Goal: Task Accomplishment & Management: Use online tool/utility

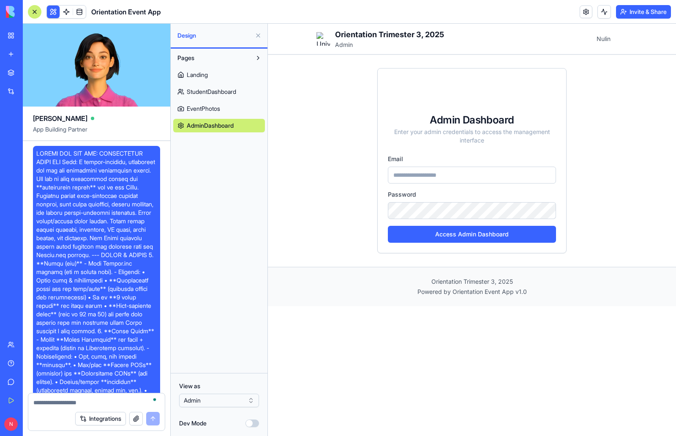
scroll to position [4714, 0]
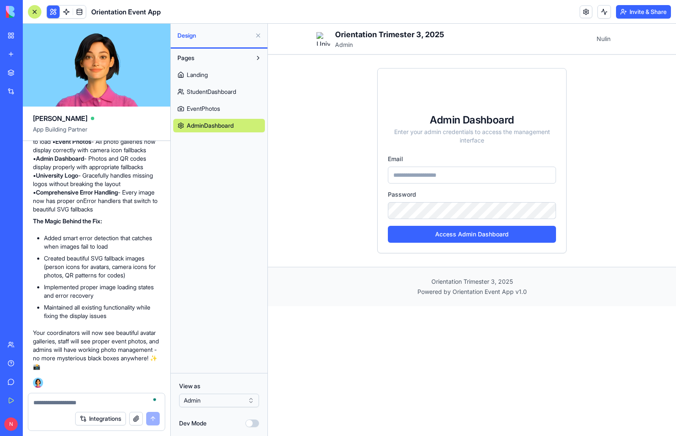
click at [224, 92] on span "StudentDashboard" at bounding box center [211, 92] width 49 height 8
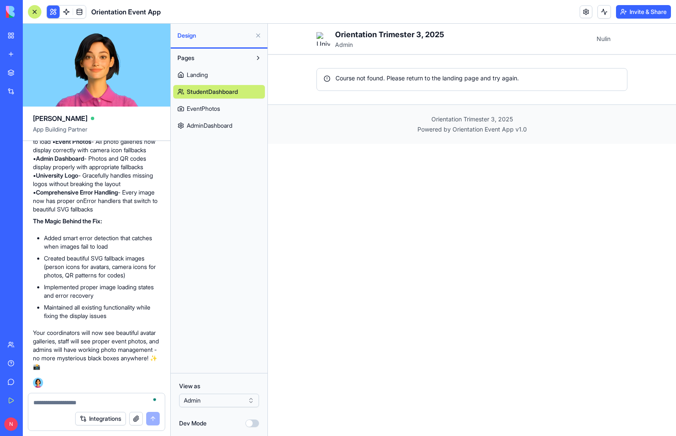
click at [207, 104] on span "EventPhotos" at bounding box center [203, 108] width 33 height 8
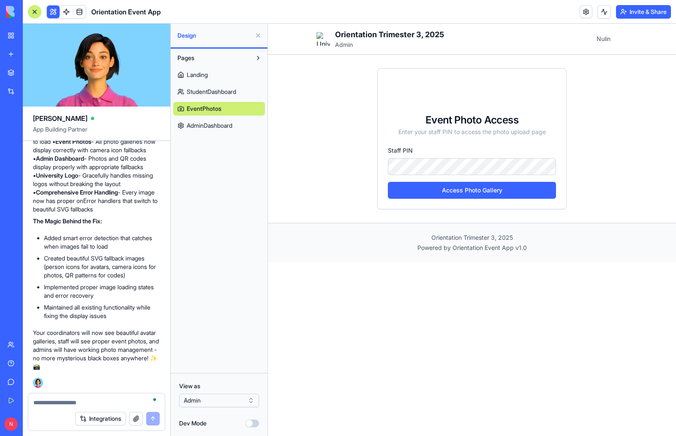
click at [201, 73] on span "Landing" at bounding box center [197, 75] width 21 height 8
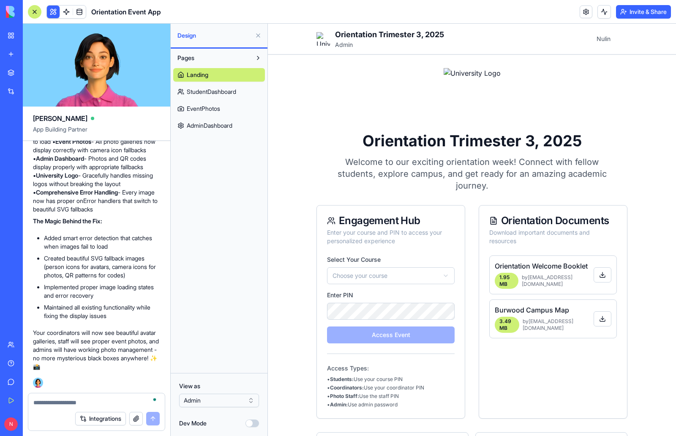
scroll to position [4418, 0]
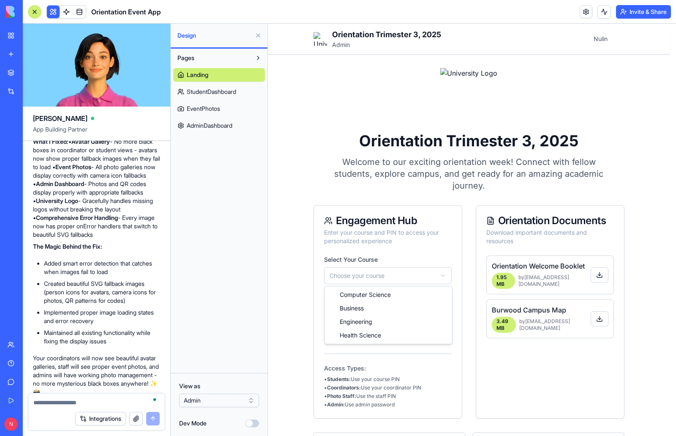
click at [441, 274] on html "**********" at bounding box center [472, 325] width 408 height 602
click at [294, 147] on html "**********" at bounding box center [472, 325] width 408 height 602
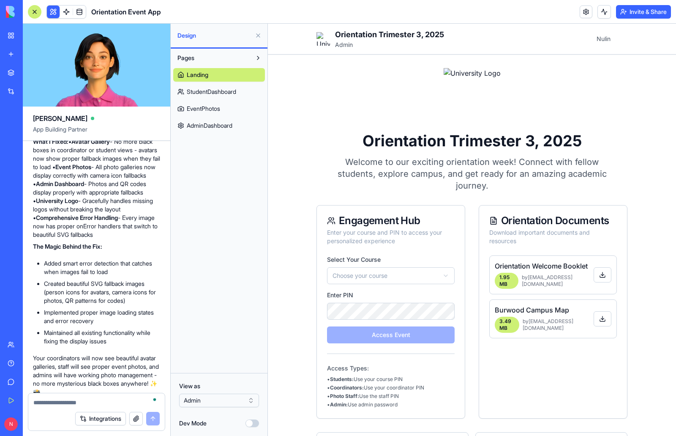
click at [439, 270] on html "**********" at bounding box center [472, 325] width 408 height 602
click at [413, 336] on button "Access Event" at bounding box center [391, 334] width 128 height 17
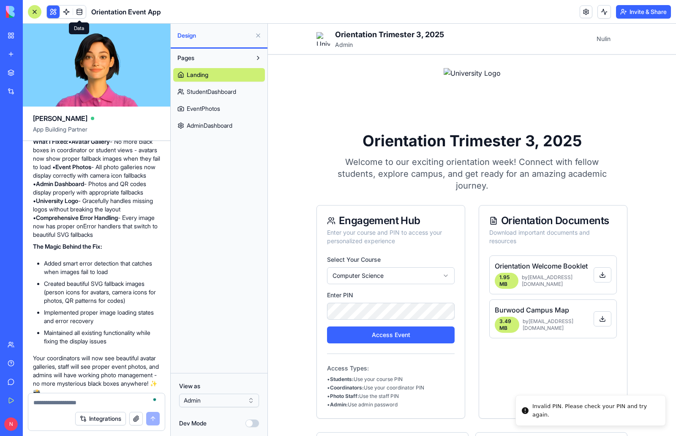
click at [81, 13] on link at bounding box center [79, 11] width 13 height 13
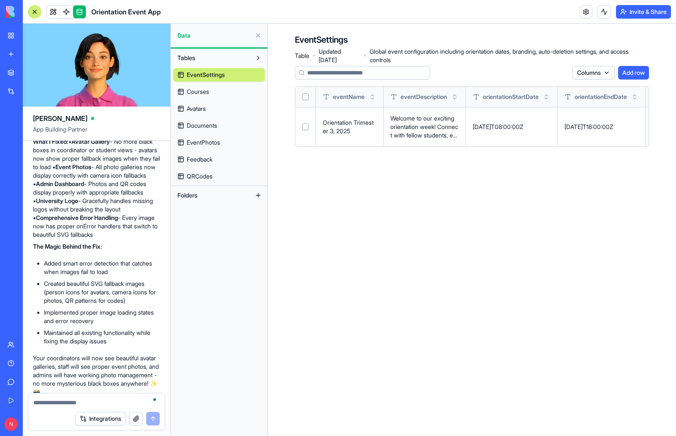
click at [205, 88] on span "Courses" at bounding box center [198, 92] width 22 height 8
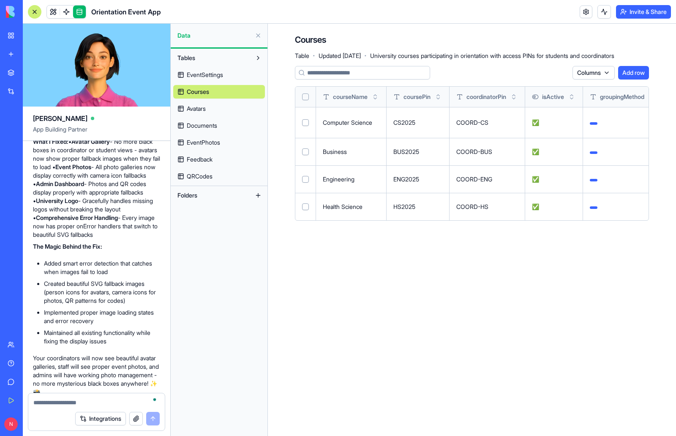
drag, startPoint x: 492, startPoint y: 123, endPoint x: 504, endPoint y: 118, distance: 13.1
click at [504, 118] on td "COORD-CS" at bounding box center [488, 122] width 76 height 31
click at [0, 0] on button at bounding box center [0, 0] width 0 height 0
click at [53, 12] on link at bounding box center [53, 11] width 13 height 13
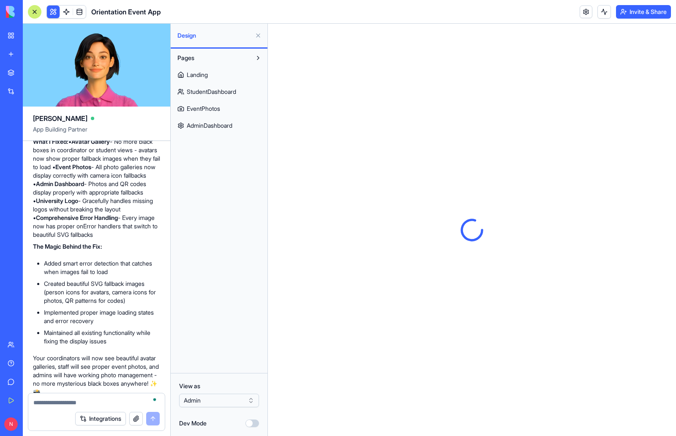
click at [197, 74] on span "Landing" at bounding box center [197, 75] width 21 height 8
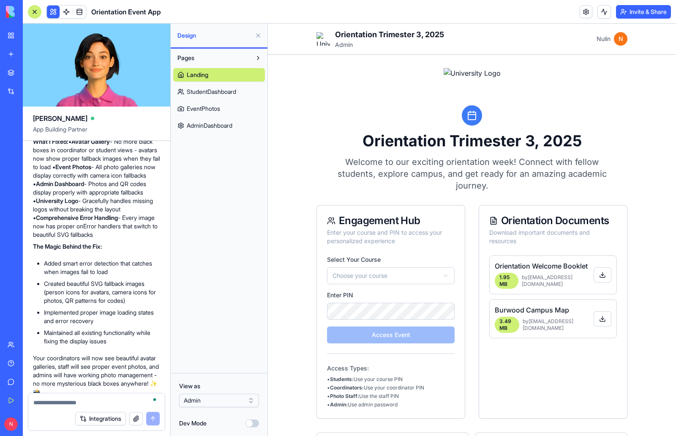
click at [443, 195] on div "**********" at bounding box center [472, 320] width 311 height 504
click at [446, 273] on html "**********" at bounding box center [472, 325] width 408 height 602
click at [415, 334] on button "Access Event" at bounding box center [391, 334] width 128 height 17
click at [410, 333] on button "Access Event" at bounding box center [391, 334] width 128 height 17
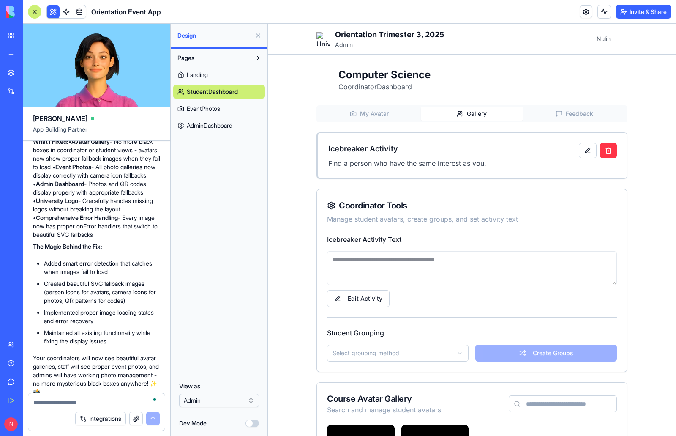
click at [480, 115] on span "Gallery" at bounding box center [477, 113] width 20 height 8
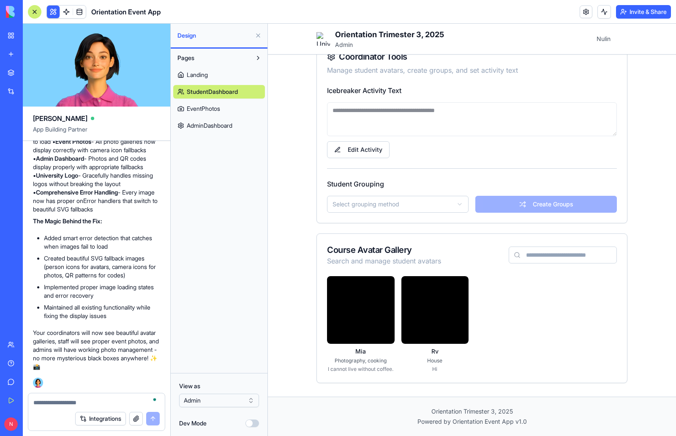
scroll to position [4714, 0]
click at [213, 104] on link "EventPhotos" at bounding box center [219, 109] width 92 height 14
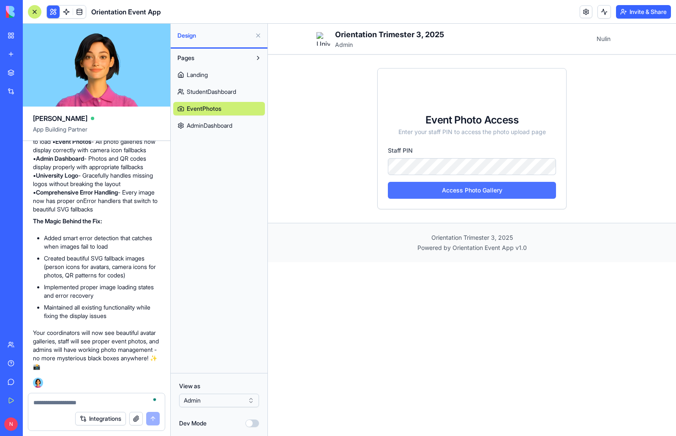
click at [495, 192] on button "Access Photo Gallery" at bounding box center [472, 190] width 168 height 17
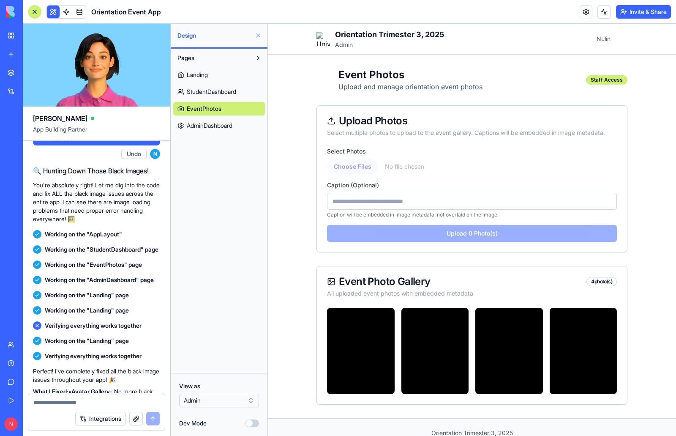
scroll to position [4165, 0]
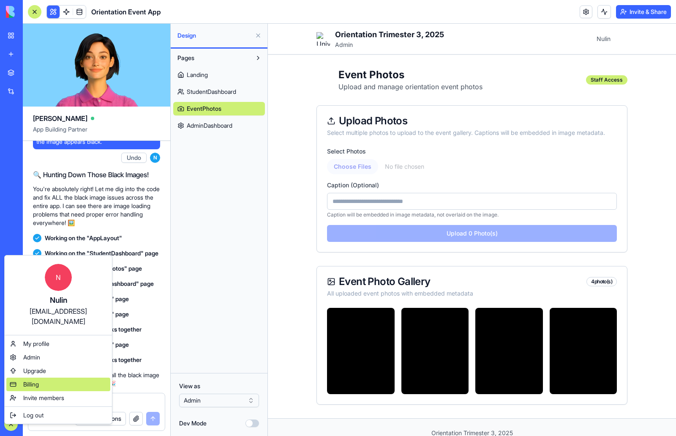
click at [49, 378] on div "Billing" at bounding box center [58, 385] width 104 height 14
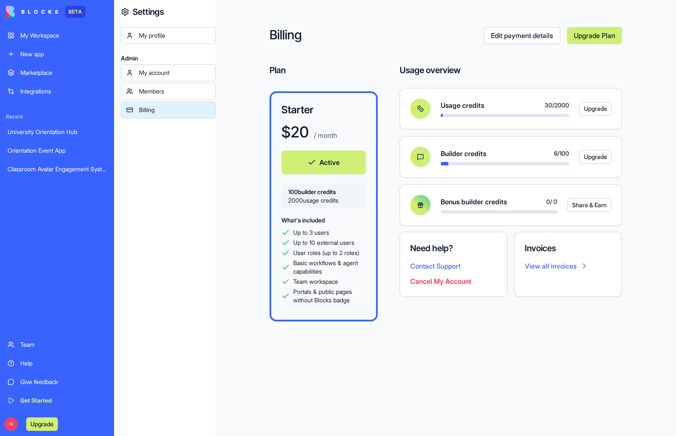
click at [192, 172] on div "My profile Admin My account Members Billing" at bounding box center [168, 245] width 95 height 436
click at [38, 30] on link "My Workspace" at bounding box center [57, 35] width 109 height 17
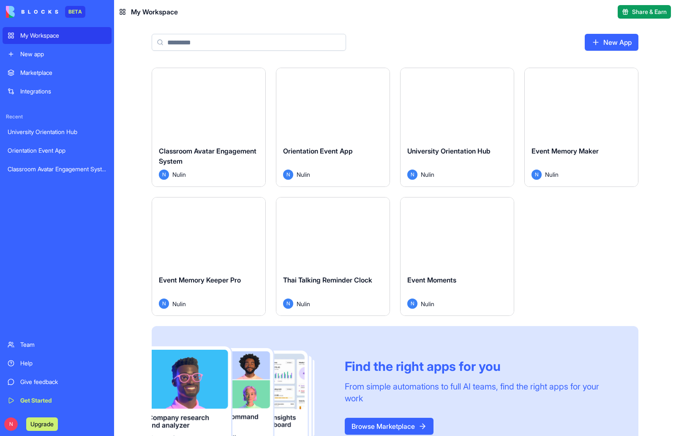
click at [210, 105] on button "Launch" at bounding box center [208, 103] width 63 height 17
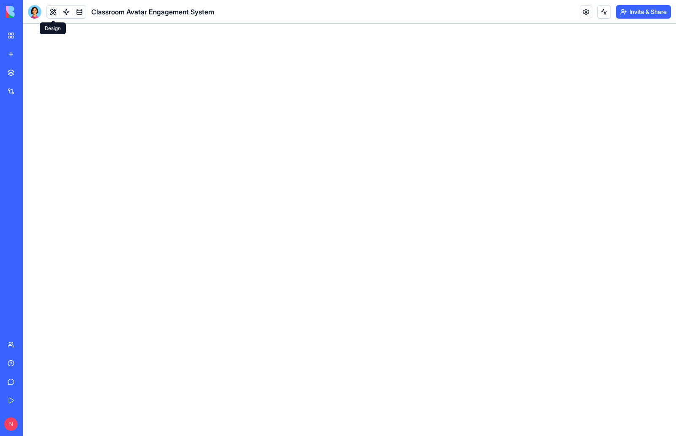
click at [51, 9] on button at bounding box center [53, 11] width 13 height 13
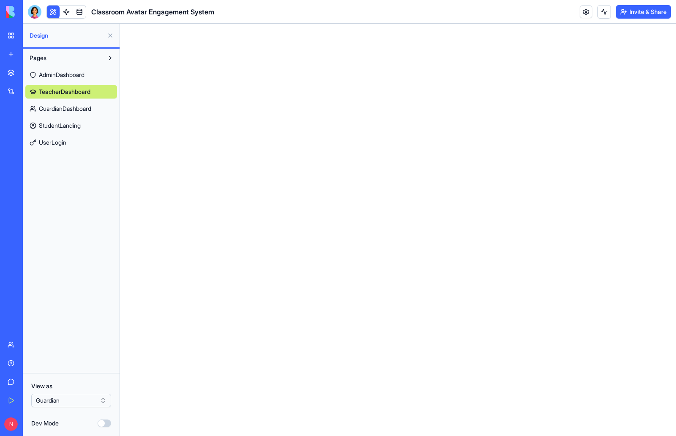
click at [74, 105] on span "GuardianDashboard" at bounding box center [65, 108] width 52 height 8
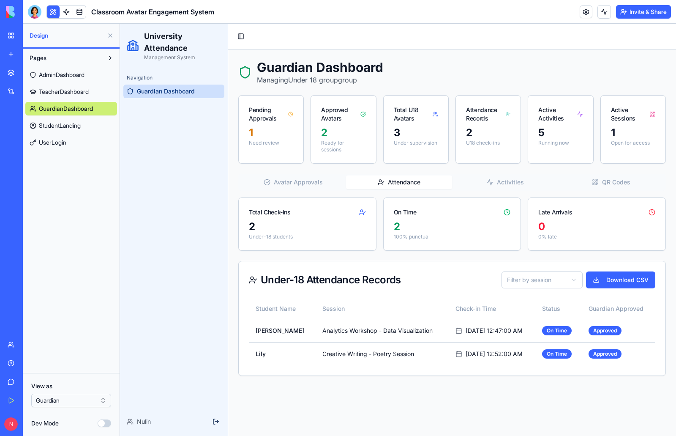
click at [408, 183] on button "Attendance" at bounding box center [399, 182] width 106 height 14
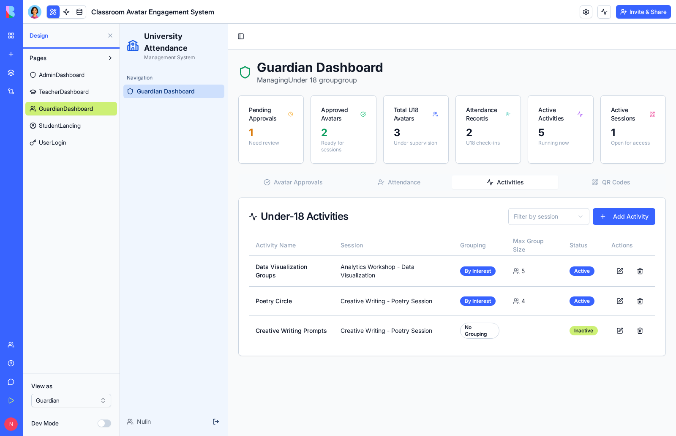
click at [509, 184] on button "Activities" at bounding box center [505, 182] width 106 height 14
click at [621, 181] on button "QR Codes" at bounding box center [611, 182] width 106 height 14
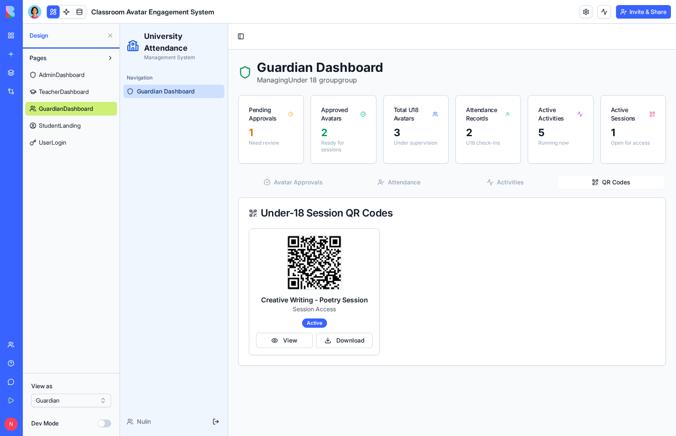
click at [322, 179] on button "Avatar Approvals" at bounding box center [293, 182] width 106 height 14
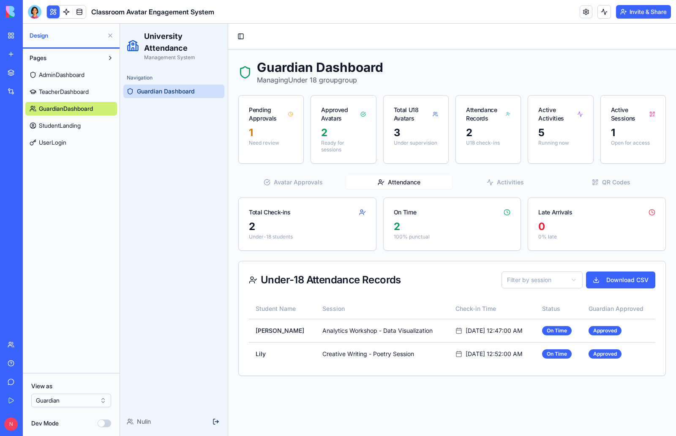
click at [409, 184] on button "Attendance" at bounding box center [399, 182] width 106 height 14
click at [517, 185] on button "Activities" at bounding box center [505, 182] width 106 height 14
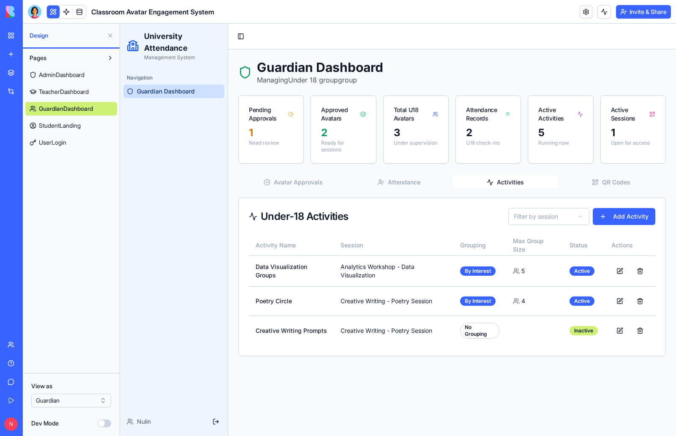
click at [402, 185] on button "Attendance" at bounding box center [399, 182] width 106 height 14
click at [504, 182] on button "Activities" at bounding box center [505, 182] width 106 height 14
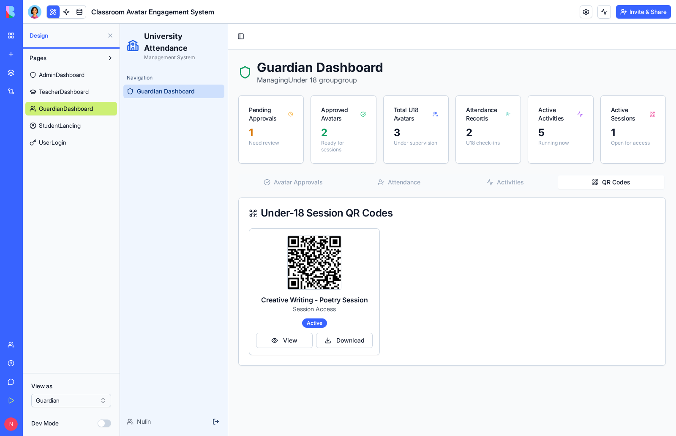
click at [612, 179] on button "QR Codes" at bounding box center [611, 182] width 106 height 14
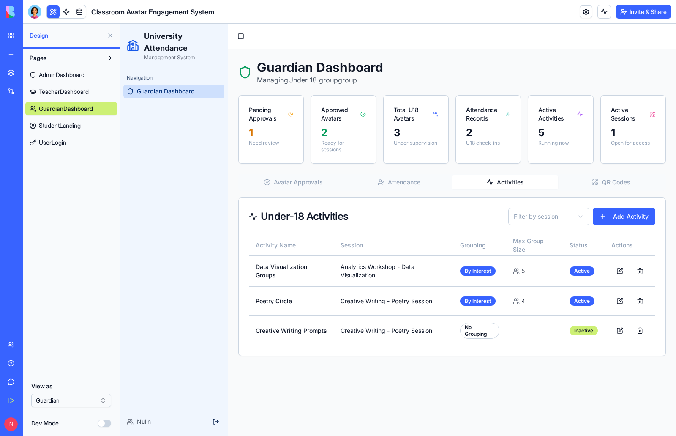
click at [511, 179] on button "Activities" at bounding box center [505, 182] width 106 height 14
click at [619, 272] on button at bounding box center [620, 270] width 17 height 15
select select "******"
select select "**********"
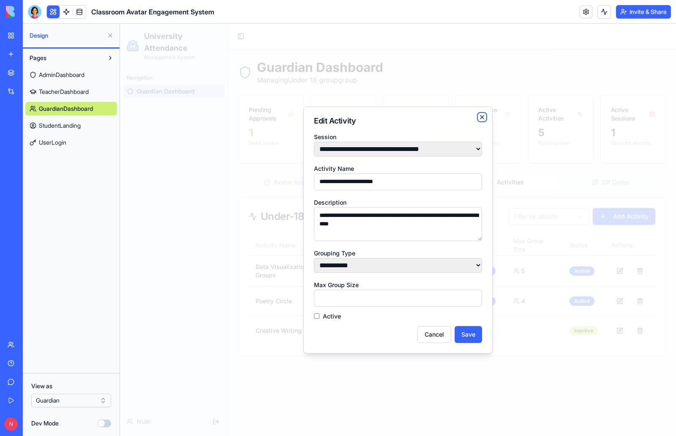
click at [482, 117] on icon "button" at bounding box center [482, 117] width 7 height 7
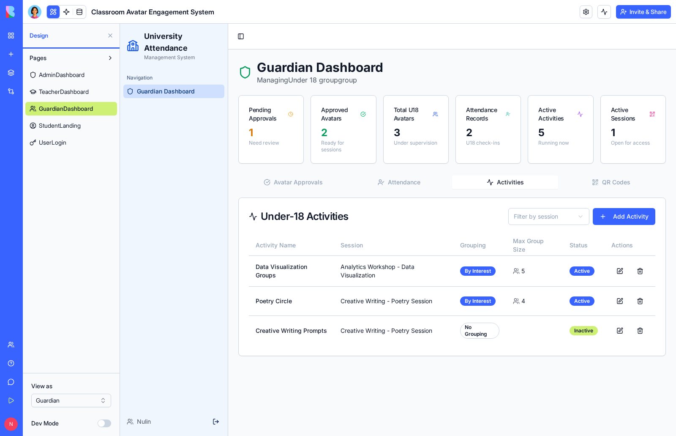
click at [57, 127] on span "StudentLanding" at bounding box center [60, 125] width 42 height 8
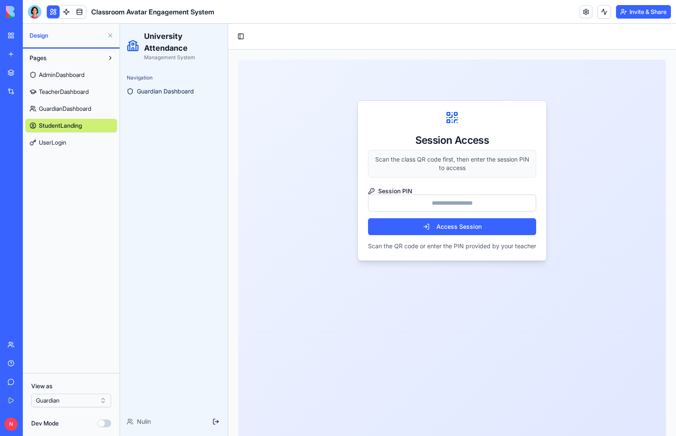
click at [69, 107] on span "GuardianDashboard" at bounding box center [65, 108] width 52 height 8
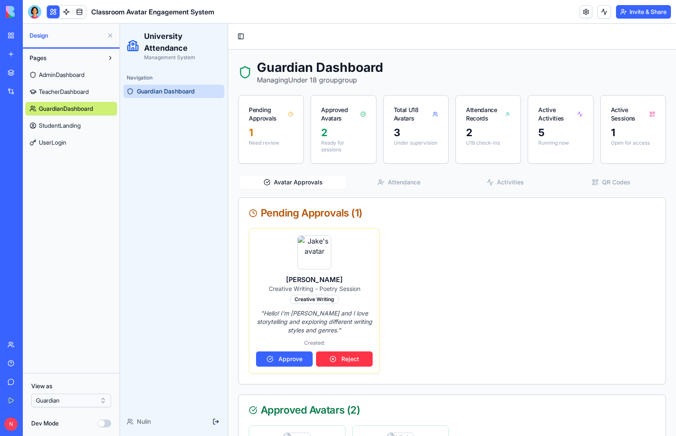
click at [70, 91] on span "TeacherDashboard" at bounding box center [64, 92] width 50 height 8
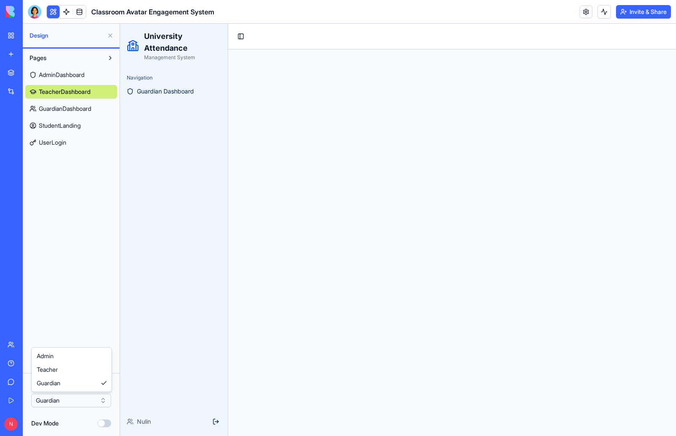
click at [88, 400] on html "BETA My Workspace New app Marketplace Integrations Recent University Orientatio…" at bounding box center [338, 218] width 676 height 436
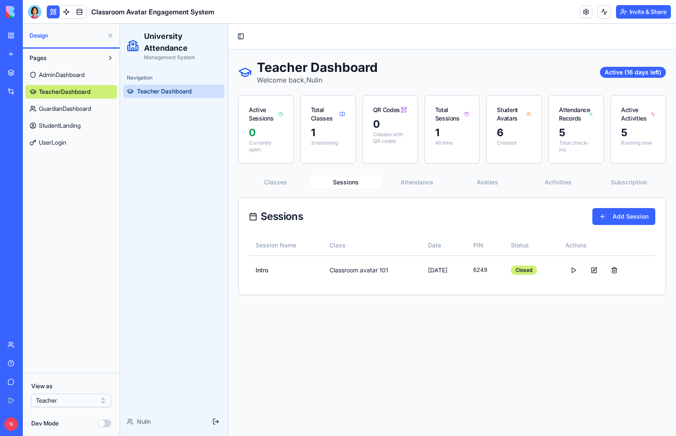
click at [347, 181] on button "Sessions" at bounding box center [346, 182] width 71 height 14
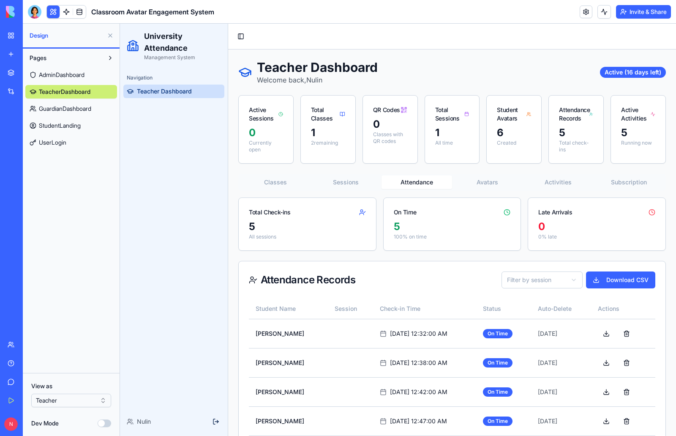
click at [425, 181] on button "Attendance" at bounding box center [417, 182] width 71 height 14
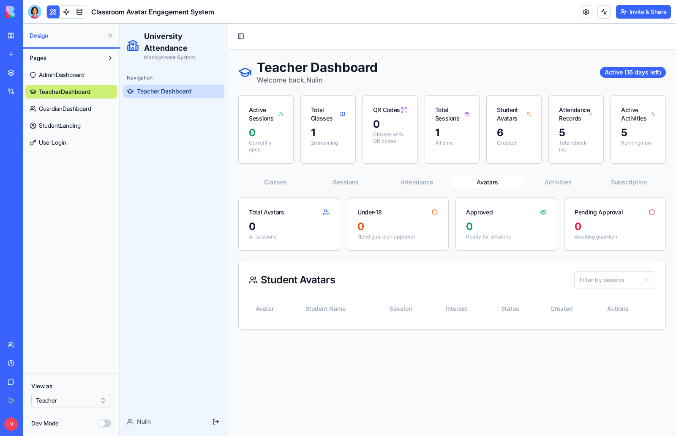
click at [486, 182] on button "Avatars" at bounding box center [487, 182] width 71 height 14
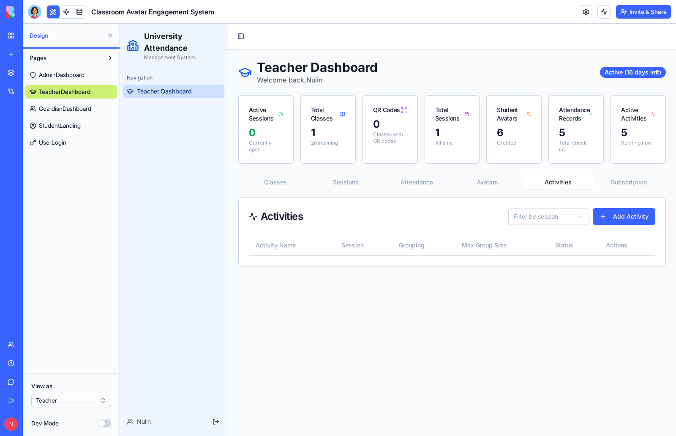
click at [560, 184] on button "Activities" at bounding box center [558, 182] width 71 height 14
click at [490, 184] on button "Avatars" at bounding box center [487, 182] width 71 height 14
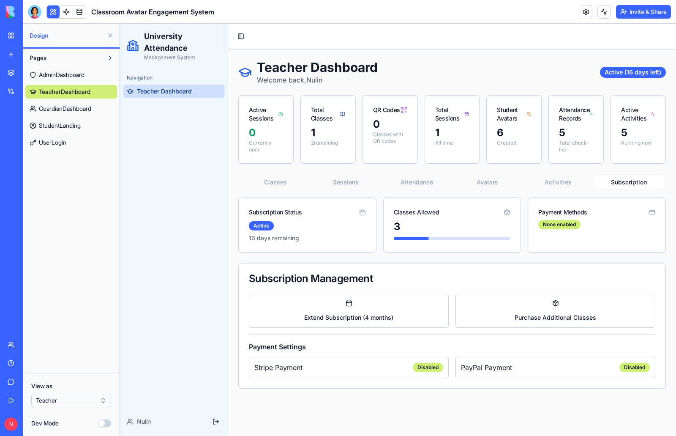
click at [621, 183] on button "Subscription" at bounding box center [629, 182] width 71 height 14
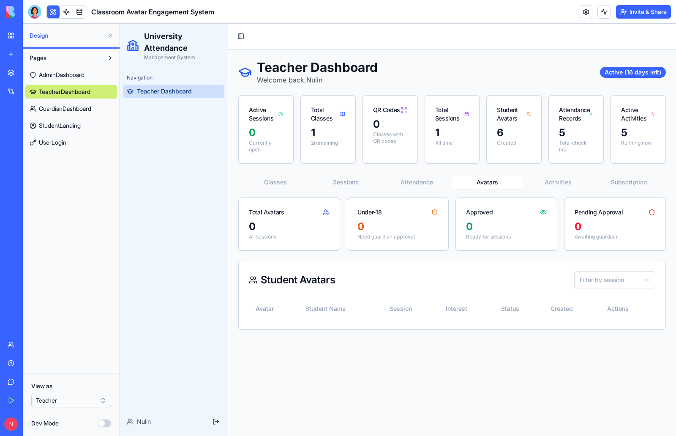
click at [495, 185] on button "Avatars" at bounding box center [487, 182] width 71 height 14
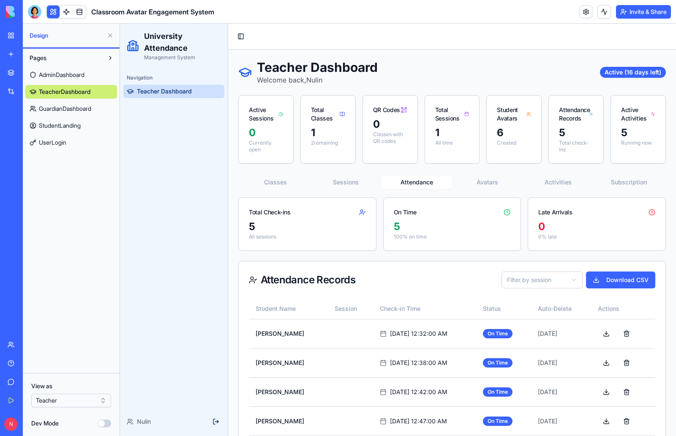
click at [419, 180] on button "Attendance" at bounding box center [417, 182] width 71 height 14
click at [344, 182] on button "Sessions" at bounding box center [346, 182] width 71 height 14
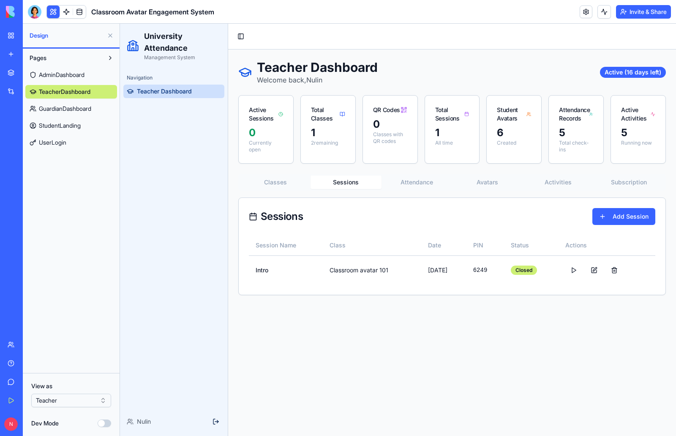
click at [569, 179] on button "Activities" at bounding box center [558, 182] width 71 height 14
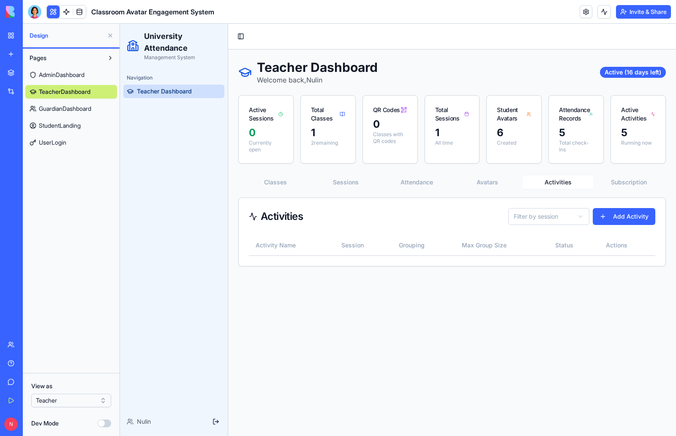
click at [562, 180] on button "Activities" at bounding box center [558, 182] width 71 height 14
click at [489, 182] on button "Avatars" at bounding box center [487, 182] width 71 height 14
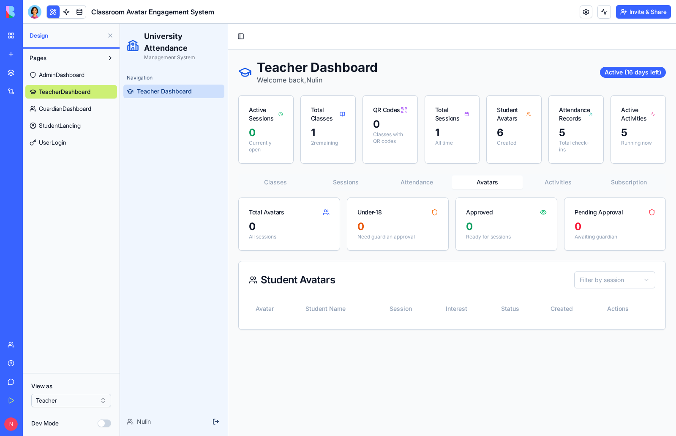
click at [353, 184] on button "Sessions" at bounding box center [346, 182] width 71 height 14
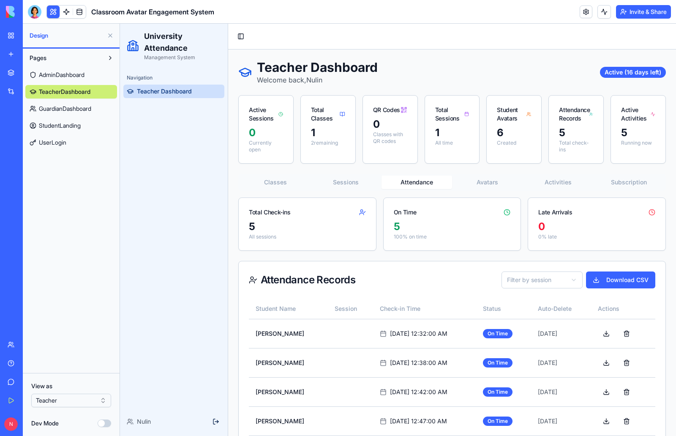
click at [408, 181] on button "Attendance" at bounding box center [417, 182] width 71 height 14
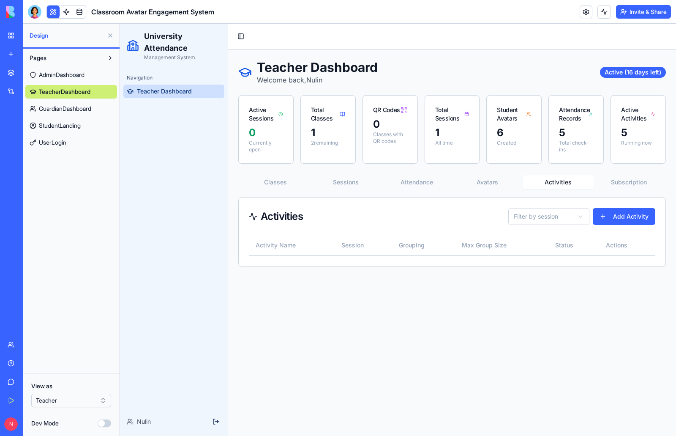
click at [552, 180] on button "Activities" at bounding box center [558, 182] width 71 height 14
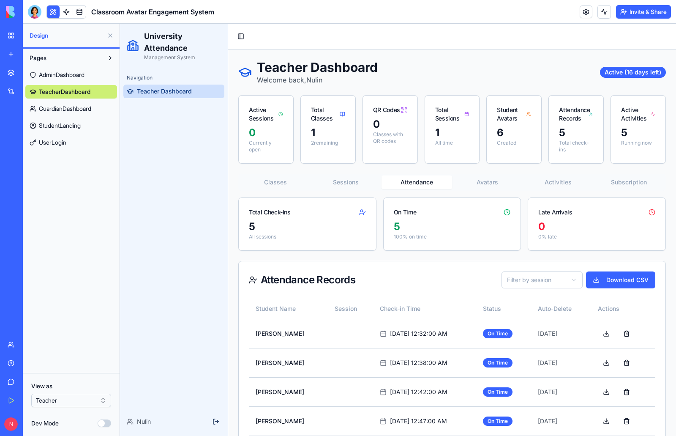
click at [419, 181] on button "Attendance" at bounding box center [417, 182] width 71 height 14
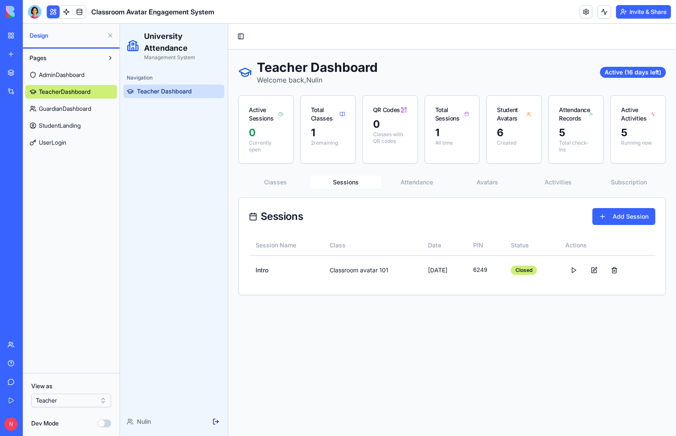
click at [352, 182] on button "Sessions" at bounding box center [346, 182] width 71 height 14
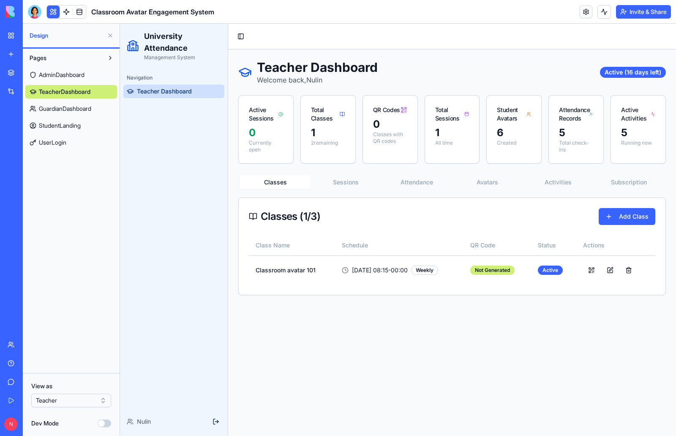
click at [276, 181] on button "Classes" at bounding box center [275, 182] width 71 height 14
click at [590, 271] on button at bounding box center [591, 270] width 17 height 15
click at [572, 293] on div "Class Name Schedule QR Code Status Actions Classroom avatar 101 [DATE] 08:15 - …" at bounding box center [452, 265] width 427 height 60
click at [544, 335] on main "Toggle Sidebar Teacher Dashboard Welcome back, Nulin Active (16 days left) Acti…" at bounding box center [452, 230] width 448 height 412
click at [31, 11] on div at bounding box center [35, 12] width 14 height 14
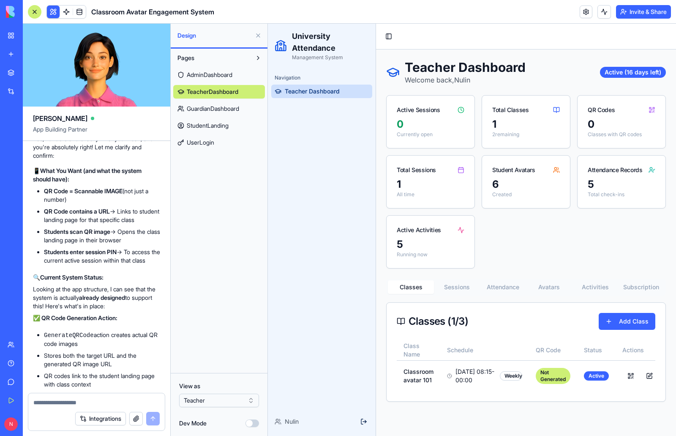
scroll to position [5969, 0]
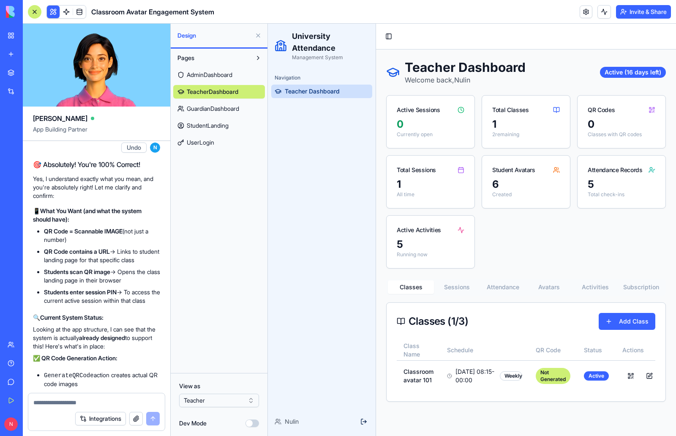
click at [70, 402] on textarea at bounding box center [96, 402] width 126 height 8
click at [218, 75] on span "AdminDashboard" at bounding box center [210, 75] width 46 height 8
click at [236, 403] on html "BETA My Workspace New app Marketplace Integrations Recent University Orientatio…" at bounding box center [338, 218] width 676 height 436
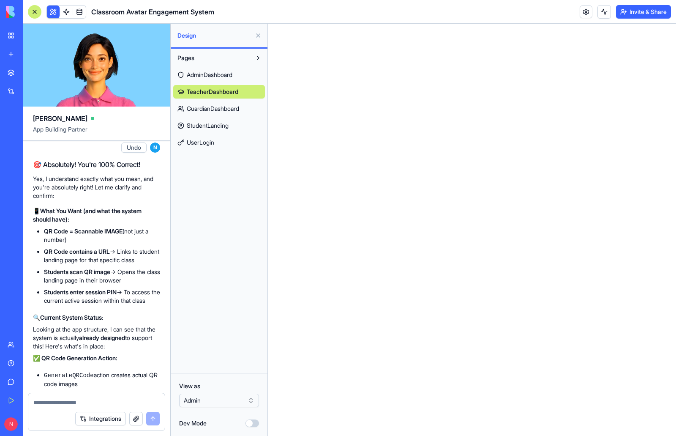
click at [194, 74] on span "AdminDashboard" at bounding box center [210, 75] width 46 height 8
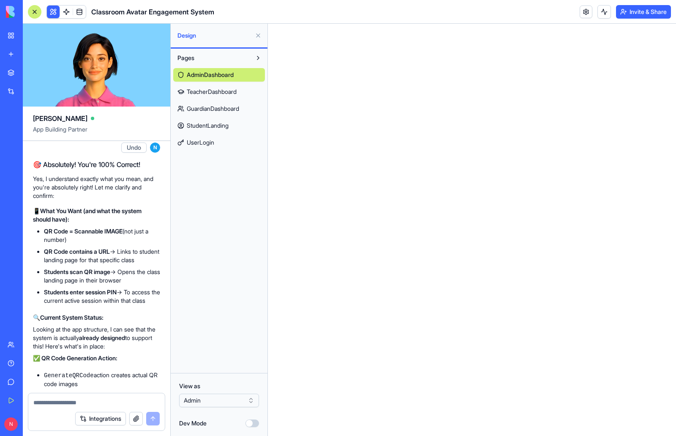
click at [368, 24] on html at bounding box center [472, 24] width 408 height 0
click at [80, 13] on span at bounding box center [80, 12] width 24 height 24
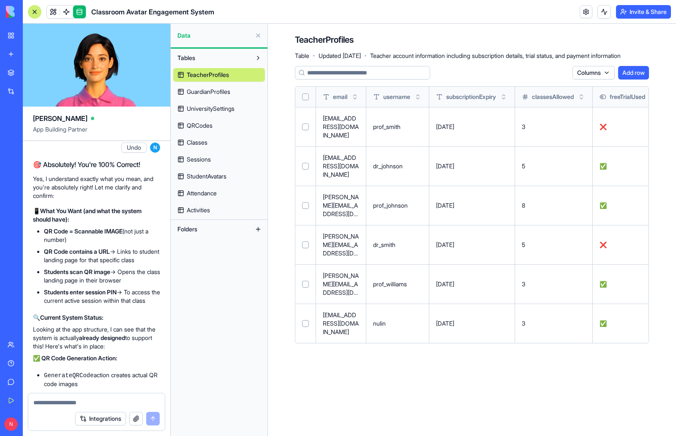
click at [211, 107] on span "UniversitySettings" at bounding box center [211, 108] width 48 height 8
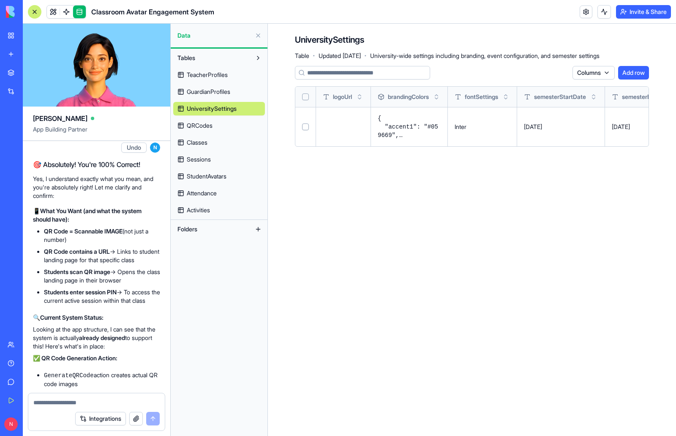
scroll to position [0, 164]
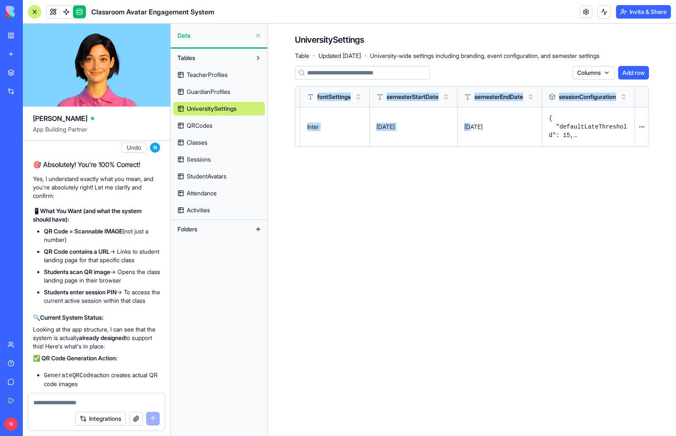
drag, startPoint x: 629, startPoint y: 126, endPoint x: 676, endPoint y: 127, distance: 46.5
click at [676, 127] on div "UniversitySettings Table · Updated [DATE] · University-wide settings including …" at bounding box center [472, 94] width 408 height 140
click at [214, 93] on span "GuardianProfiles" at bounding box center [209, 92] width 44 height 8
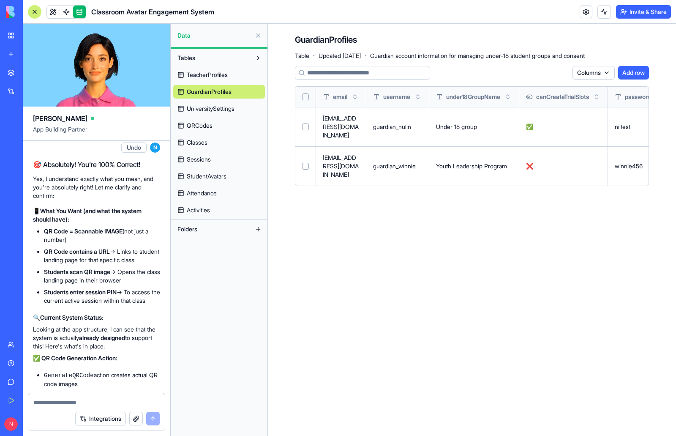
click at [216, 75] on span "TeacherProfiles" at bounding box center [207, 75] width 41 height 8
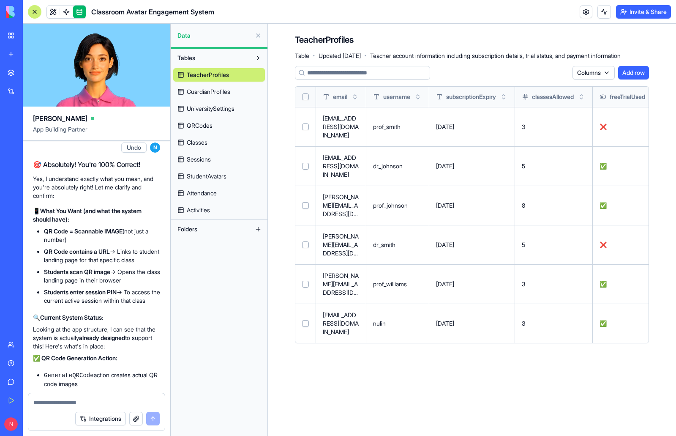
click at [214, 93] on span "GuardianProfiles" at bounding box center [209, 92] width 44 height 8
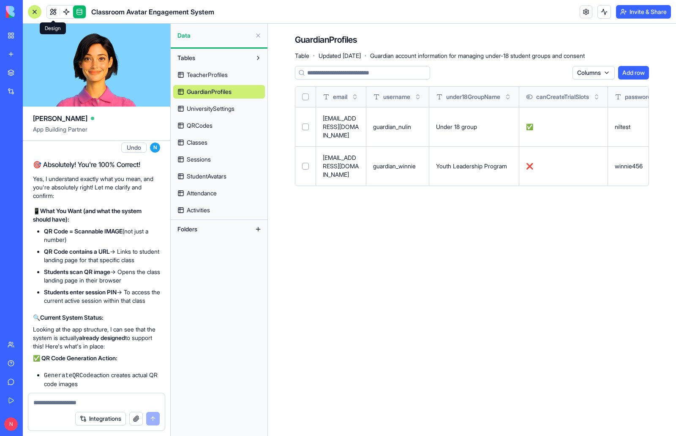
click at [57, 13] on link at bounding box center [53, 11] width 13 height 13
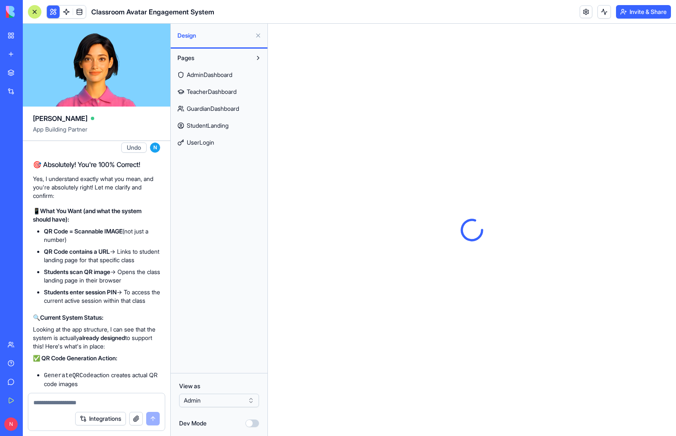
click at [207, 73] on span "AdminDashboard" at bounding box center [210, 75] width 46 height 8
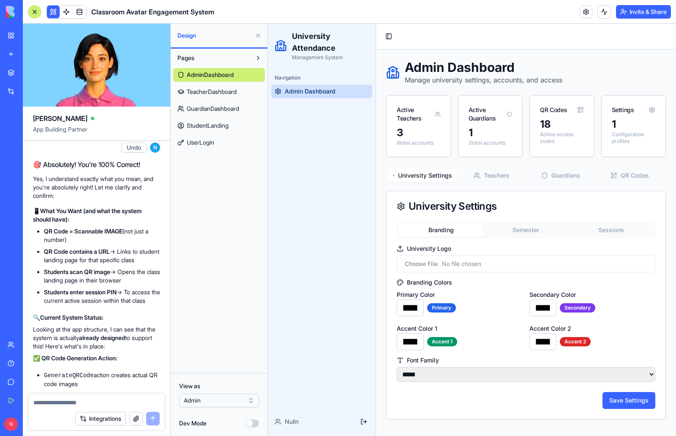
click at [492, 178] on button "Teachers" at bounding box center [491, 176] width 69 height 14
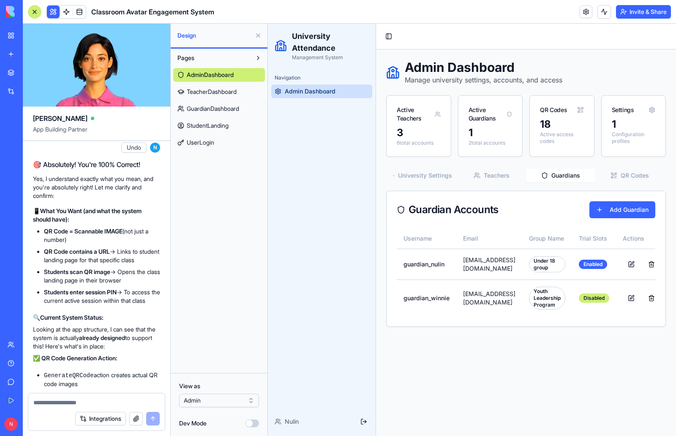
drag, startPoint x: 555, startPoint y: 175, endPoint x: 676, endPoint y: 180, distance: 121.4
click at [556, 175] on button "Guardians" at bounding box center [560, 176] width 69 height 14
click at [635, 174] on button "QR Codes" at bounding box center [630, 176] width 69 height 14
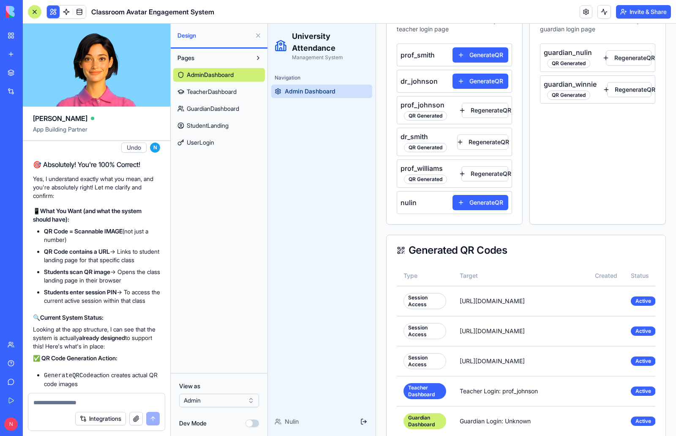
scroll to position [211, 0]
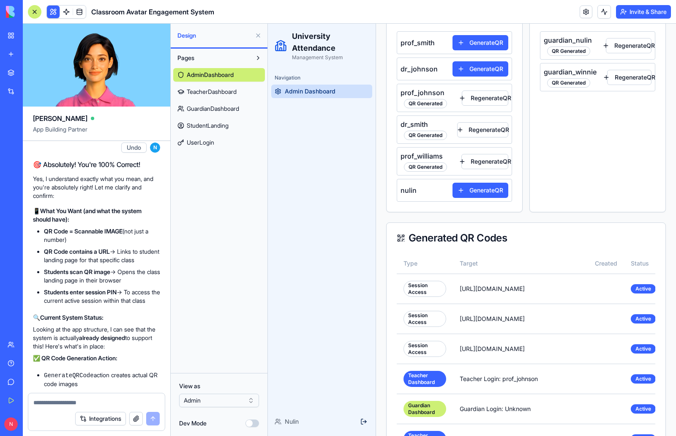
click at [257, 38] on button at bounding box center [259, 36] width 14 height 14
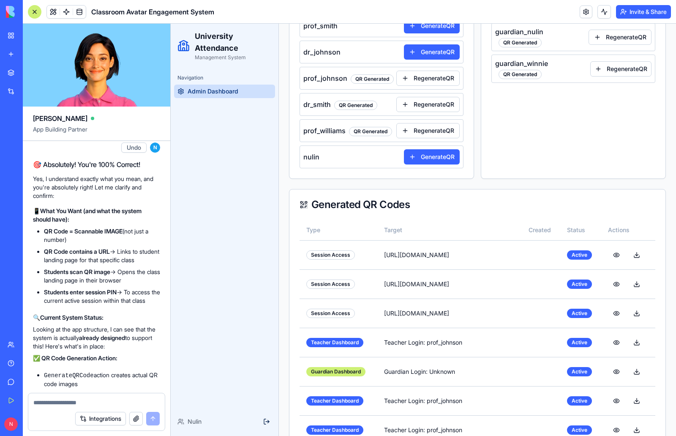
drag, startPoint x: 31, startPoint y: 13, endPoint x: 137, endPoint y: 24, distance: 105.9
click at [31, 13] on div at bounding box center [35, 12] width 14 height 14
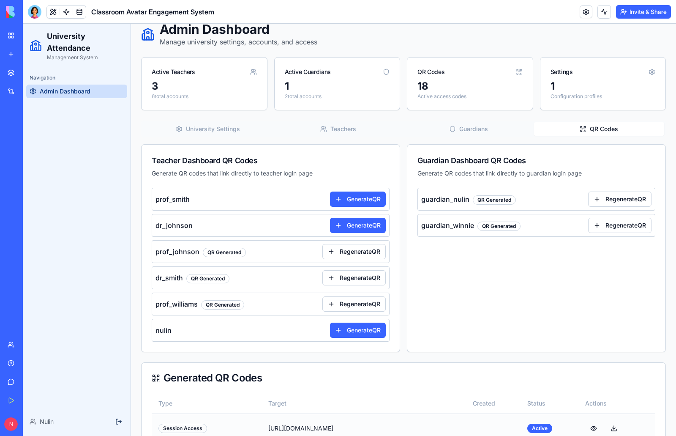
scroll to position [0, 0]
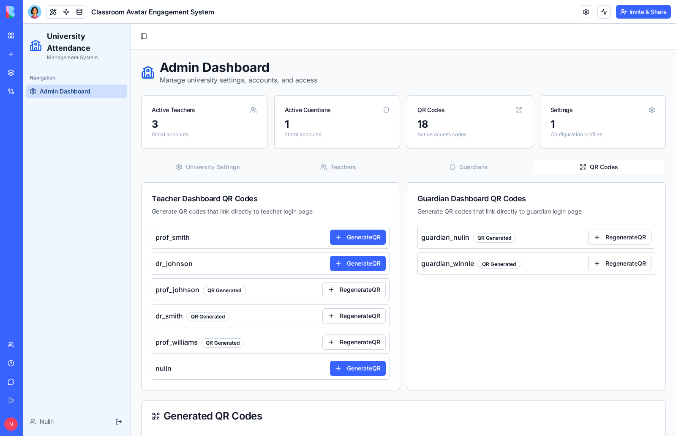
click at [228, 166] on button "University Settings" at bounding box center [208, 167] width 131 height 14
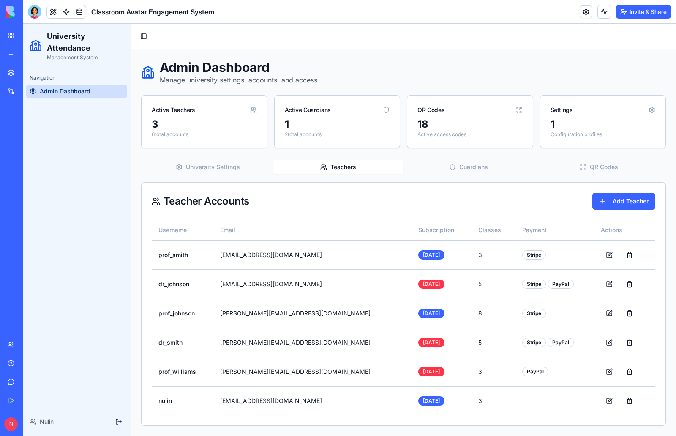
click at [338, 164] on button "Teachers" at bounding box center [339, 167] width 131 height 14
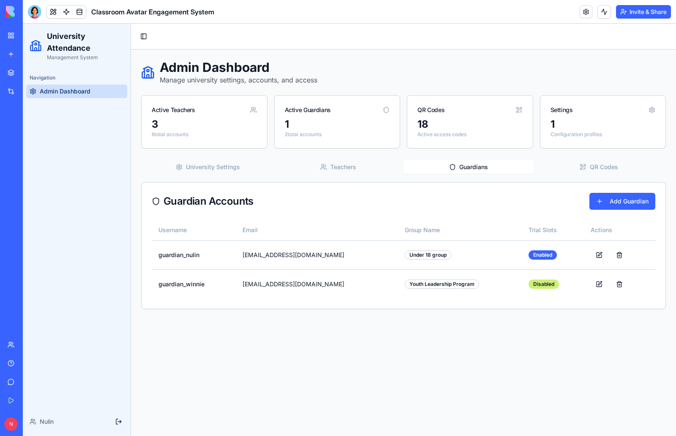
click at [481, 168] on button "Guardians" at bounding box center [469, 167] width 131 height 14
click at [588, 164] on button "QR Codes" at bounding box center [599, 167] width 131 height 14
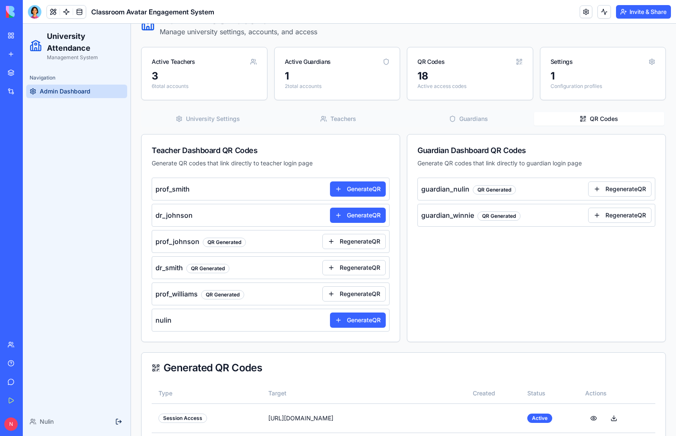
scroll to position [12, 0]
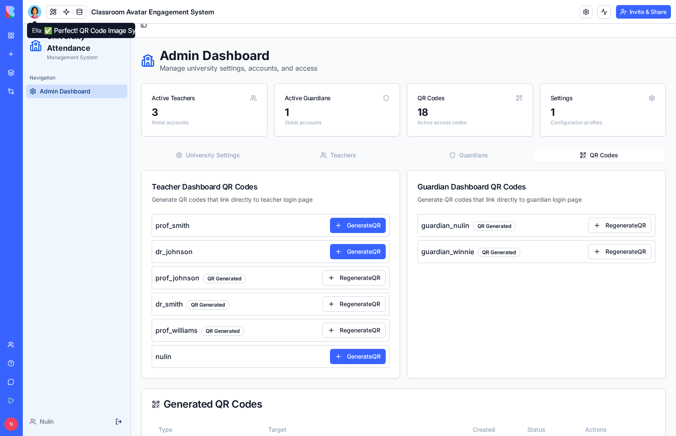
click at [37, 13] on div at bounding box center [35, 12] width 14 height 14
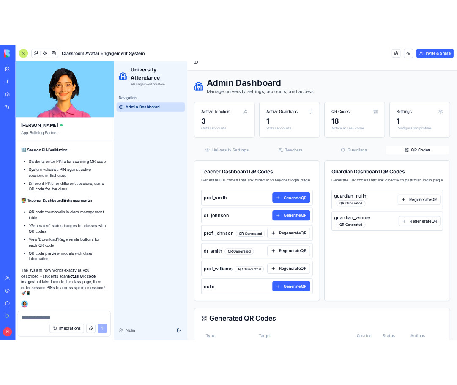
scroll to position [0, 0]
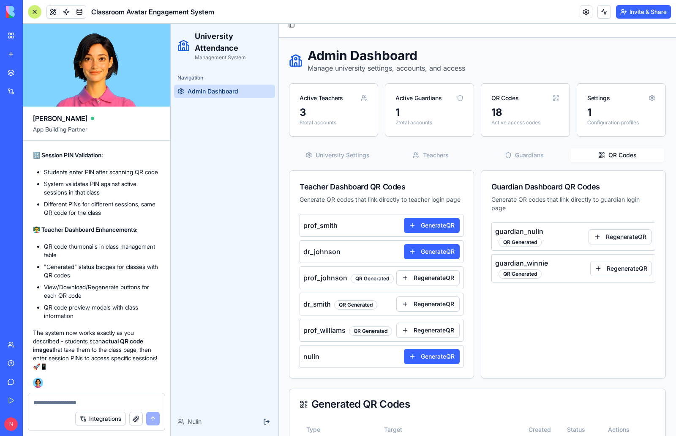
click at [58, 404] on textarea at bounding box center [96, 402] width 126 height 8
type textarea "****"
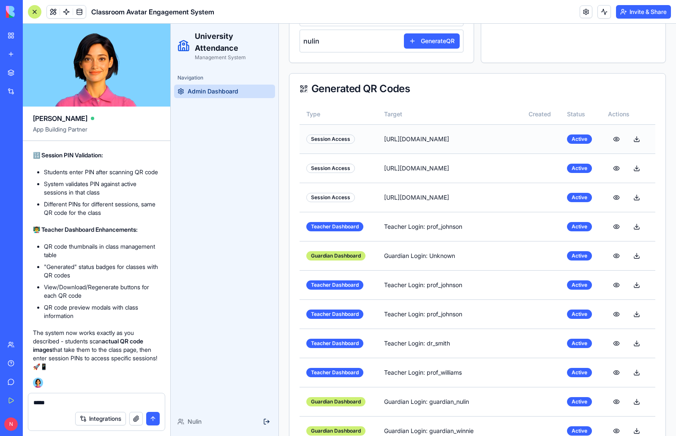
scroll to position [200, 0]
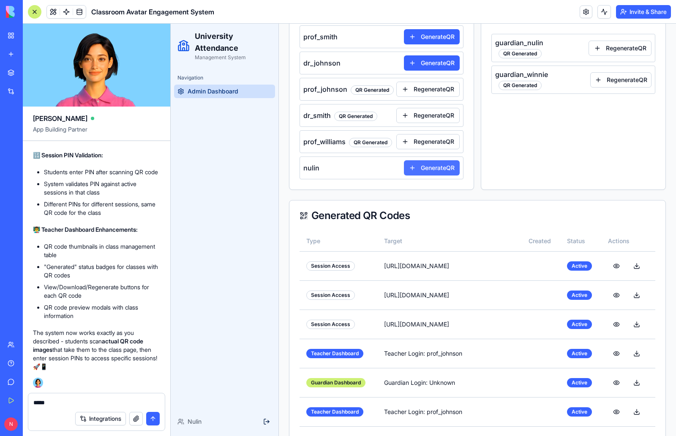
click at [429, 175] on button "Generate QR" at bounding box center [432, 167] width 56 height 15
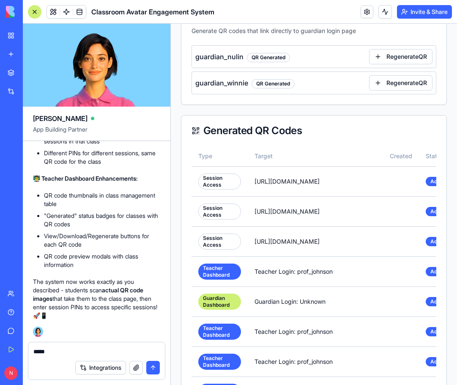
scroll to position [623, 0]
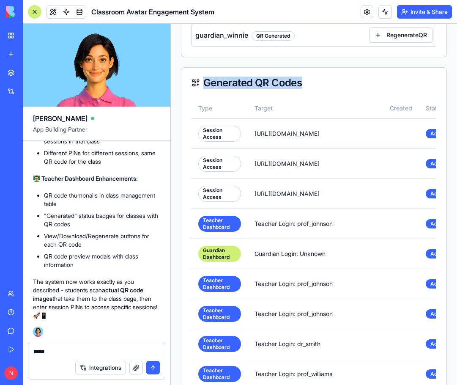
click at [301, 81] on div "Generated QR Codes" at bounding box center [313, 83] width 245 height 10
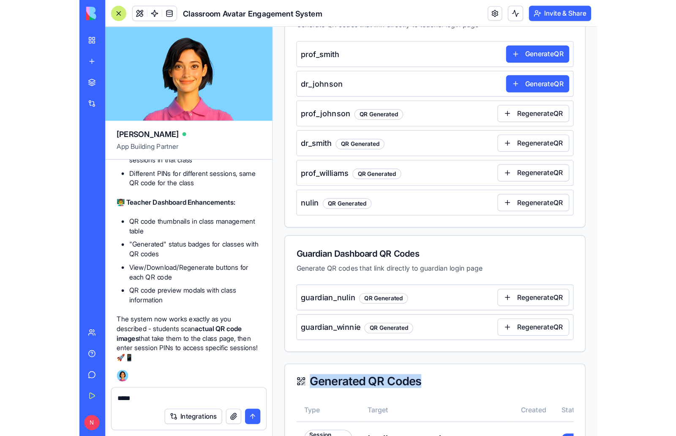
scroll to position [6984, 0]
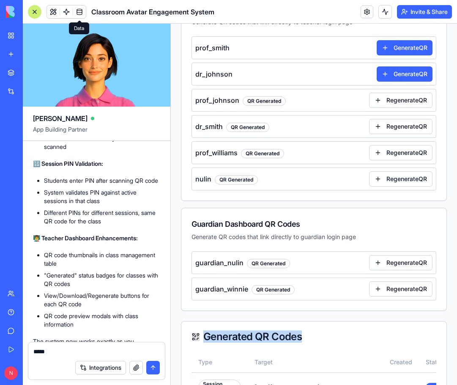
click at [82, 11] on span at bounding box center [80, 12] width 24 height 24
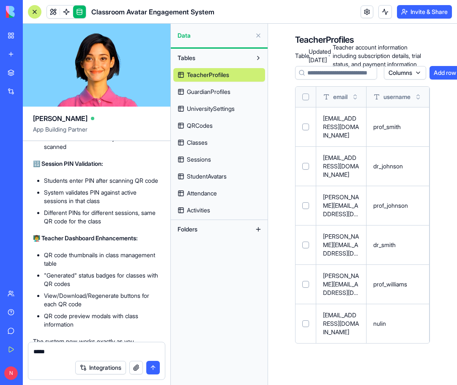
click at [210, 126] on span "QRCodes" at bounding box center [200, 125] width 26 height 8
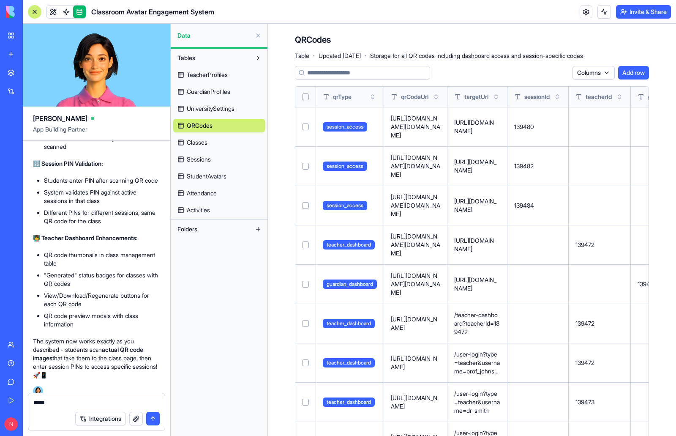
click at [500, 72] on div "Columns Add row" at bounding box center [472, 73] width 354 height 14
click at [515, 38] on div "QRCodes Table · Updated [DATE] · Storage for all QR codes including dashboard a…" at bounding box center [439, 46] width 288 height 25
click at [202, 138] on span "Classes" at bounding box center [197, 142] width 21 height 8
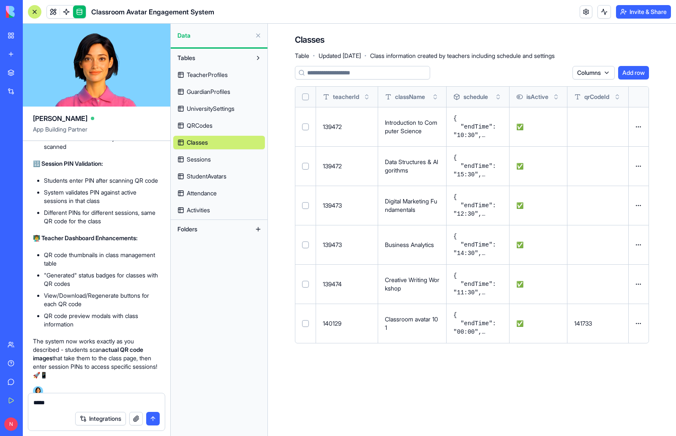
click at [216, 78] on span "TeacherProfiles" at bounding box center [207, 75] width 41 height 8
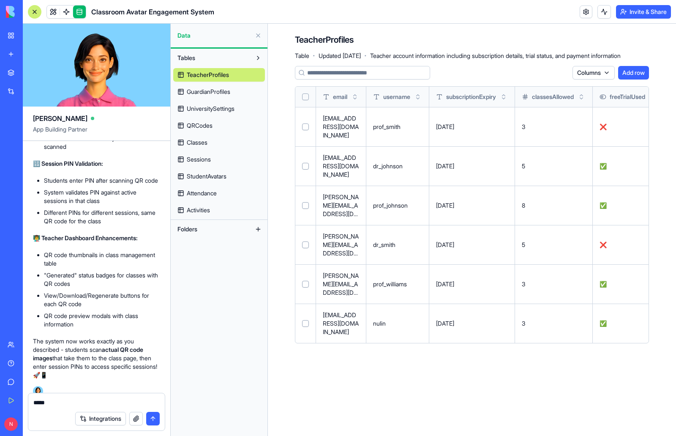
click at [516, 357] on main "TeacherProfiles Table · Updated [DATE] · Teacher account information including …" at bounding box center [472, 230] width 408 height 412
click at [202, 141] on span "Classes" at bounding box center [197, 142] width 21 height 8
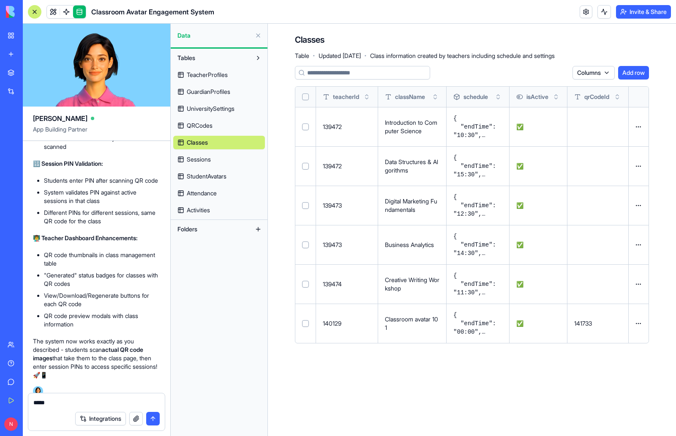
click at [513, 43] on div "Classes Table · Updated [DATE] · Class information created by teachers includin…" at bounding box center [425, 46] width 260 height 25
click at [486, 41] on div "Classes Table · Updated [DATE] · Class information created by teachers includin…" at bounding box center [425, 46] width 260 height 25
click at [211, 161] on span "Sessions" at bounding box center [199, 159] width 24 height 8
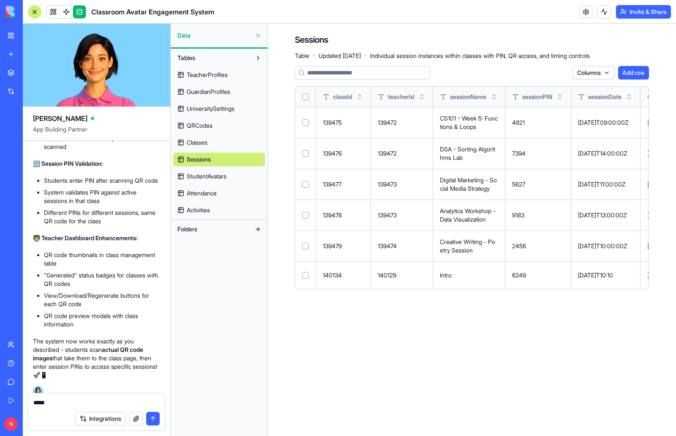
click at [223, 178] on span "StudentAvatars" at bounding box center [207, 176] width 40 height 8
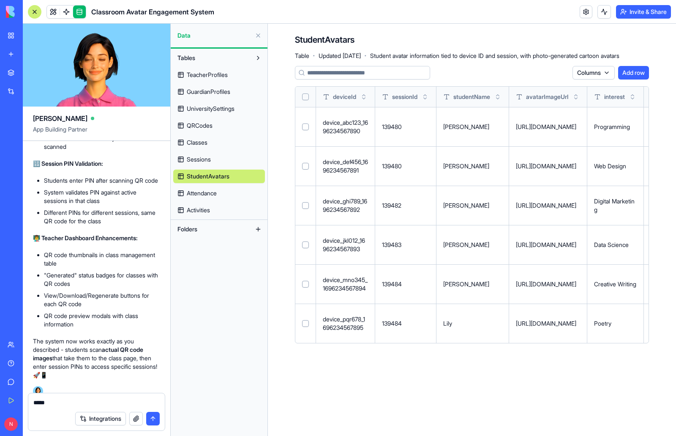
click at [213, 209] on link "Activities" at bounding box center [219, 210] width 92 height 14
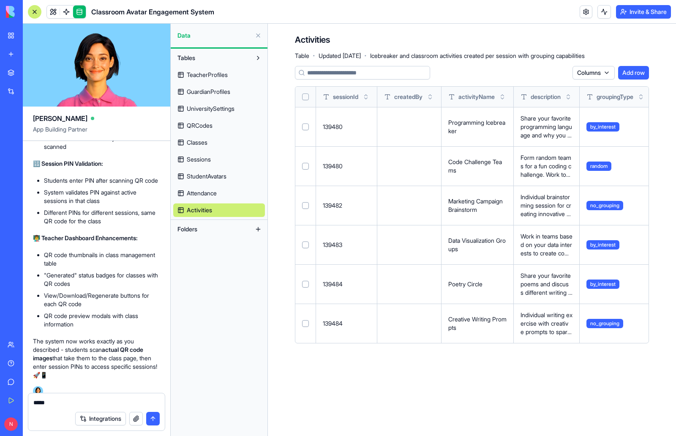
click at [559, 376] on main "Activities Table · Updated [DATE] · Icebreaker and classroom activities created…" at bounding box center [472, 230] width 408 height 412
click at [52, 12] on link at bounding box center [53, 11] width 13 height 13
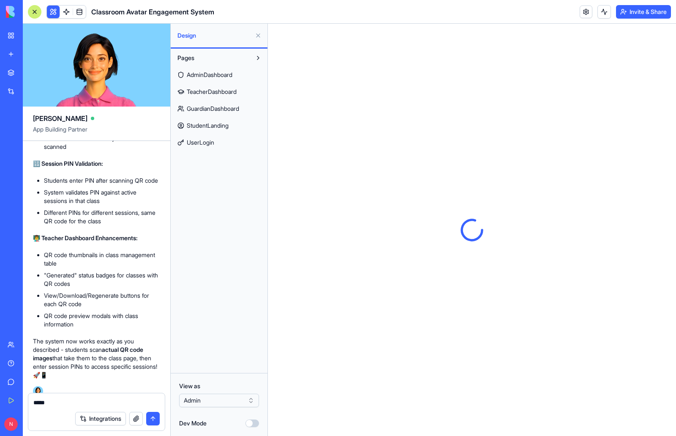
click at [223, 125] on span "StudentLanding" at bounding box center [208, 125] width 42 height 8
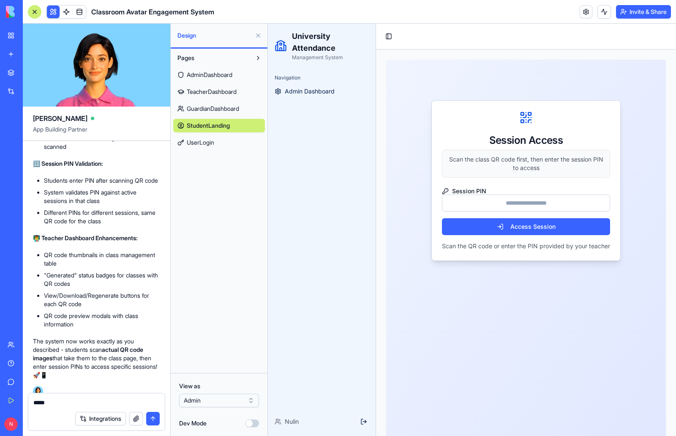
click at [556, 293] on div "Session Access Scan the class QR code first, then enter the session PIN to acce…" at bounding box center [526, 266] width 280 height 412
click at [220, 92] on span "TeacherDashboard" at bounding box center [212, 92] width 50 height 8
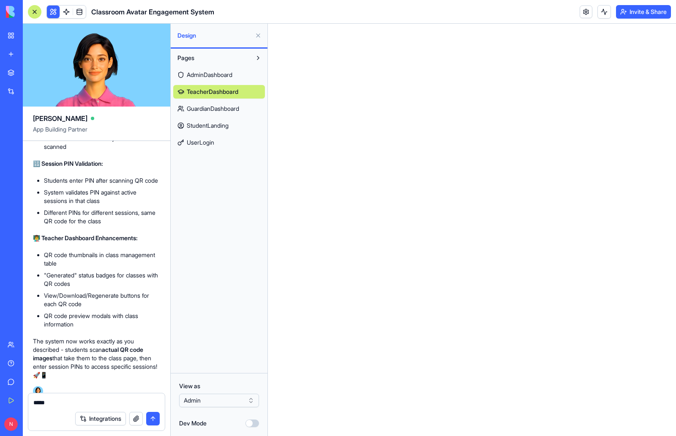
click at [217, 74] on span "AdminDashboard" at bounding box center [210, 75] width 46 height 8
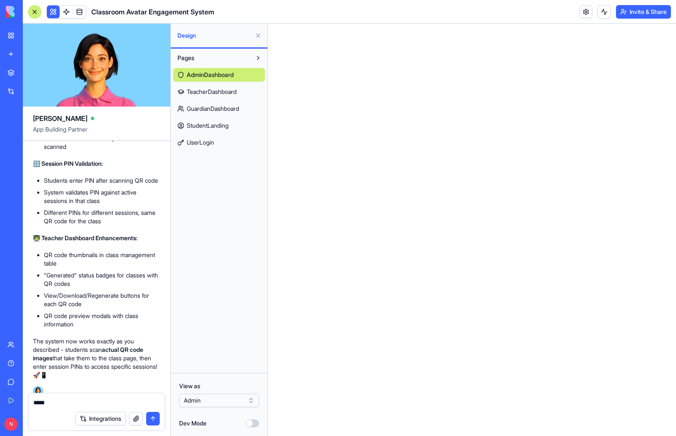
click at [228, 303] on div "Pages AdminDashboard TeacherDashboard GuardianDashboard StudentLanding UserLogin" at bounding box center [219, 211] width 97 height 324
click at [356, 24] on html at bounding box center [472, 24] width 408 height 0
click at [246, 402] on html "BETA My Workspace New app Marketplace Integrations Recent University Orientatio…" at bounding box center [338, 218] width 676 height 436
click at [230, 73] on span "AdminDashboard" at bounding box center [210, 75] width 47 height 8
click at [334, 24] on html at bounding box center [472, 24] width 408 height 0
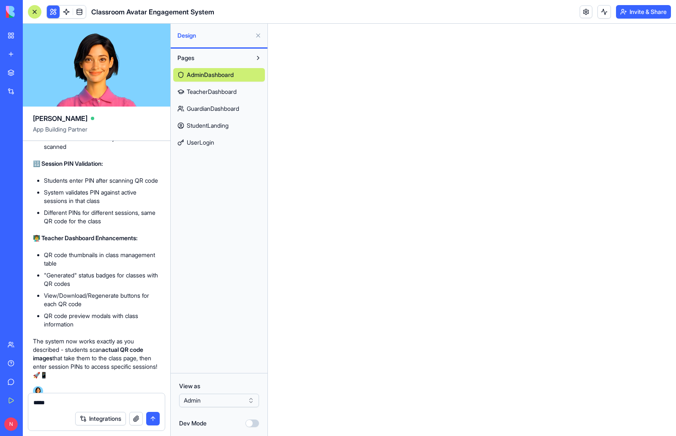
click at [209, 398] on html "BETA My Workspace New app Marketplace Integrations Recent University Orientatio…" at bounding box center [338, 218] width 676 height 436
click at [235, 280] on html "BETA My Workspace New app Marketplace Integrations Recent University Orientatio…" at bounding box center [338, 218] width 676 height 436
click at [210, 144] on span "UserLogin" at bounding box center [200, 142] width 27 height 8
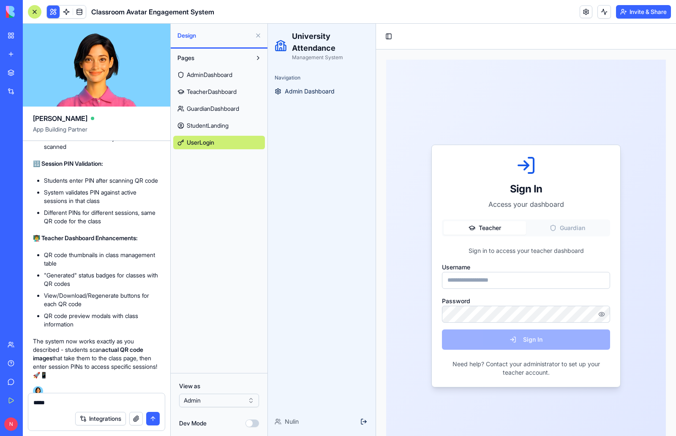
click at [561, 231] on button "Guardian" at bounding box center [567, 228] width 82 height 14
click at [492, 229] on button "Teacher" at bounding box center [485, 228] width 82 height 14
click at [561, 226] on button "Guardian" at bounding box center [567, 228] width 82 height 14
click at [493, 224] on button "Teacher" at bounding box center [485, 228] width 82 height 14
click at [567, 224] on button "Guardian" at bounding box center [567, 228] width 82 height 14
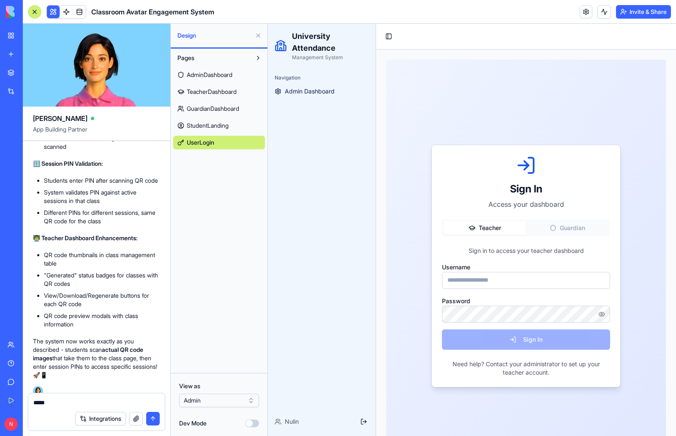
click at [497, 229] on button "Teacher" at bounding box center [485, 228] width 82 height 14
click at [558, 227] on button "Guardian" at bounding box center [567, 228] width 82 height 14
click at [488, 231] on button "Teacher" at bounding box center [485, 228] width 82 height 14
click at [571, 227] on button "Guardian" at bounding box center [567, 228] width 82 height 14
click at [483, 224] on button "Teacher" at bounding box center [485, 228] width 82 height 14
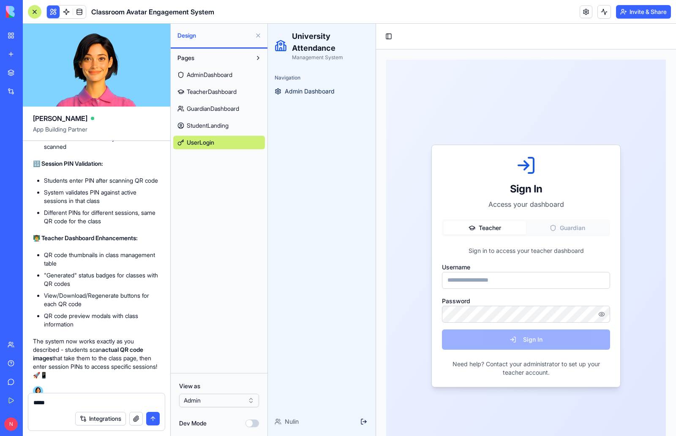
click at [492, 277] on input "Username" at bounding box center [526, 280] width 168 height 17
type input "*****"
click at [79, 12] on link at bounding box center [79, 11] width 13 height 13
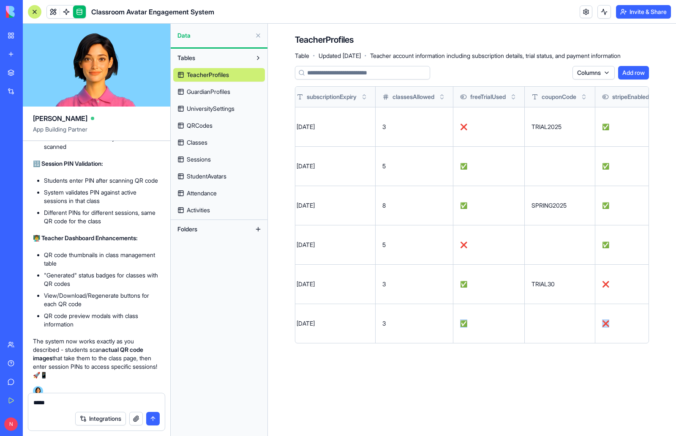
scroll to position [0, 331]
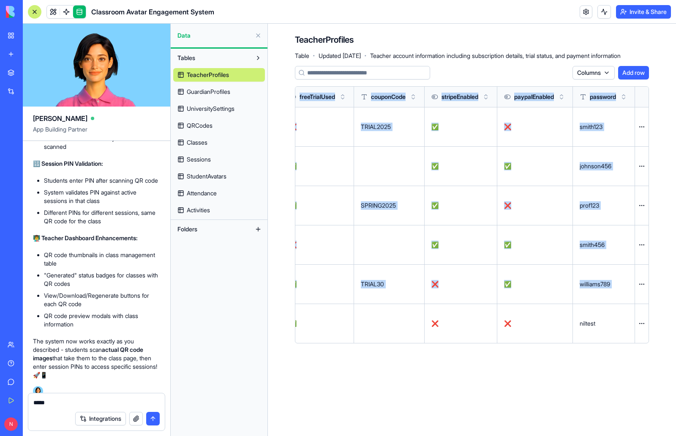
drag, startPoint x: 544, startPoint y: 299, endPoint x: 670, endPoint y: 294, distance: 126.9
click at [670, 294] on div "TeacherProfiles Table · Updated [DATE] · Teacher account information including …" at bounding box center [472, 192] width 408 height 336
click at [592, 319] on p "niltest" at bounding box center [604, 323] width 48 height 8
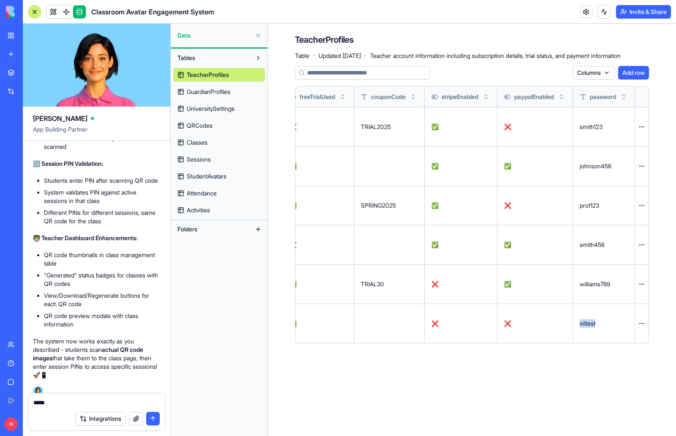
drag, startPoint x: 596, startPoint y: 295, endPoint x: 579, endPoint y: 295, distance: 17.3
click at [580, 319] on p "niltest" at bounding box center [604, 323] width 48 height 8
copy p "niltest"
click at [52, 11] on link at bounding box center [53, 11] width 13 height 13
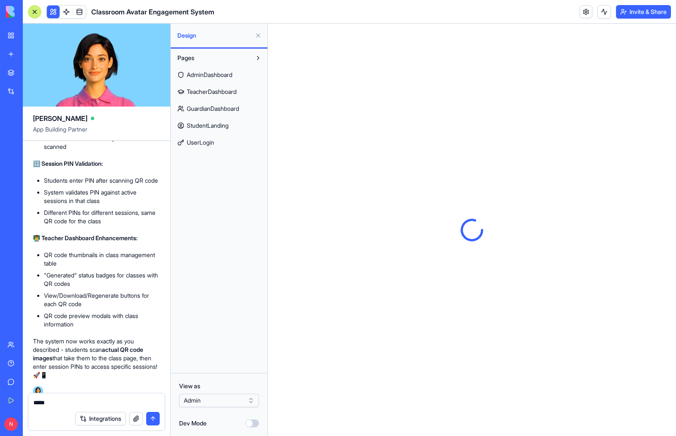
click at [206, 142] on span "UserLogin" at bounding box center [200, 142] width 27 height 8
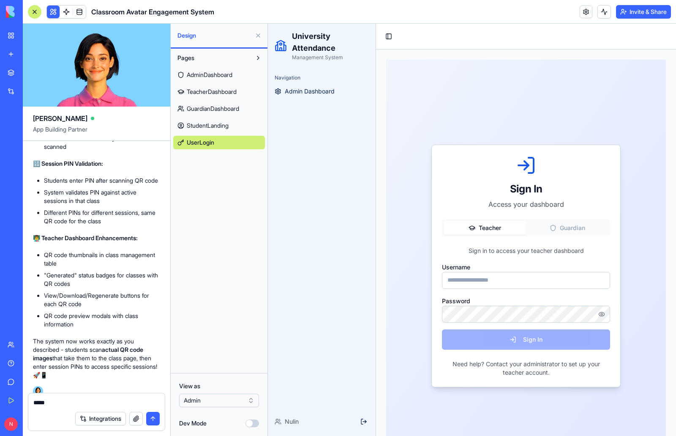
click at [516, 284] on input "Username" at bounding box center [526, 280] width 168 height 17
click at [491, 282] on input "Username" at bounding box center [526, 280] width 168 height 17
click at [600, 314] on button "button" at bounding box center [602, 314] width 17 height 17
click at [509, 281] on input "Username" at bounding box center [526, 280] width 168 height 17
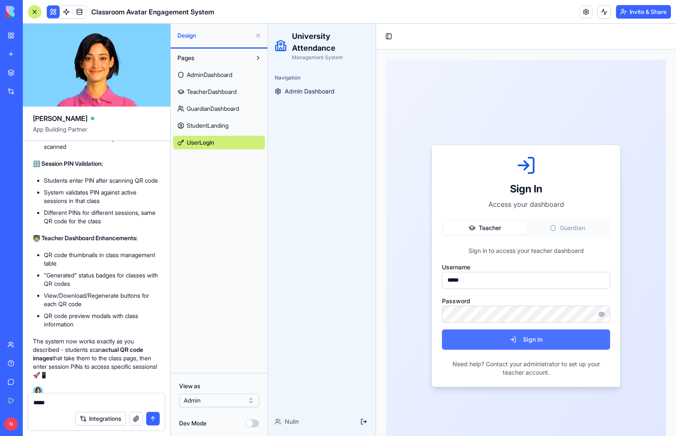
type input "*****"
click at [540, 340] on button "Sign In" at bounding box center [526, 339] width 168 height 20
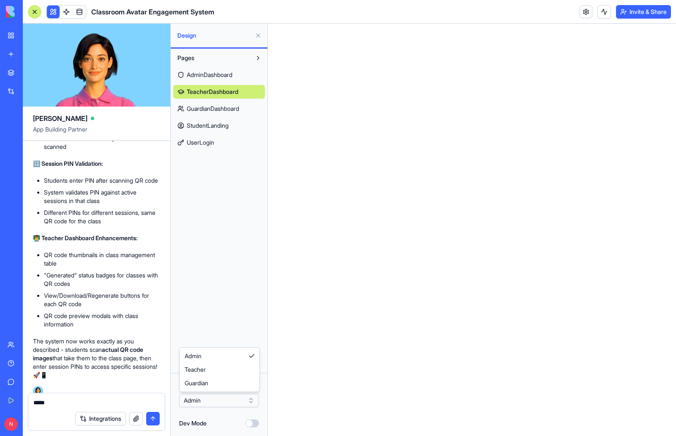
click at [222, 402] on html "BETA My Workspace New app Marketplace Integrations Recent University Orientatio…" at bounding box center [338, 218] width 676 height 436
click at [498, 24] on html at bounding box center [472, 24] width 408 height 0
click at [513, 24] on html at bounding box center [472, 24] width 408 height 0
click at [233, 400] on html "BETA My Workspace New app Marketplace Integrations Recent University Orientatio…" at bounding box center [338, 218] width 676 height 436
click at [406, 24] on html at bounding box center [472, 24] width 408 height 0
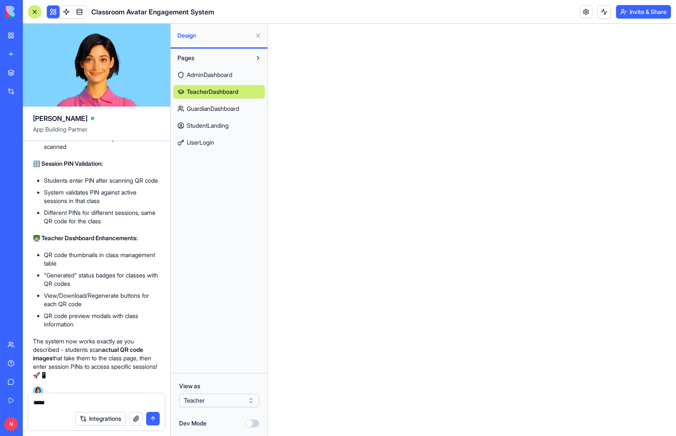
click at [236, 91] on span "TeacherDashboard" at bounding box center [213, 92] width 52 height 8
click at [216, 143] on link "UserLogin" at bounding box center [219, 143] width 92 height 14
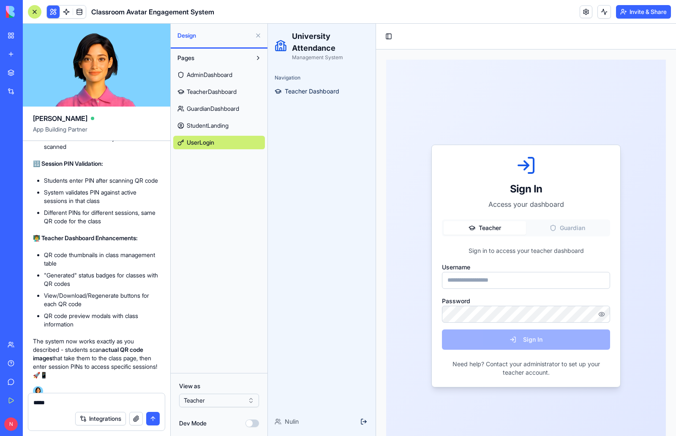
click at [237, 90] on span "TeacherDashboard" at bounding box center [212, 92] width 50 height 8
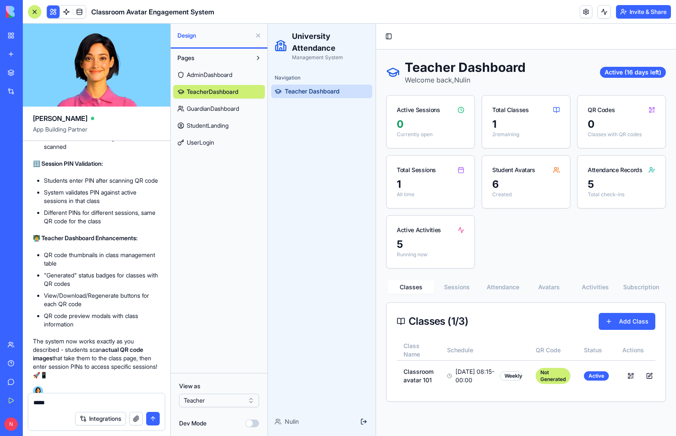
click at [217, 144] on link "UserLogin" at bounding box center [219, 143] width 92 height 14
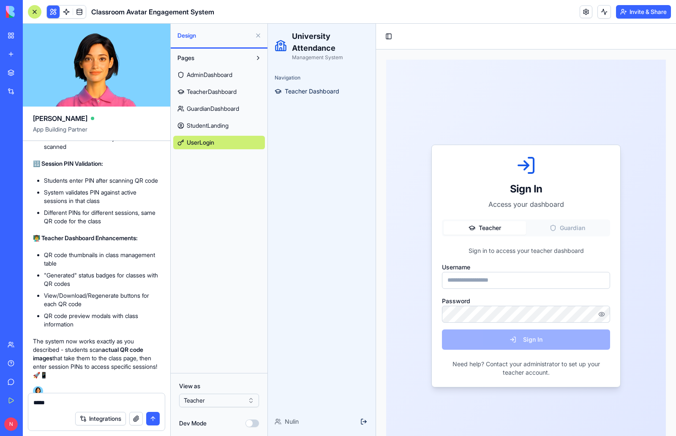
click at [481, 227] on button "Teacher" at bounding box center [485, 228] width 82 height 14
click at [491, 284] on input "Username" at bounding box center [526, 280] width 168 height 17
type input "*****"
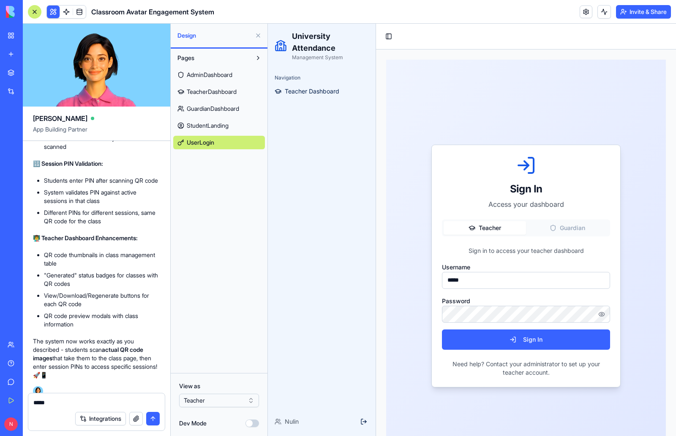
click at [600, 313] on button "button" at bounding box center [602, 314] width 17 height 17
click at [541, 339] on button "Sign In" at bounding box center [526, 339] width 168 height 20
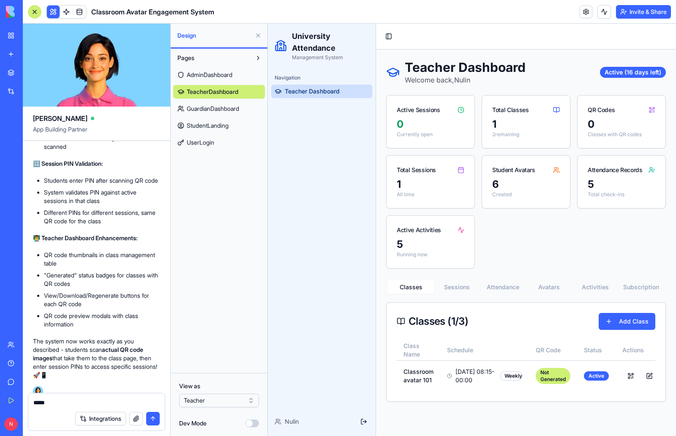
click at [467, 287] on button "Sessions" at bounding box center [457, 287] width 46 height 14
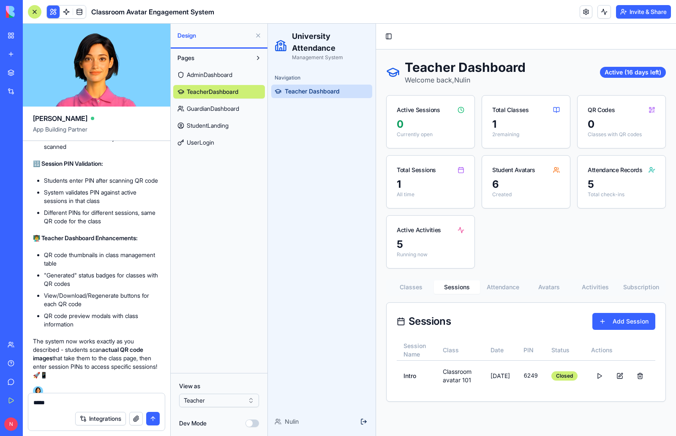
click at [497, 286] on button "Attendance" at bounding box center [503, 287] width 46 height 14
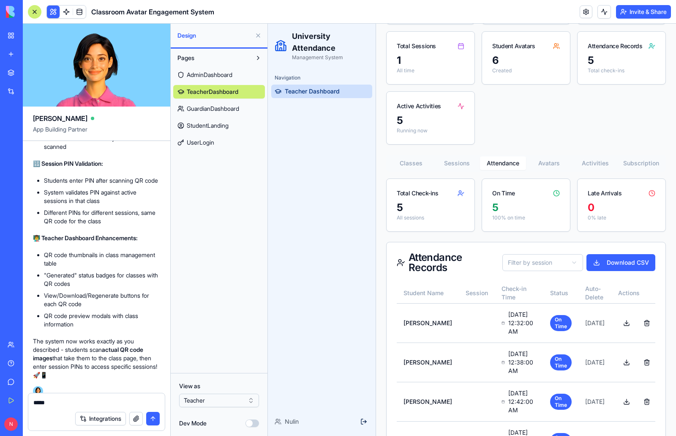
scroll to position [24, 0]
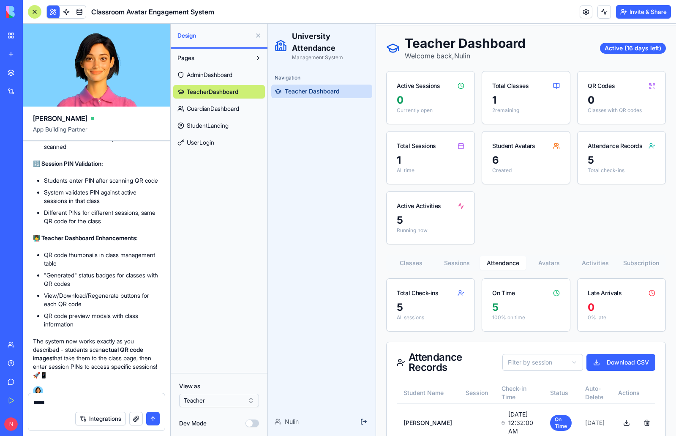
click at [545, 161] on div "Teacher Dashboard Welcome back, Nulin Active (16 days left) Active Sessions 0 C…" at bounding box center [526, 323] width 280 height 574
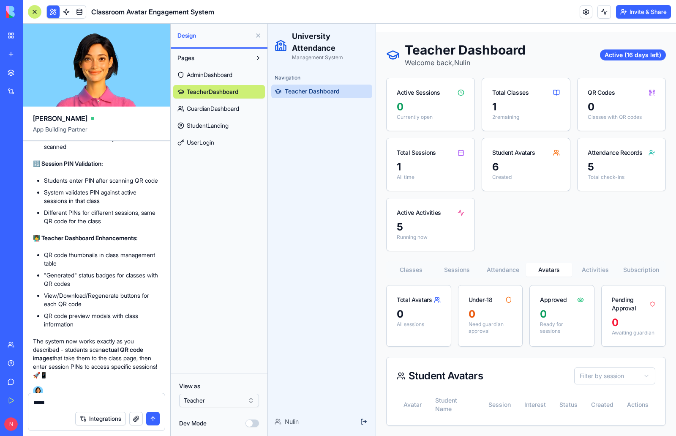
scroll to position [0, 0]
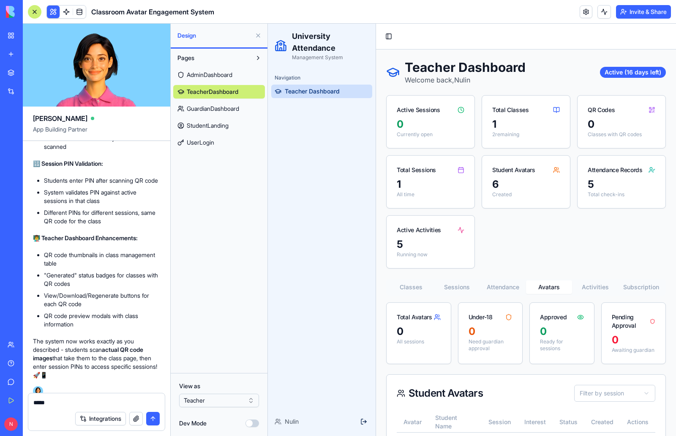
drag, startPoint x: 593, startPoint y: 259, endPoint x: 602, endPoint y: 260, distance: 9.0
click at [594, 259] on div "Teacher Dashboard Welcome back, Nulin Active (16 days left) Active Sessions 0 C…" at bounding box center [526, 251] width 280 height 383
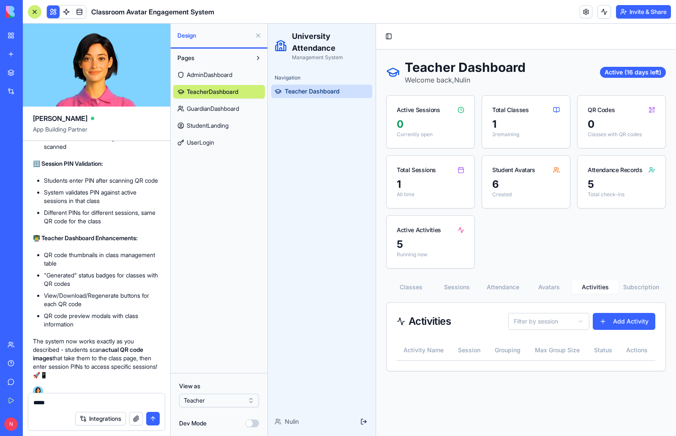
click at [642, 287] on button "Subscription" at bounding box center [641, 287] width 46 height 14
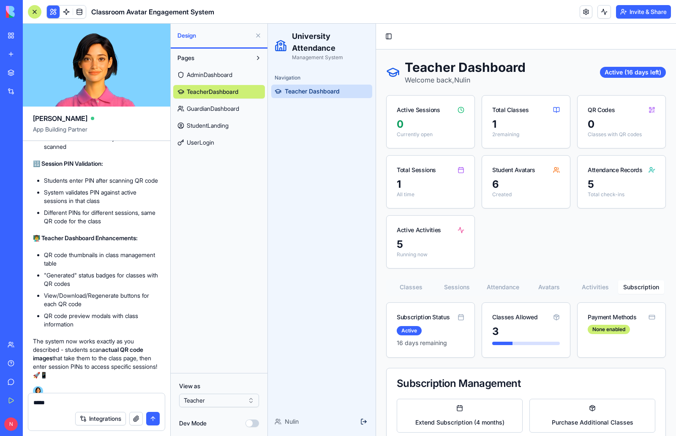
click at [497, 290] on button "Attendance" at bounding box center [503, 287] width 46 height 14
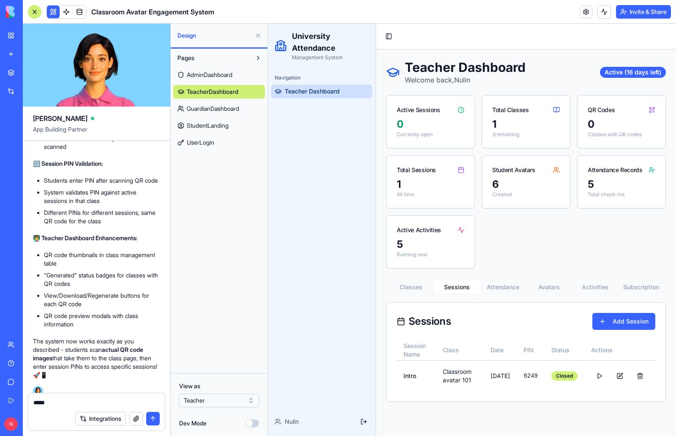
click at [449, 288] on button "Sessions" at bounding box center [457, 287] width 46 height 14
click at [509, 290] on button "Attendance" at bounding box center [503, 287] width 46 height 14
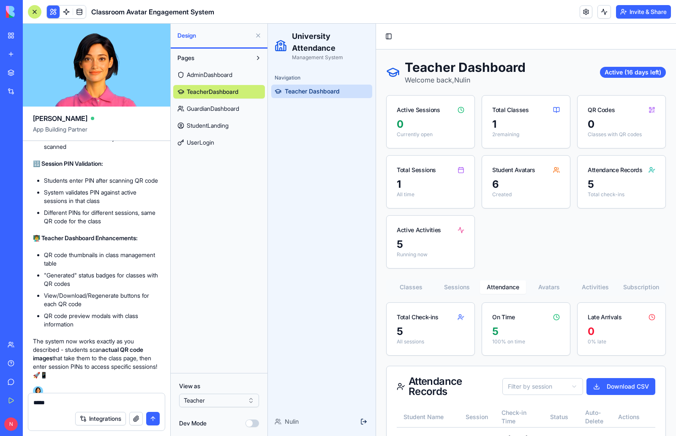
click at [553, 287] on button "Avatars" at bounding box center [549, 287] width 46 height 14
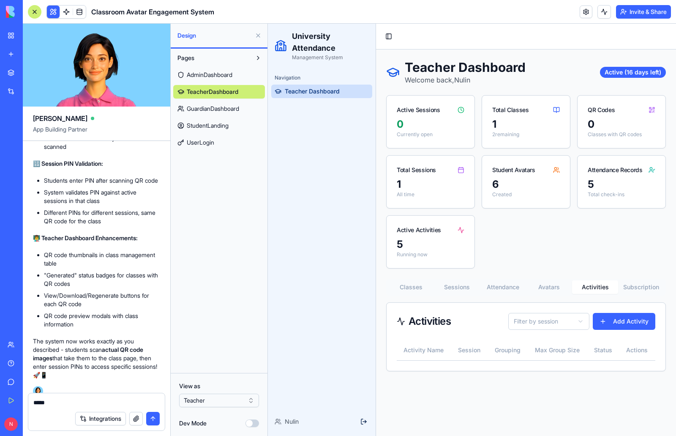
click at [587, 264] on div "Teacher Dashboard Welcome back, Nulin Active (16 days left) Active Sessions 0 C…" at bounding box center [526, 216] width 280 height 312
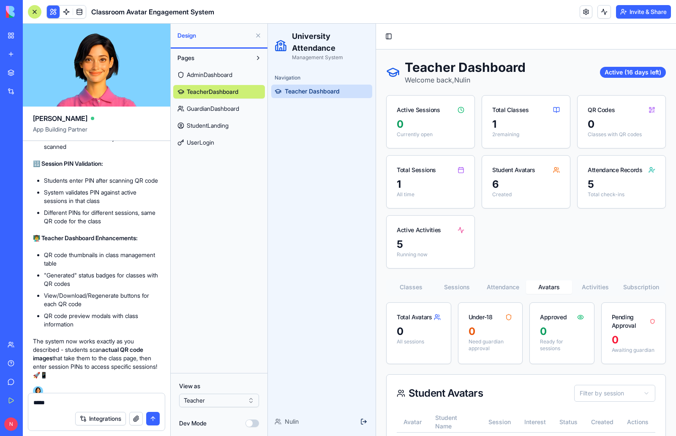
click at [552, 288] on button "Avatars" at bounding box center [549, 287] width 46 height 14
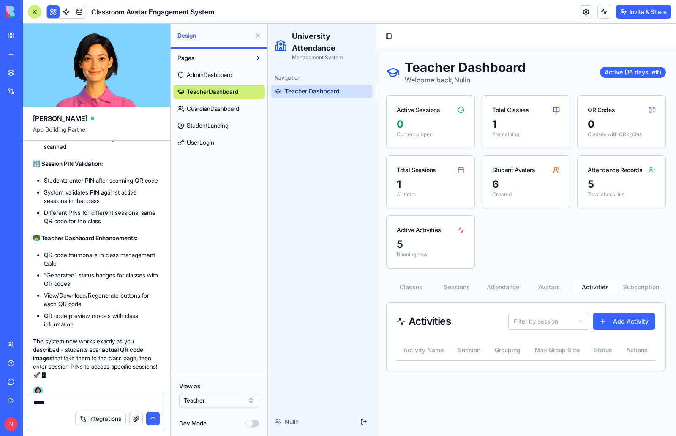
drag, startPoint x: 586, startPoint y: 286, endPoint x: 576, endPoint y: 290, distance: 11.2
click at [586, 286] on button "Activities" at bounding box center [595, 287] width 46 height 14
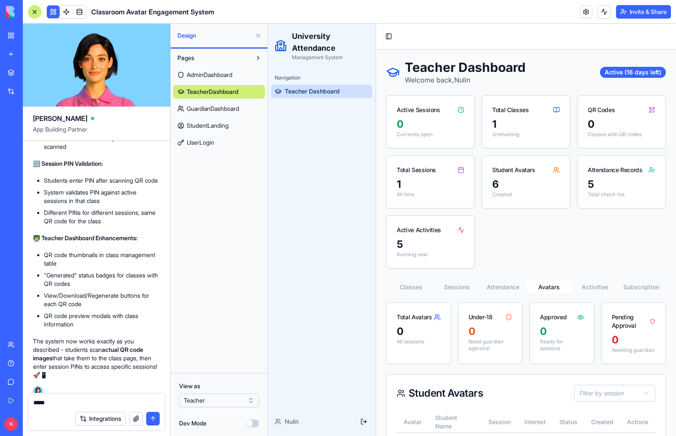
click at [552, 286] on button "Avatars" at bounding box center [549, 287] width 46 height 14
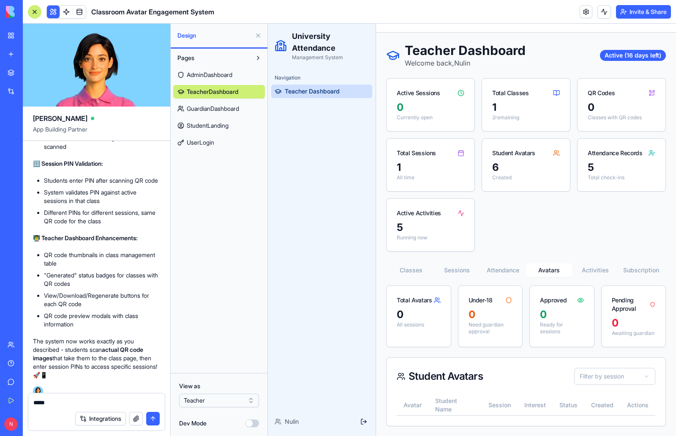
scroll to position [24, 0]
click at [610, 376] on html "University Attendance Management System Navigation Teacher Dashboard Nulin Togg…" at bounding box center [472, 220] width 408 height 429
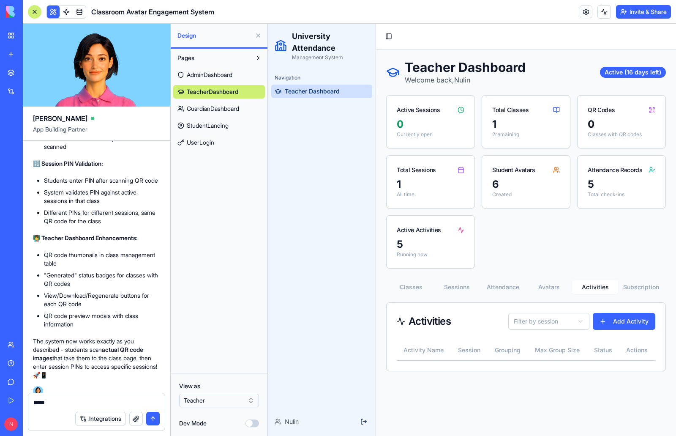
scroll to position [0, 0]
click at [585, 260] on div "Teacher Dashboard Welcome back, Nulin Active (16 days left) Active Sessions 0 C…" at bounding box center [526, 216] width 280 height 312
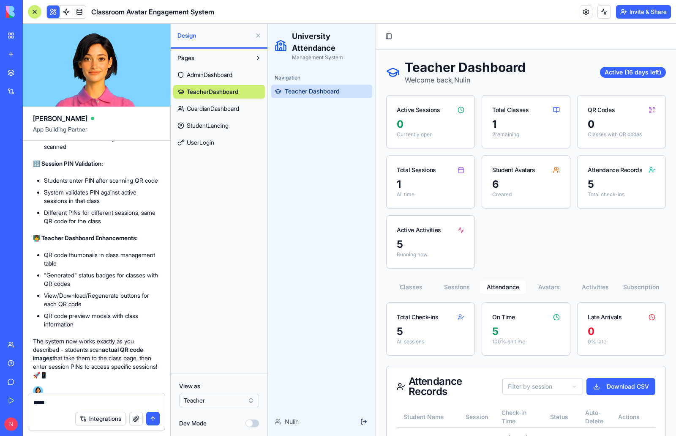
drag, startPoint x: 495, startPoint y: 288, endPoint x: 491, endPoint y: 290, distance: 4.6
click at [495, 288] on button "Attendance" at bounding box center [503, 287] width 46 height 14
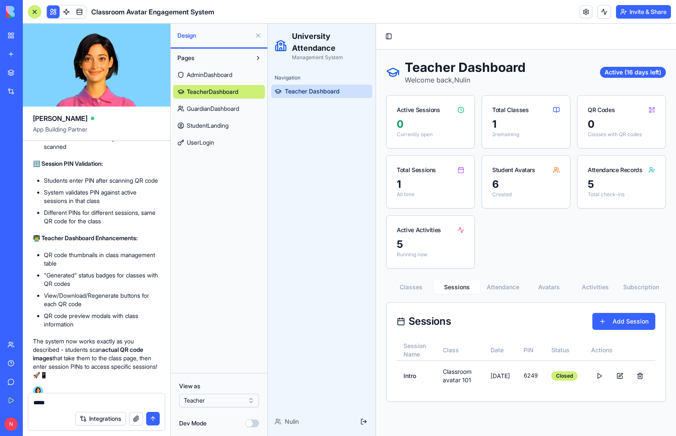
click at [454, 287] on button "Sessions" at bounding box center [457, 287] width 46 height 14
click at [553, 290] on button "Avatars" at bounding box center [549, 287] width 46 height 14
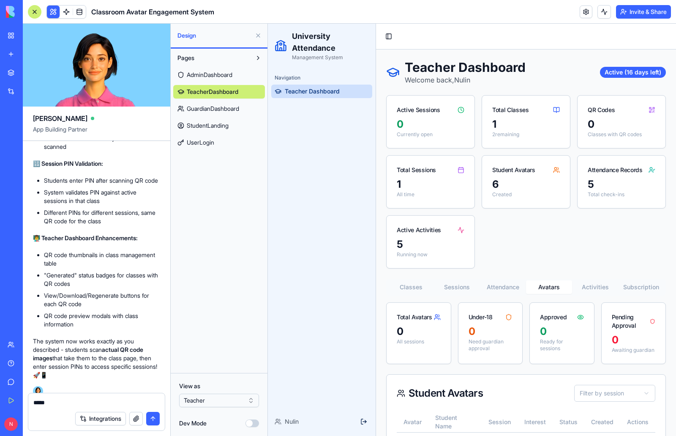
click at [631, 286] on button "Subscription" at bounding box center [641, 287] width 46 height 14
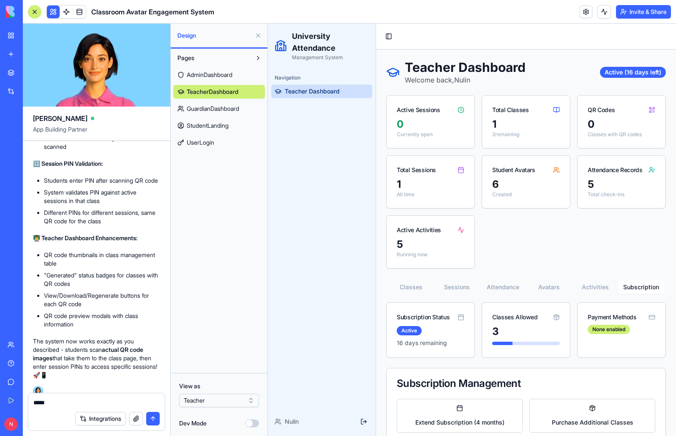
drag, startPoint x: 592, startPoint y: 286, endPoint x: 582, endPoint y: 287, distance: 9.8
click at [591, 286] on button "Activities" at bounding box center [595, 287] width 46 height 14
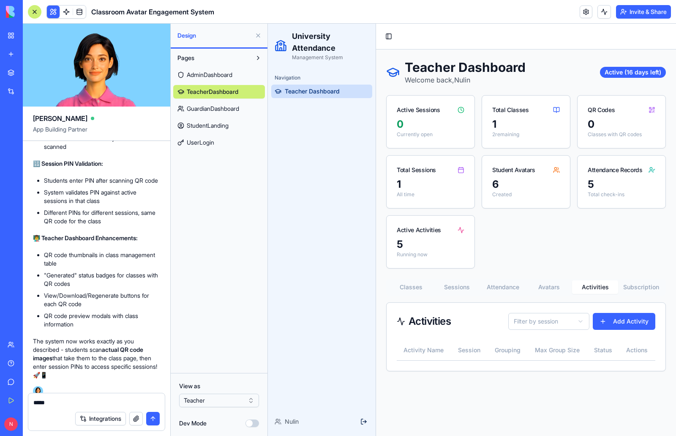
click at [415, 286] on button "Classes" at bounding box center [411, 287] width 46 height 14
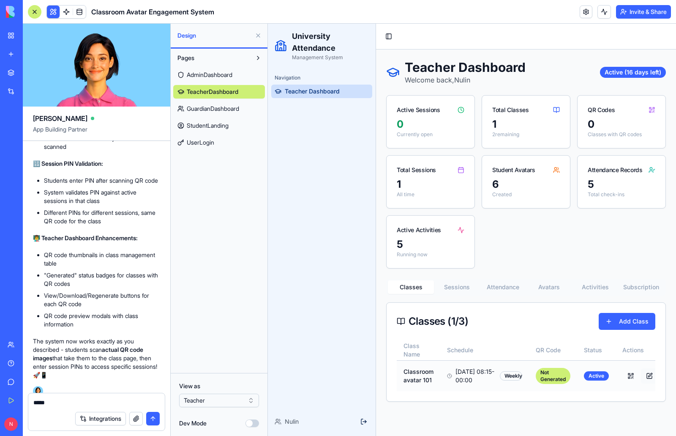
click at [648, 374] on button at bounding box center [649, 375] width 17 height 15
select select "******"
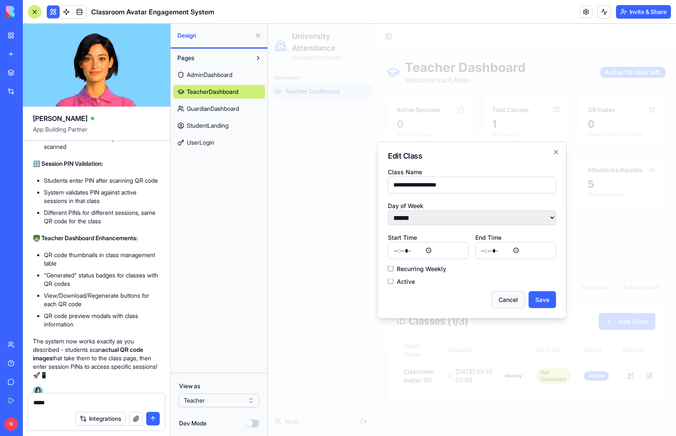
click at [508, 301] on button "Cancel" at bounding box center [509, 299] width 34 height 17
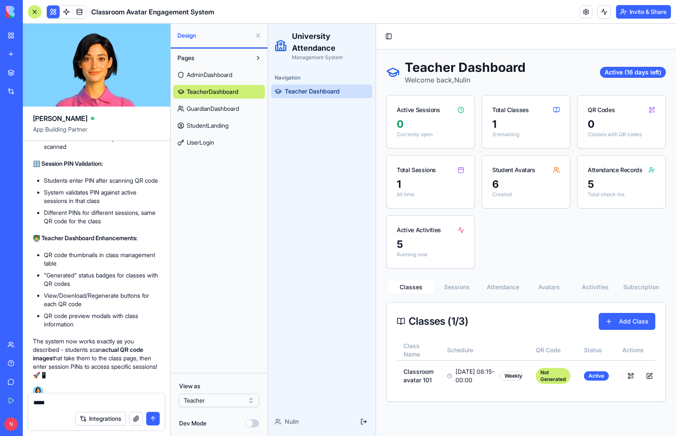
click at [531, 174] on div "Student Avatars" at bounding box center [513, 170] width 43 height 8
click at [645, 189] on div "5" at bounding box center [622, 185] width 68 height 14
click at [635, 134] on p "Classes with QR codes" at bounding box center [622, 134] width 68 height 7
click at [529, 129] on div "1" at bounding box center [526, 125] width 68 height 14
click at [425, 129] on div "0" at bounding box center [431, 125] width 68 height 14
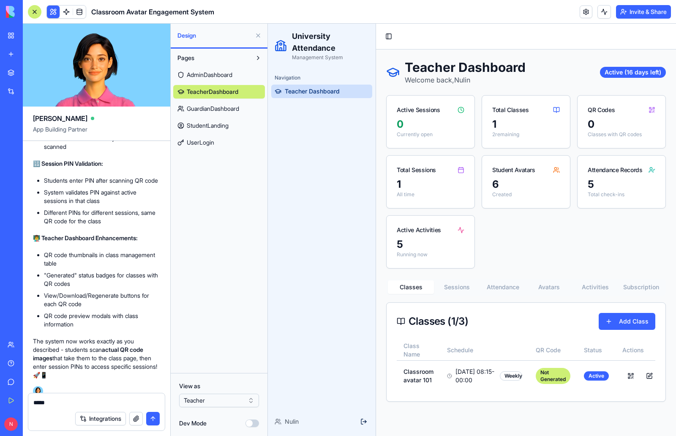
click at [554, 287] on button "Avatars" at bounding box center [549, 287] width 46 height 14
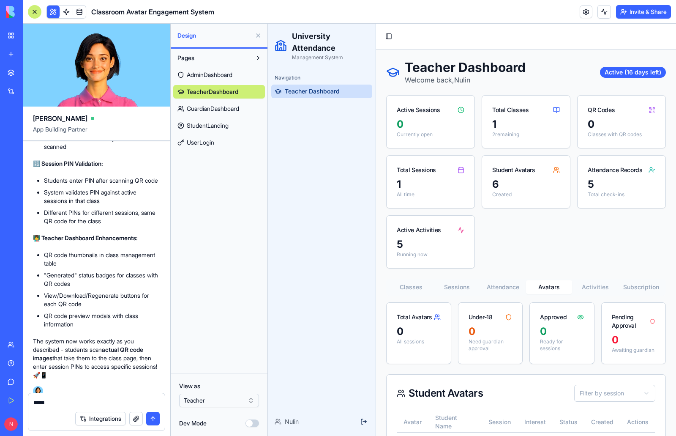
click at [592, 260] on div "Teacher Dashboard Welcome back, Nulin Active (16 days left) Active Sessions 0 C…" at bounding box center [526, 251] width 280 height 383
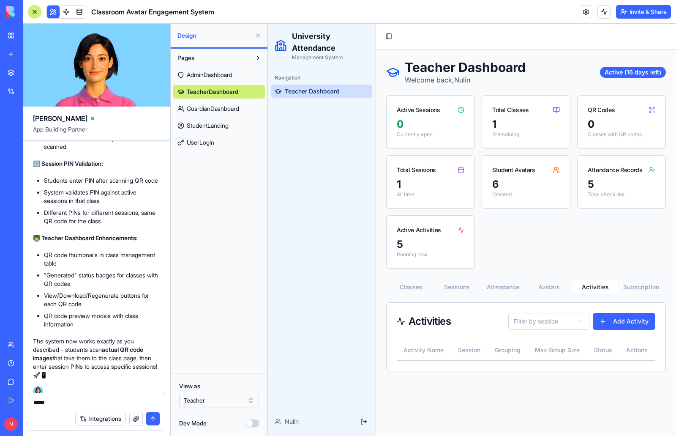
click at [626, 285] on button "Subscription" at bounding box center [641, 287] width 46 height 14
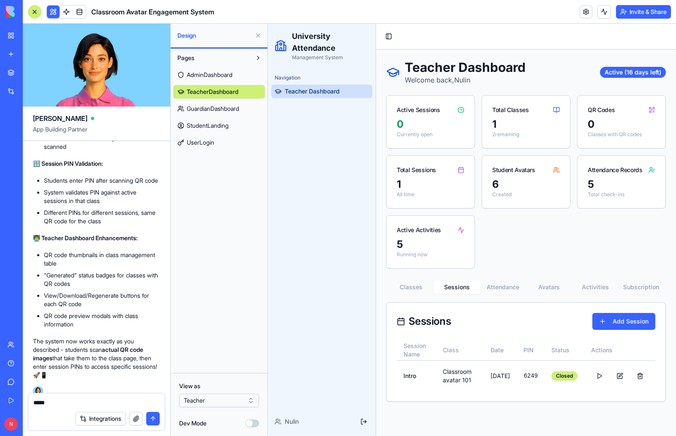
click at [458, 287] on button "Sessions" at bounding box center [457, 287] width 46 height 14
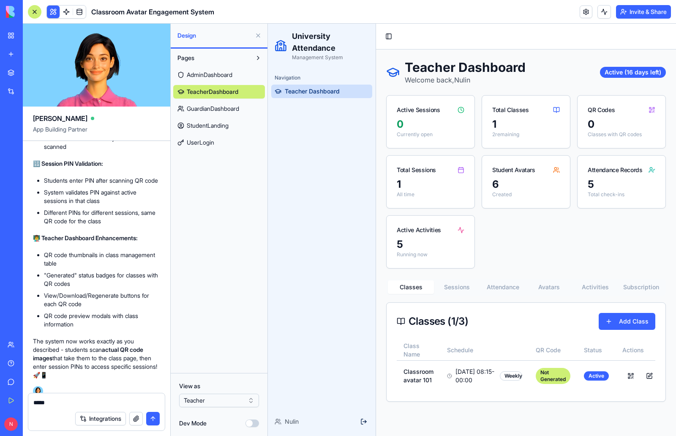
click at [413, 290] on button "Classes" at bounding box center [411, 287] width 46 height 14
click at [497, 292] on button "Attendance" at bounding box center [503, 287] width 46 height 14
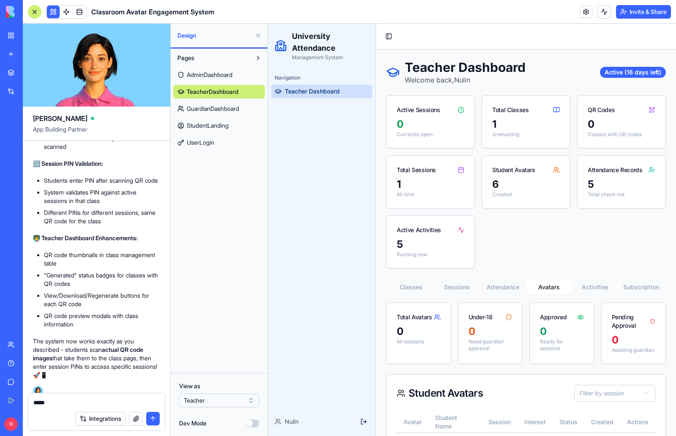
click at [543, 291] on button "Avatars" at bounding box center [549, 287] width 46 height 14
click at [592, 286] on button "Activities" at bounding box center [595, 287] width 46 height 14
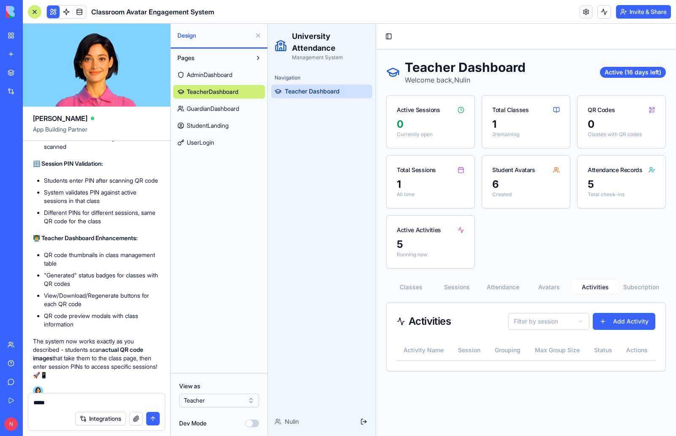
click at [637, 288] on button "Subscription" at bounding box center [641, 287] width 46 height 14
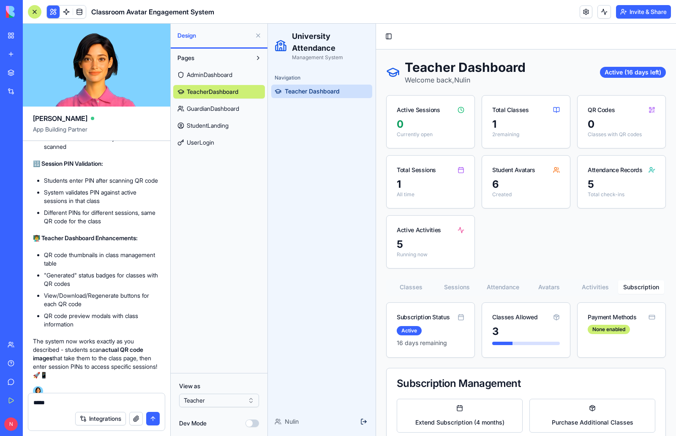
click at [551, 287] on button "Avatars" at bounding box center [549, 287] width 46 height 14
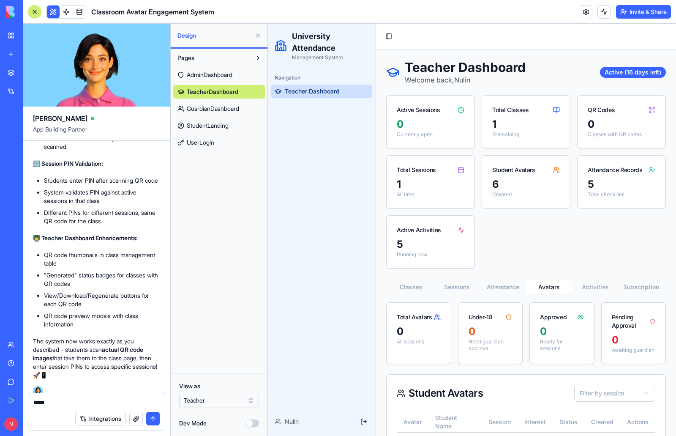
click at [590, 284] on button "Activities" at bounding box center [595, 287] width 46 height 14
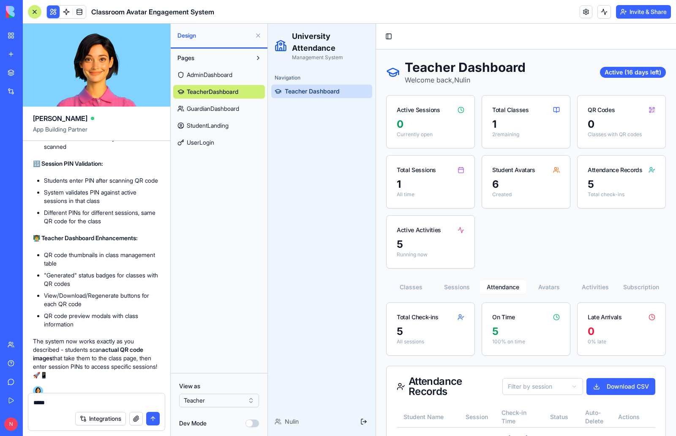
click at [506, 284] on button "Attendance" at bounding box center [503, 287] width 46 height 14
click at [226, 126] on span "StudentLanding" at bounding box center [208, 125] width 42 height 8
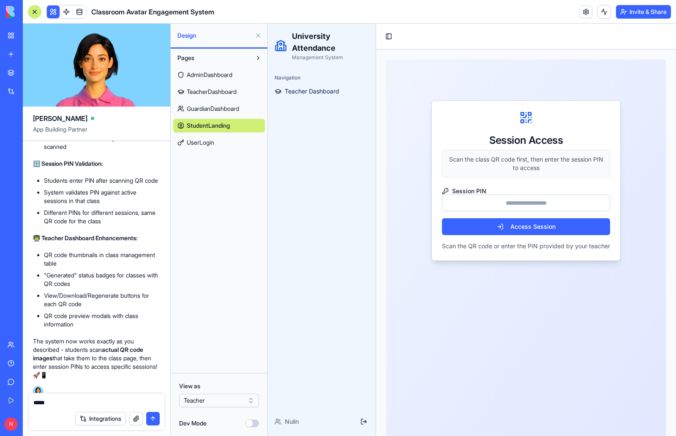
click at [253, 400] on html "BETA My Workspace New app Marketplace Integrations Recent University Orientatio…" at bounding box center [338, 218] width 676 height 436
click at [235, 343] on div "Pages AdminDashboard TeacherDashboard GuardianDashboard StudentLanding UserLogin" at bounding box center [219, 211] width 97 height 324
click at [505, 318] on div "Session Access Scan the class QR code first, then enter the session PIN to acce…" at bounding box center [526, 266] width 280 height 412
click at [205, 143] on span "UserLogin" at bounding box center [200, 142] width 27 height 8
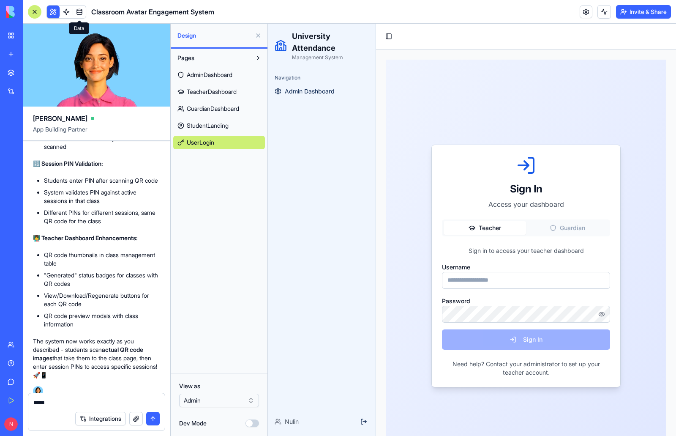
click at [79, 12] on link at bounding box center [79, 11] width 13 height 13
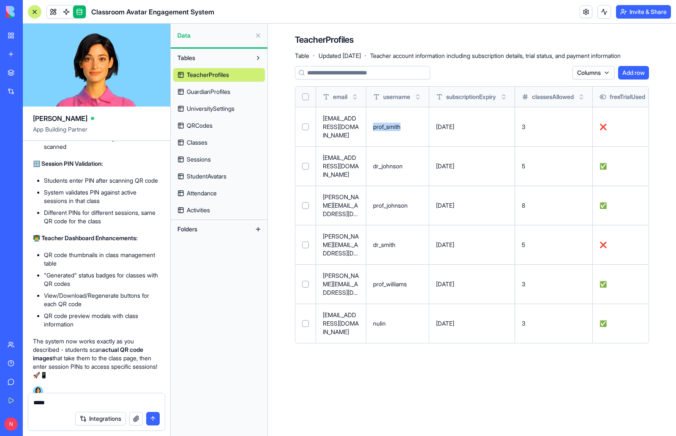
drag, startPoint x: 375, startPoint y: 123, endPoint x: 408, endPoint y: 125, distance: 33.0
click at [408, 125] on p "prof_smith" at bounding box center [397, 127] width 49 height 8
copy p "prof_smith"
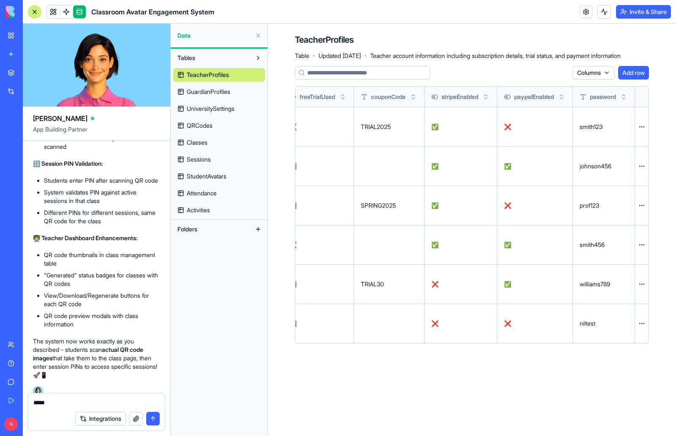
scroll to position [0, 331]
drag, startPoint x: 476, startPoint y: 128, endPoint x: 645, endPoint y: 130, distance: 169.1
click at [645, 130] on tr "[EMAIL_ADDRESS][DOMAIN_NAME] prof_smith [DATE] 3 ❌ TRIAL2025 ✅ ❌ smith123 Open …" at bounding box center [317, 126] width 664 height 39
click at [544, 342] on main "TeacherProfiles Table · Updated [DATE] · Teacher account information including …" at bounding box center [472, 230] width 408 height 412
click at [55, 13] on link at bounding box center [53, 11] width 13 height 13
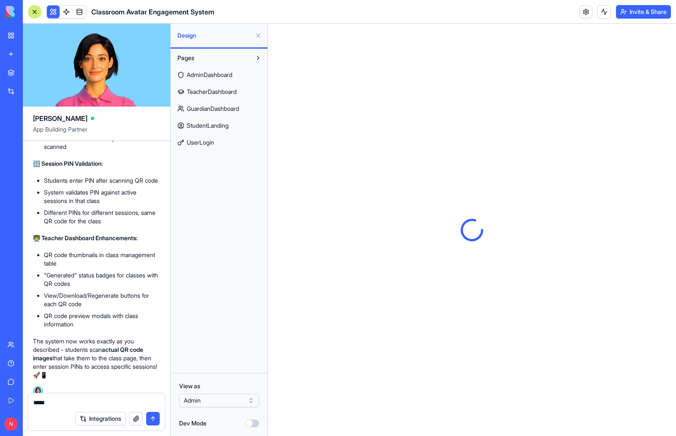
click at [238, 397] on html "BETA My Workspace New app Marketplace Integrations Recent University Orientatio…" at bounding box center [338, 218] width 676 height 436
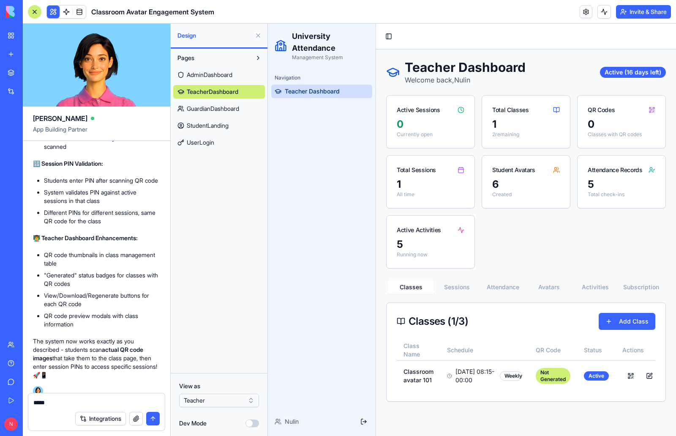
click at [199, 143] on span "UserLogin" at bounding box center [200, 142] width 27 height 8
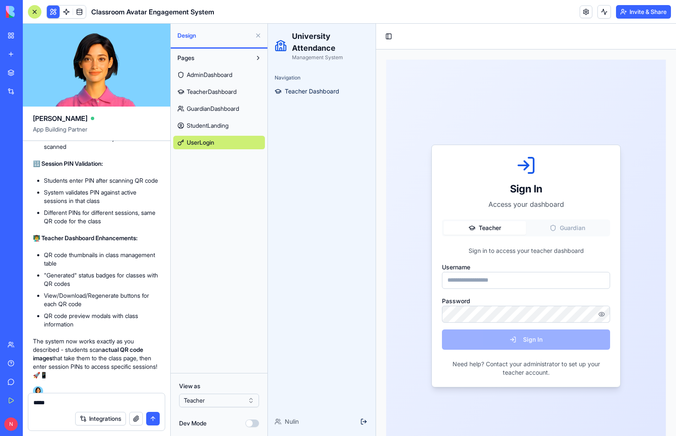
click at [487, 280] on input "Username" at bounding box center [526, 280] width 168 height 17
paste input "**********"
type input "**********"
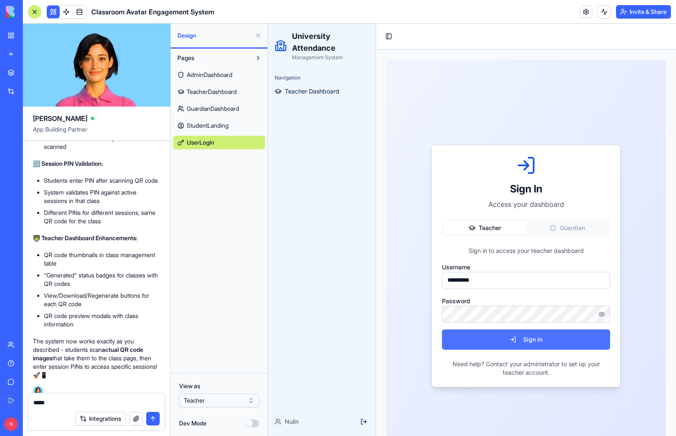
click at [553, 342] on button "Sign In" at bounding box center [526, 339] width 168 height 20
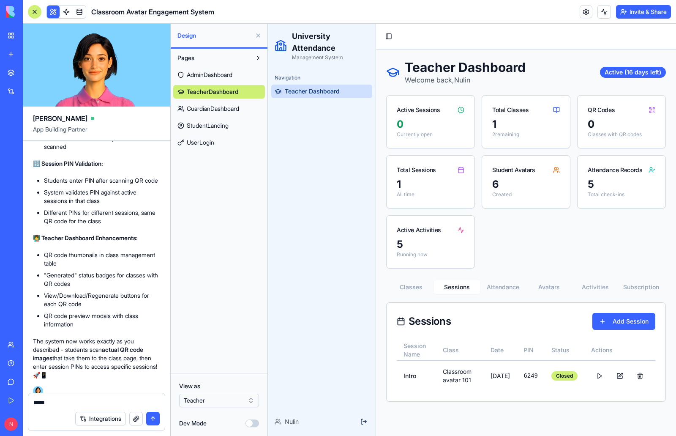
click at [457, 287] on button "Sessions" at bounding box center [457, 287] width 46 height 14
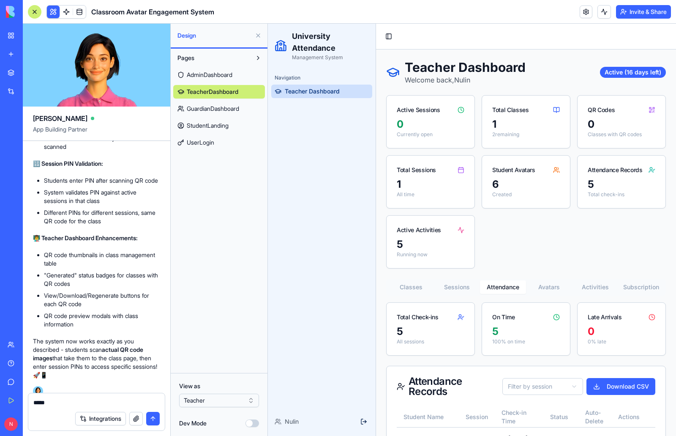
click at [509, 289] on button "Attendance" at bounding box center [503, 287] width 46 height 14
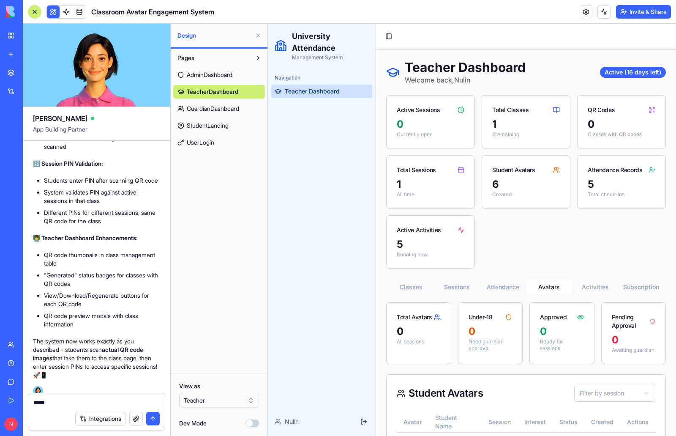
drag, startPoint x: 548, startPoint y: 287, endPoint x: 590, endPoint y: 287, distance: 42.3
click at [548, 287] on button "Avatars" at bounding box center [549, 287] width 46 height 14
drag, startPoint x: 590, startPoint y: 287, endPoint x: 617, endPoint y: 289, distance: 26.8
click at [596, 287] on button "Activities" at bounding box center [595, 287] width 46 height 14
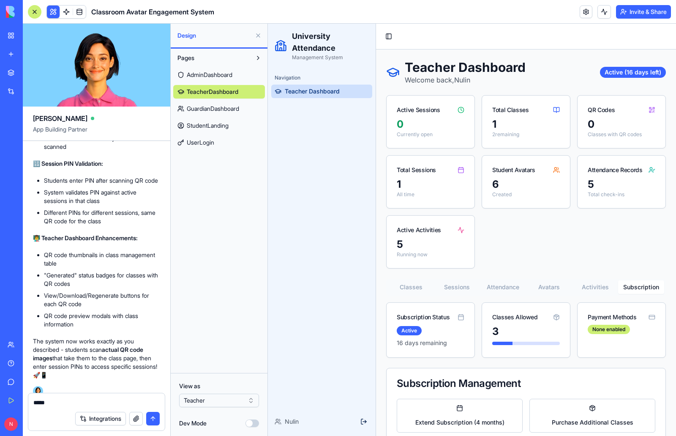
click at [648, 287] on button "Subscription" at bounding box center [641, 287] width 46 height 14
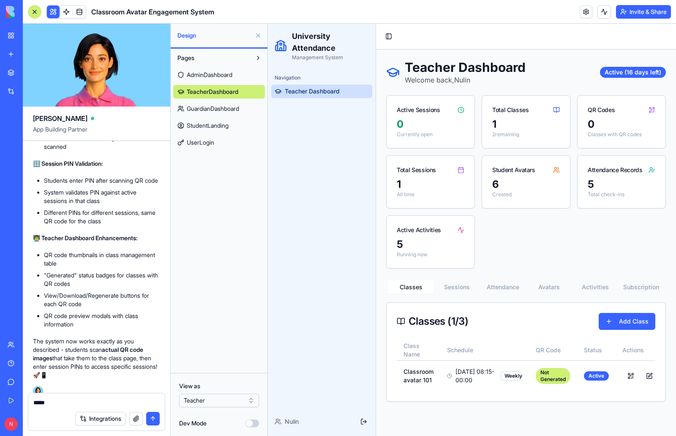
click at [412, 291] on button "Classes" at bounding box center [411, 287] width 46 height 14
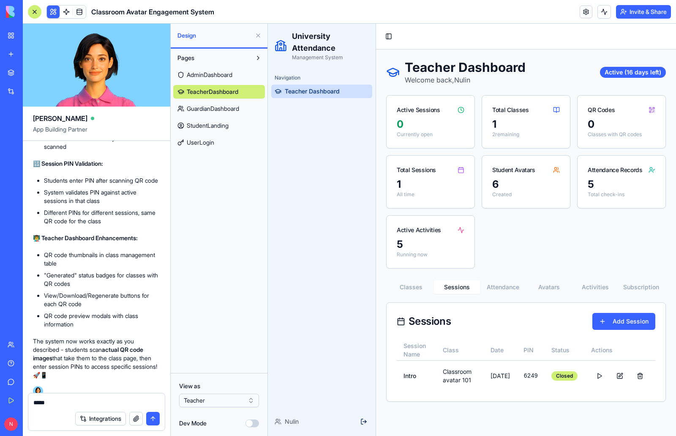
drag, startPoint x: 451, startPoint y: 289, endPoint x: 478, endPoint y: 290, distance: 26.6
click at [451, 289] on button "Sessions" at bounding box center [457, 287] width 46 height 14
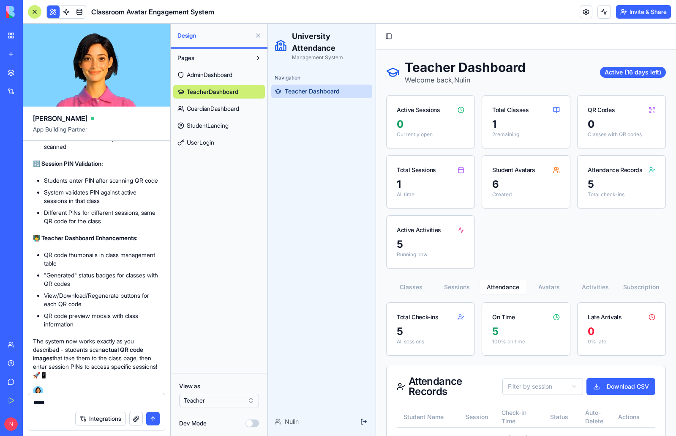
drag, startPoint x: 497, startPoint y: 287, endPoint x: 521, endPoint y: 287, distance: 24.5
click at [499, 287] on button "Attendance" at bounding box center [503, 287] width 46 height 14
drag, startPoint x: 546, startPoint y: 285, endPoint x: 555, endPoint y: 286, distance: 8.9
click at [548, 285] on button "Avatars" at bounding box center [549, 287] width 46 height 14
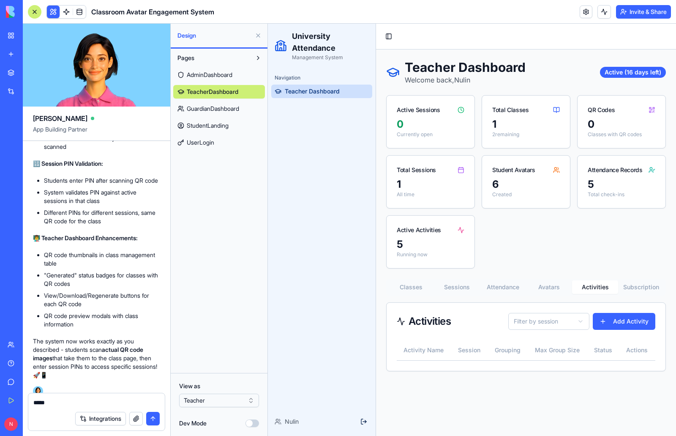
drag, startPoint x: 596, startPoint y: 286, endPoint x: 617, endPoint y: 286, distance: 20.3
click at [597, 286] on button "Activities" at bounding box center [595, 287] width 46 height 14
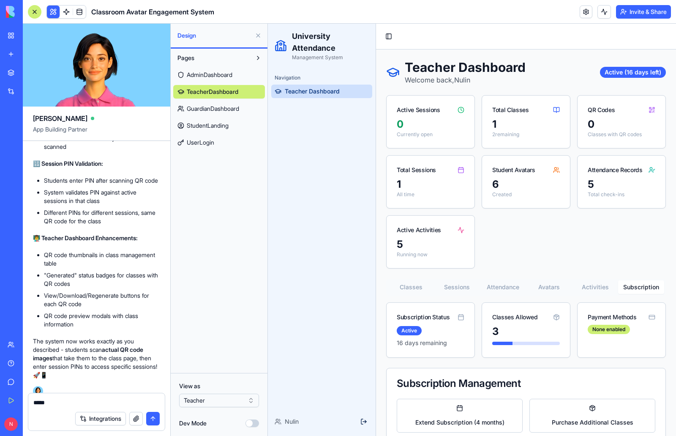
click at [635, 285] on button "Subscription" at bounding box center [641, 287] width 46 height 14
click at [77, 13] on link at bounding box center [79, 11] width 13 height 13
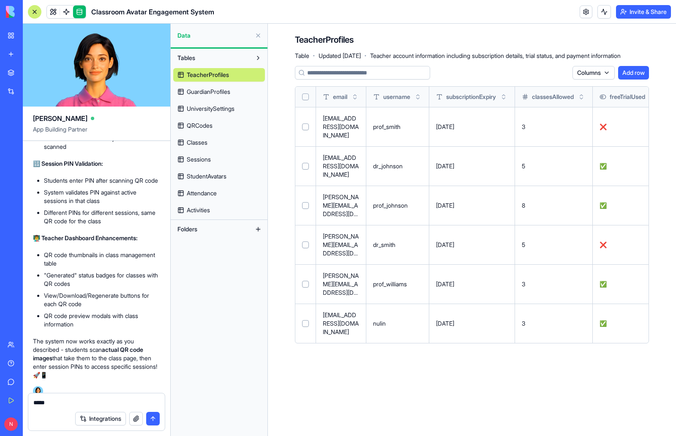
click at [0, 0] on button at bounding box center [0, 0] width 0 height 0
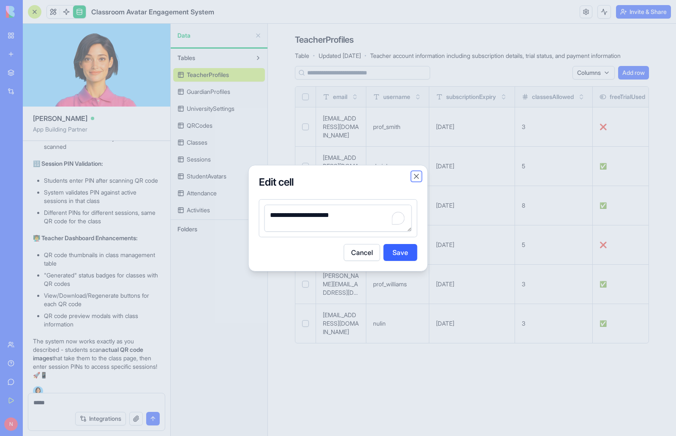
click at [417, 175] on button "Close" at bounding box center [417, 176] width 8 height 8
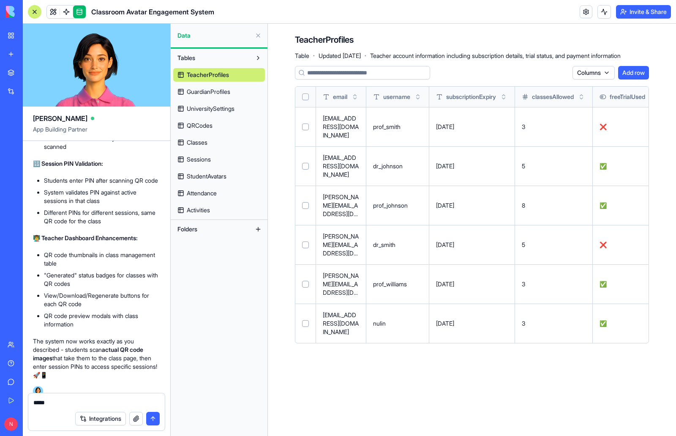
click at [205, 146] on span "Classes" at bounding box center [197, 142] width 21 height 8
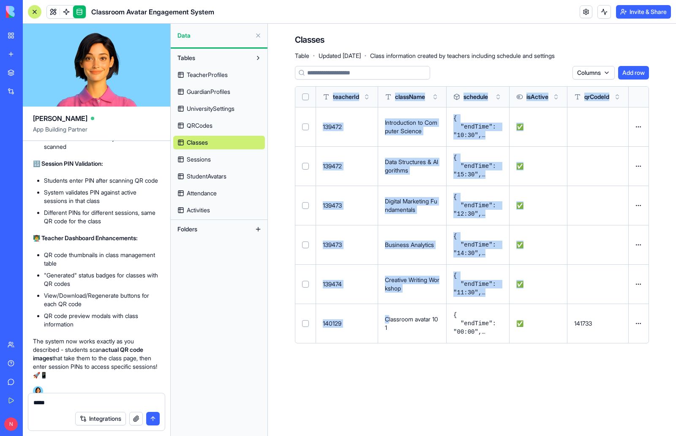
drag, startPoint x: 390, startPoint y: 321, endPoint x: 676, endPoint y: 331, distance: 286.4
click at [676, 331] on div "Classes Table · Updated [DATE] · Class information created by teachers includin…" at bounding box center [472, 192] width 408 height 336
click at [394, 323] on p "Classroom avatar 101" at bounding box center [412, 323] width 55 height 17
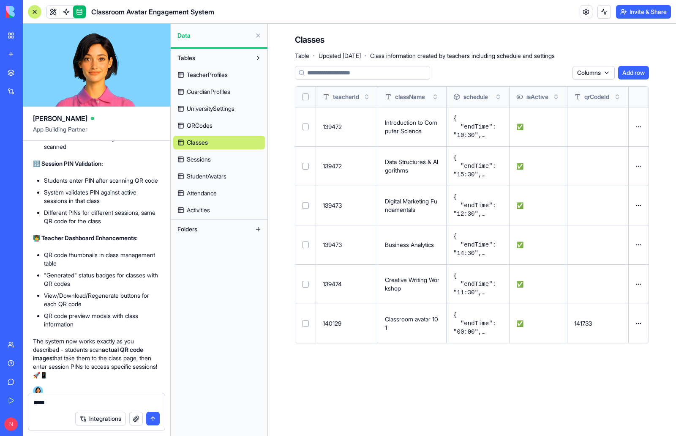
click at [219, 75] on span "TeacherProfiles" at bounding box center [207, 75] width 41 height 8
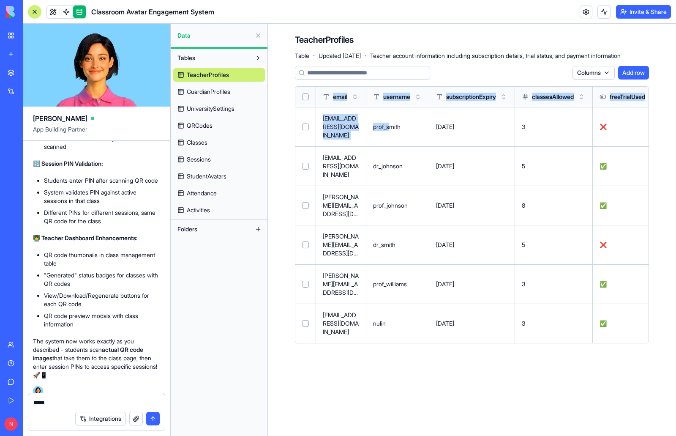
drag, startPoint x: 391, startPoint y: 123, endPoint x: 271, endPoint y: 141, distance: 121.4
click at [271, 141] on div "TeacherProfiles Table · Updated [DATE] · Teacher account information including …" at bounding box center [472, 192] width 408 height 336
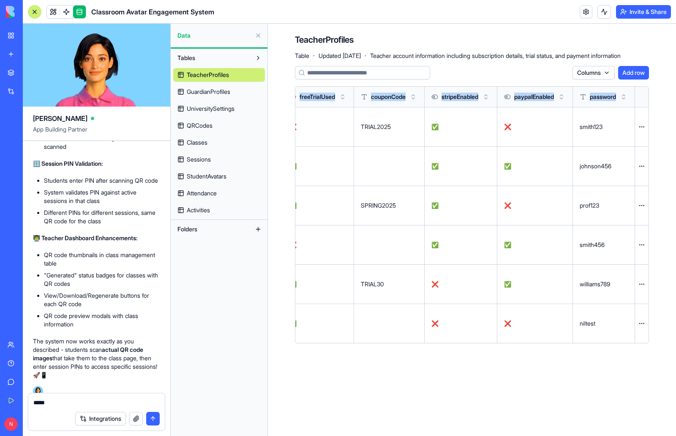
drag, startPoint x: 512, startPoint y: 263, endPoint x: 676, endPoint y: 273, distance: 164.8
click at [676, 273] on div "TeacherProfiles Table · Updated [DATE] · Teacher account information including …" at bounding box center [472, 192] width 408 height 336
click at [215, 108] on span "UniversitySettings" at bounding box center [211, 108] width 48 height 8
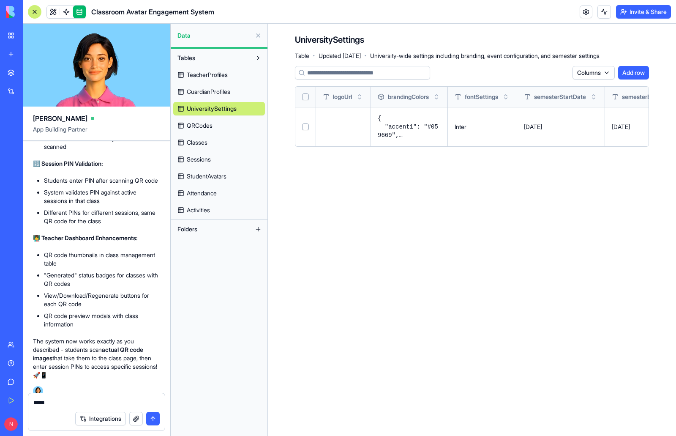
click at [215, 93] on span "GuardianProfiles" at bounding box center [209, 92] width 44 height 8
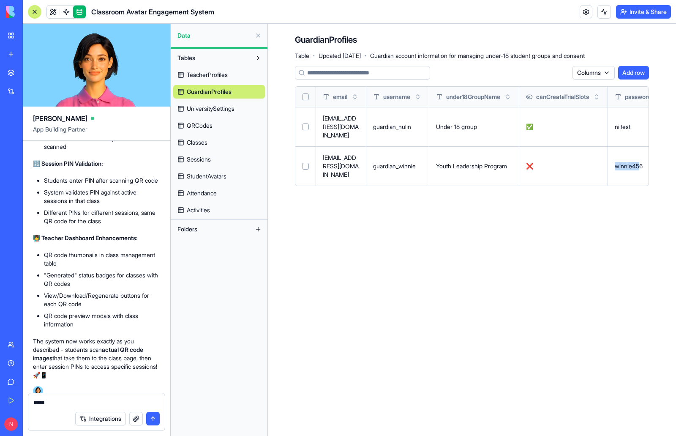
scroll to position [0, 46]
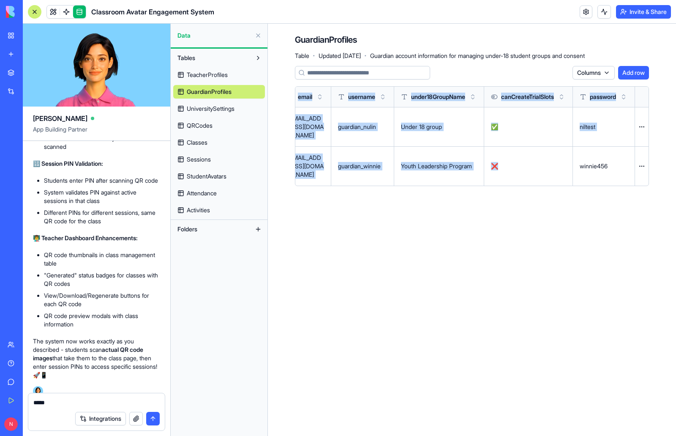
drag, startPoint x: 624, startPoint y: 152, endPoint x: 625, endPoint y: 203, distance: 51.2
click at [625, 203] on main "GuardianProfiles Table · Updated [DATE] · Guardian account information for mana…" at bounding box center [472, 230] width 408 height 412
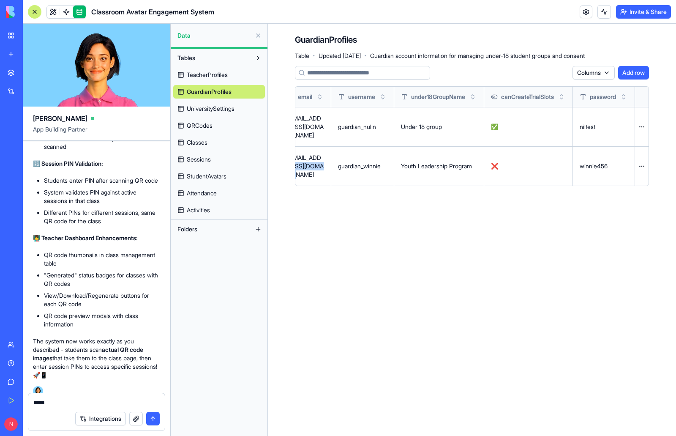
scroll to position [0, 0]
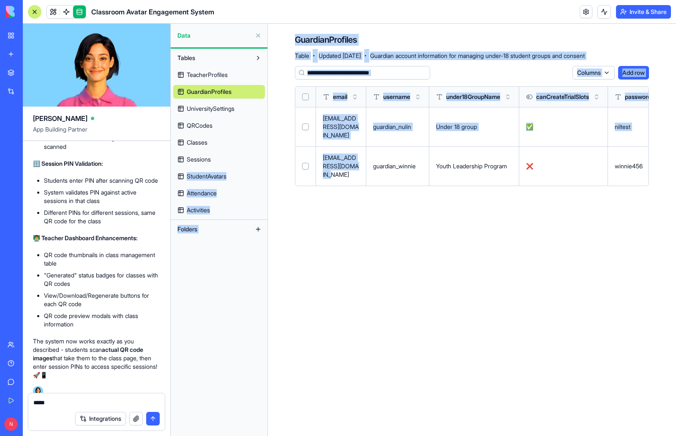
drag, startPoint x: 308, startPoint y: 160, endPoint x: 265, endPoint y: 164, distance: 42.9
click at [265, 164] on div "[PERSON_NAME] App Building Partner N Undo 00:21 🎓 University Avatar Attendance …" at bounding box center [350, 230] width 654 height 412
click at [432, 194] on main "GuardianProfiles Table · Updated [DATE] · Guardian account information for mana…" at bounding box center [472, 230] width 408 height 412
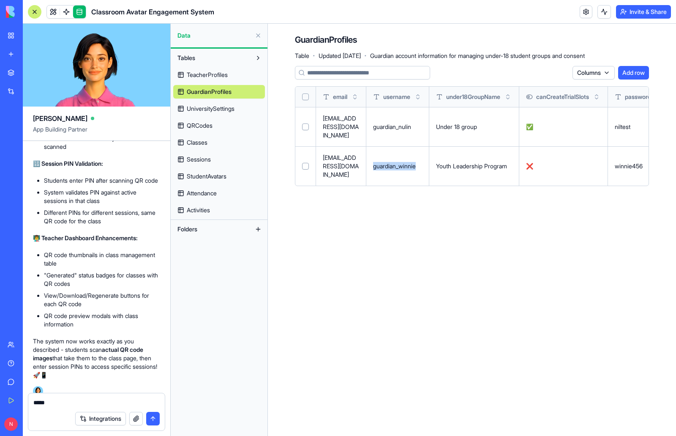
drag, startPoint x: 376, startPoint y: 152, endPoint x: 420, endPoint y: 156, distance: 44.5
click at [420, 162] on p "guardian_winnie" at bounding box center [397, 166] width 49 height 8
copy p "guardian_winnie"
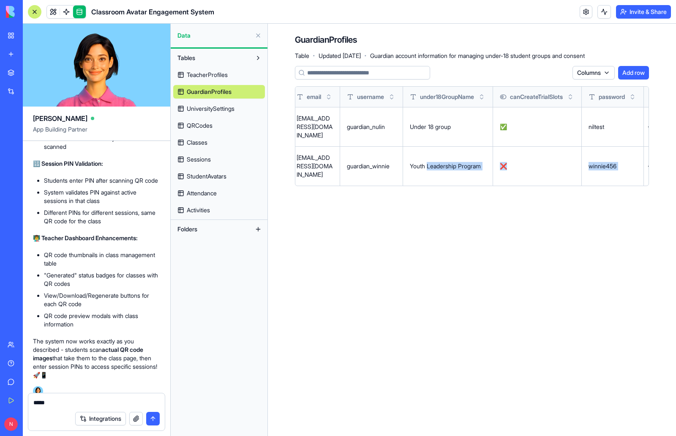
scroll to position [0, 46]
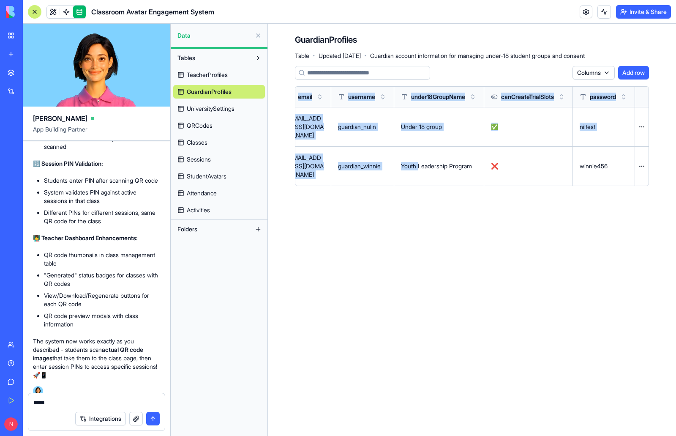
drag, startPoint x: 458, startPoint y: 153, endPoint x: 653, endPoint y: 150, distance: 195.3
click at [653, 150] on div "GuardianProfiles Table · Updated [DATE] · Guardian account information for mana…" at bounding box center [472, 113] width 408 height 179
click at [532, 198] on main "GuardianProfiles Table · Updated [DATE] · Guardian account information for mana…" at bounding box center [472, 230] width 408 height 412
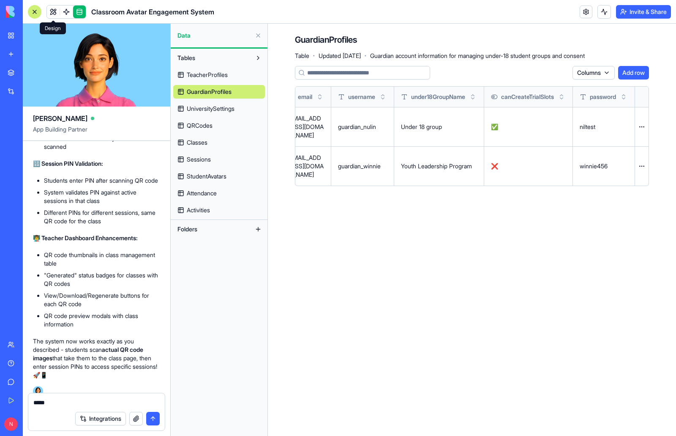
click at [52, 12] on link at bounding box center [53, 11] width 13 height 13
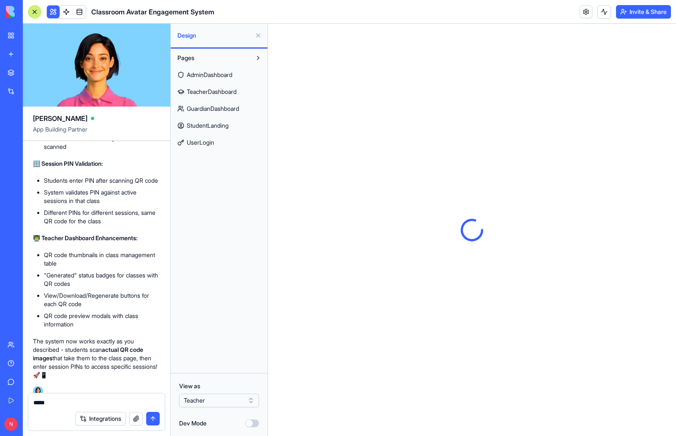
click at [245, 401] on html "BETA My Workspace New app Marketplace Integrations Recent University Orientatio…" at bounding box center [338, 218] width 676 height 436
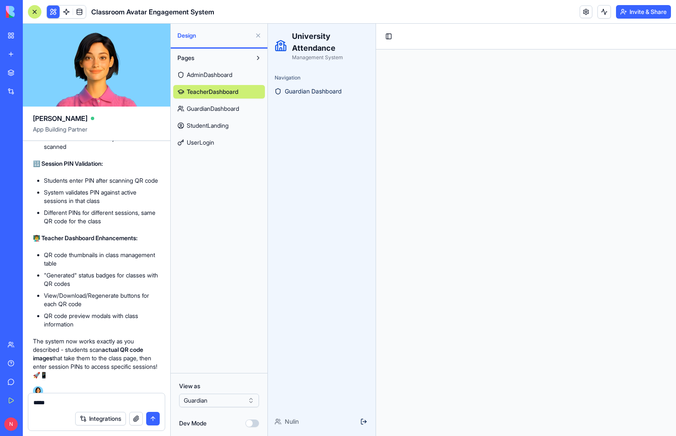
click at [208, 143] on span "UserLogin" at bounding box center [200, 142] width 27 height 8
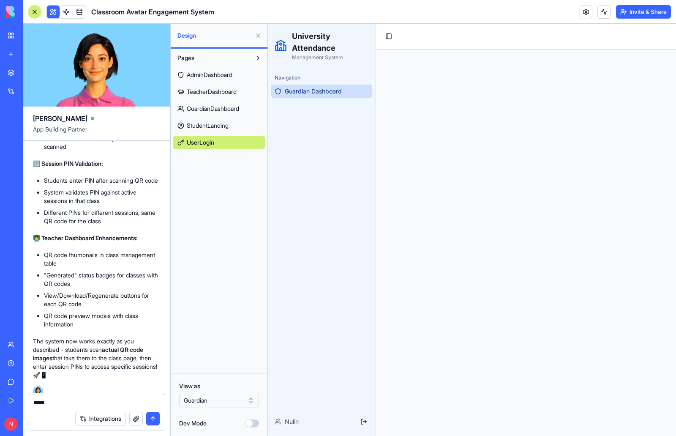
click at [316, 89] on span "Guardian Dashboard" at bounding box center [313, 91] width 57 height 8
click at [223, 141] on link "UserLogin" at bounding box center [219, 143] width 92 height 14
click at [473, 250] on main "Toggle Sidebar" at bounding box center [526, 230] width 300 height 412
click at [225, 265] on div "Pages AdminDashboard TeacherDashboard GuardianDashboard StudentLanding UserLogin" at bounding box center [219, 211] width 97 height 324
click at [252, 401] on html "BETA My Workspace New app Marketplace Integrations Recent University Orientatio…" at bounding box center [338, 218] width 676 height 436
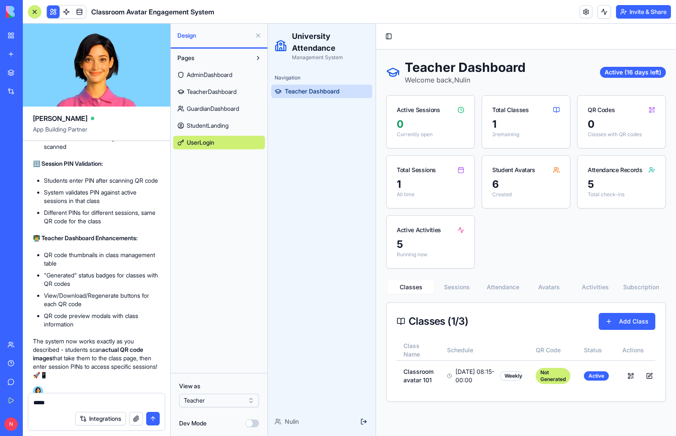
click at [211, 143] on span "UserLogin" at bounding box center [200, 142] width 27 height 8
click at [225, 404] on html "BETA My Workspace New app Marketplace Integrations Recent University Orientatio…" at bounding box center [338, 218] width 676 height 436
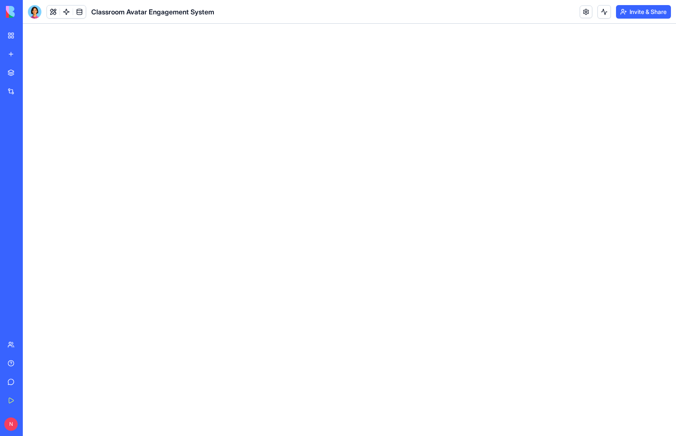
click at [89, 24] on html at bounding box center [350, 24] width 654 height 0
click at [52, 12] on button at bounding box center [53, 11] width 13 height 13
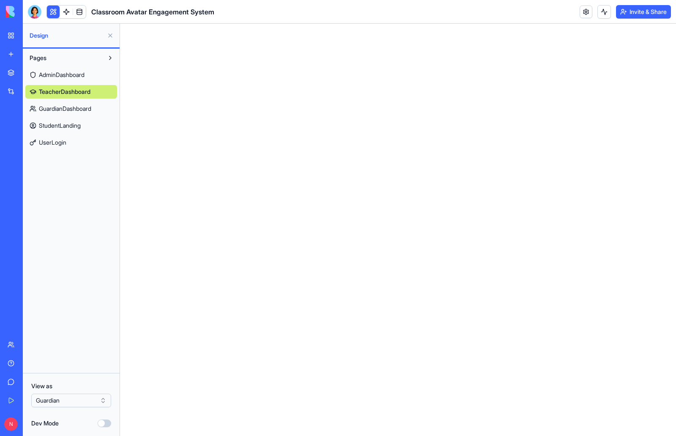
click at [44, 142] on span "UserLogin" at bounding box center [52, 142] width 27 height 8
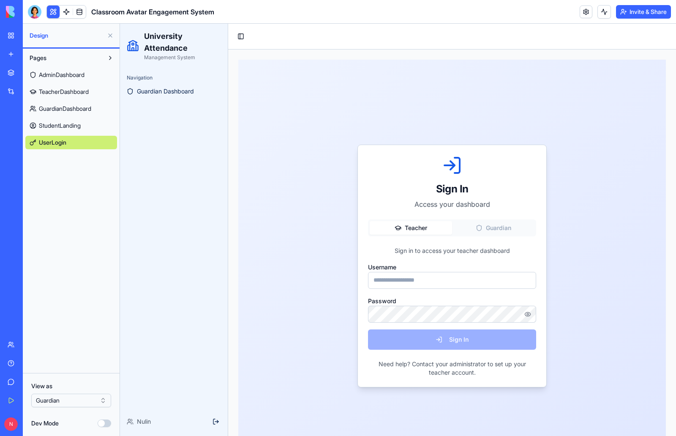
click at [497, 228] on button "Guardian" at bounding box center [493, 228] width 82 height 14
click at [471, 283] on input "Username" at bounding box center [452, 280] width 168 height 17
paste input "**********"
type input "**********"
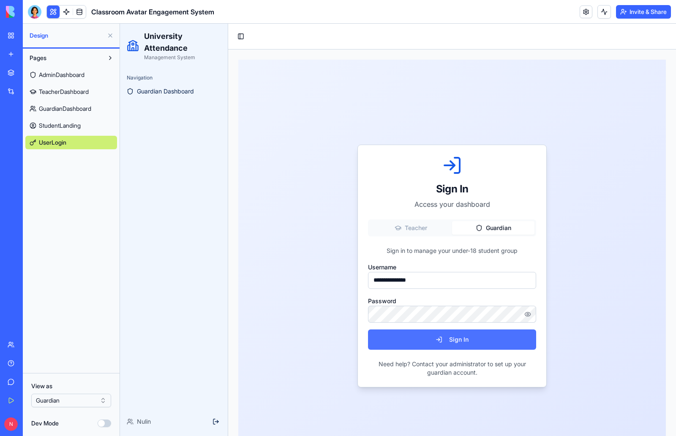
click at [459, 341] on button "Sign In" at bounding box center [452, 339] width 168 height 20
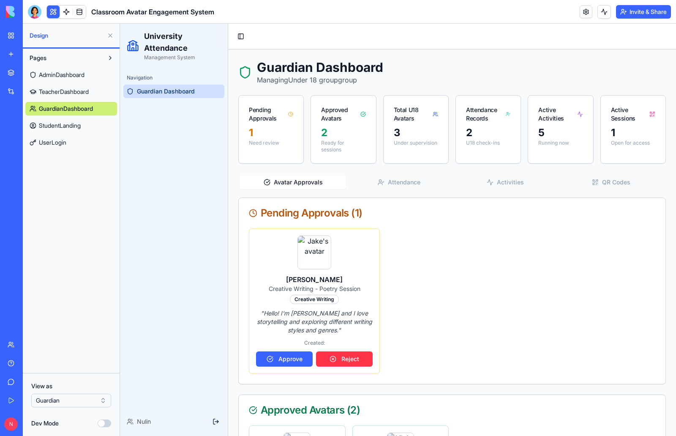
click at [392, 183] on button "Attendance" at bounding box center [399, 182] width 106 height 14
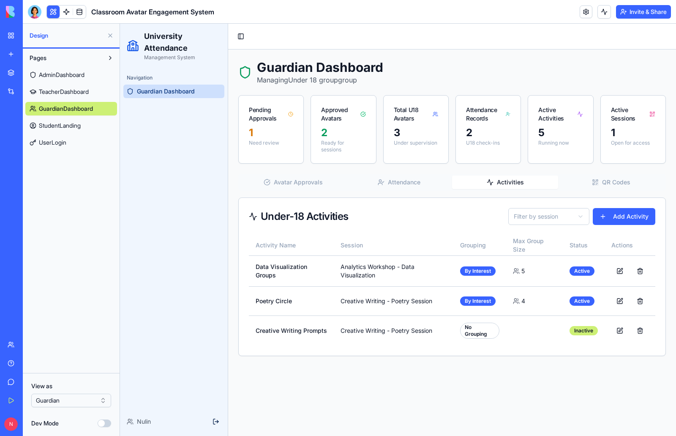
click at [506, 183] on button "Activities" at bounding box center [505, 182] width 106 height 14
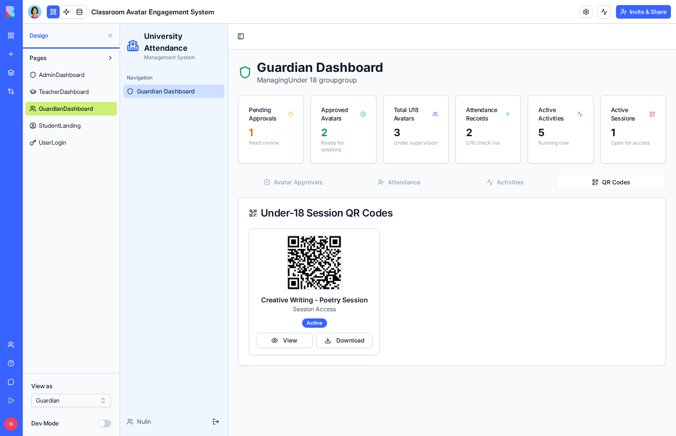
click at [627, 180] on button "QR Codes" at bounding box center [611, 182] width 106 height 14
click at [303, 184] on button "Avatar Approvals" at bounding box center [293, 182] width 106 height 14
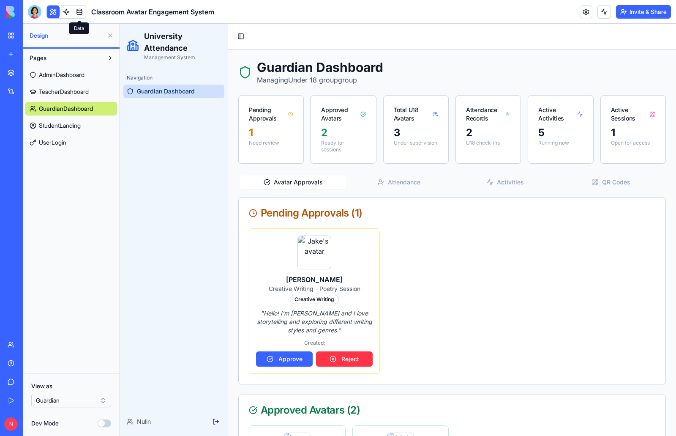
click at [82, 14] on link at bounding box center [79, 11] width 13 height 13
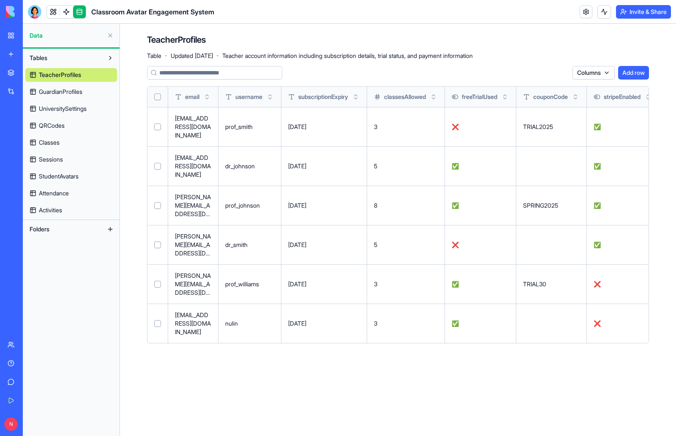
click at [79, 91] on span "GuardianProfiles" at bounding box center [61, 92] width 44 height 8
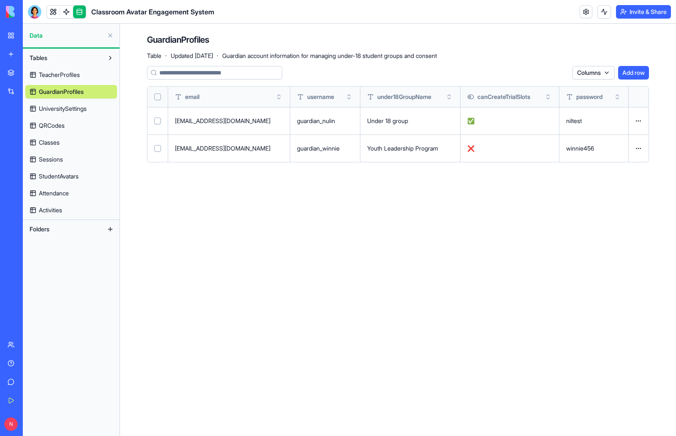
click at [57, 141] on span "Classes" at bounding box center [49, 142] width 21 height 8
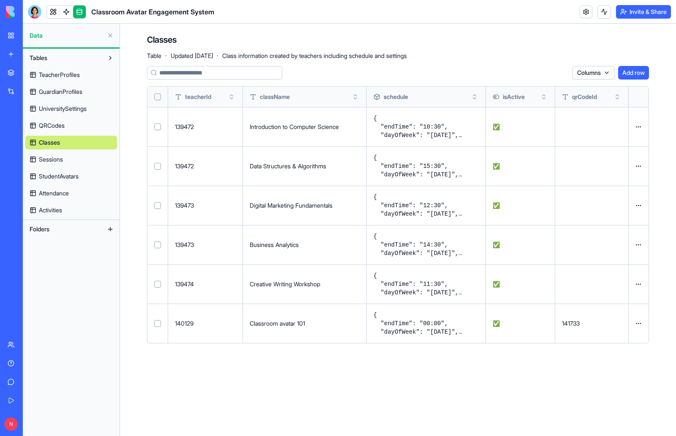
click at [62, 157] on span "Sessions" at bounding box center [51, 159] width 24 height 8
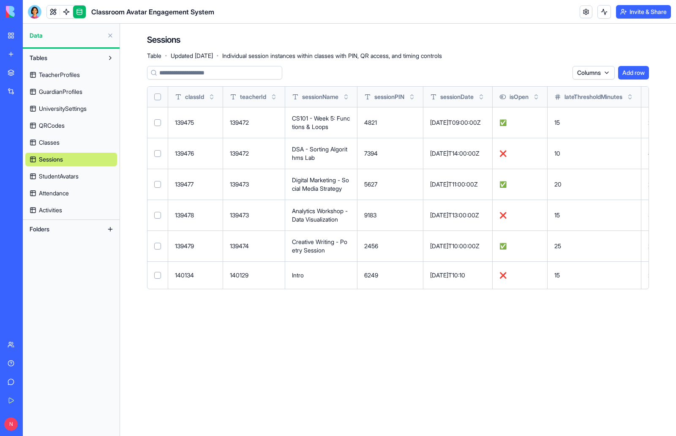
click at [63, 173] on span "StudentAvatars" at bounding box center [59, 176] width 40 height 8
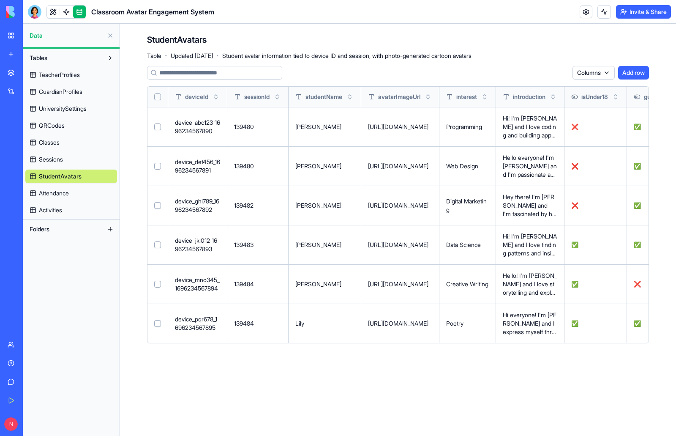
click at [71, 190] on link "Attendance" at bounding box center [71, 193] width 92 height 14
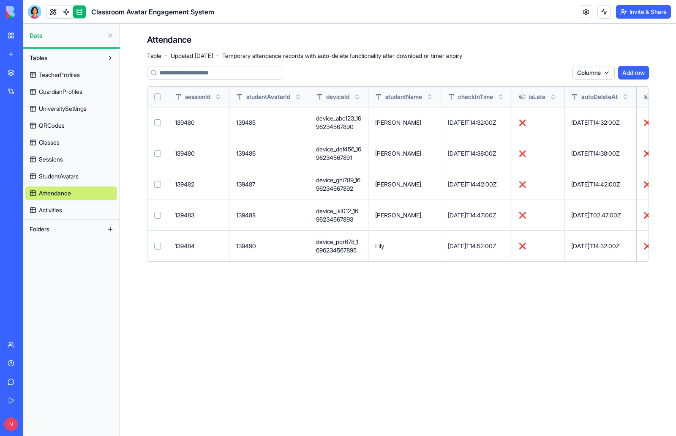
click at [58, 208] on span "Activities" at bounding box center [50, 210] width 23 height 8
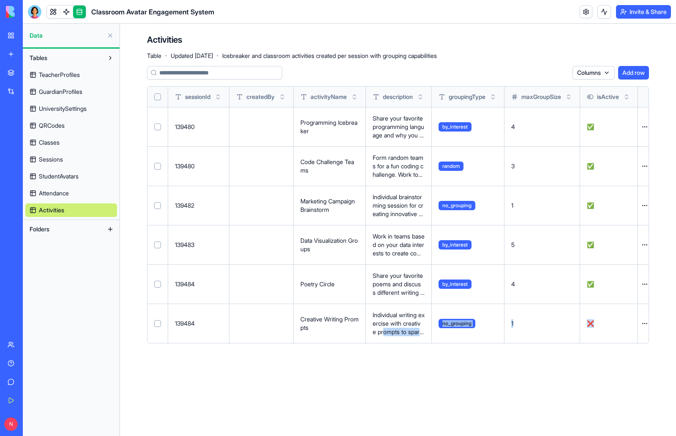
scroll to position [0, 16]
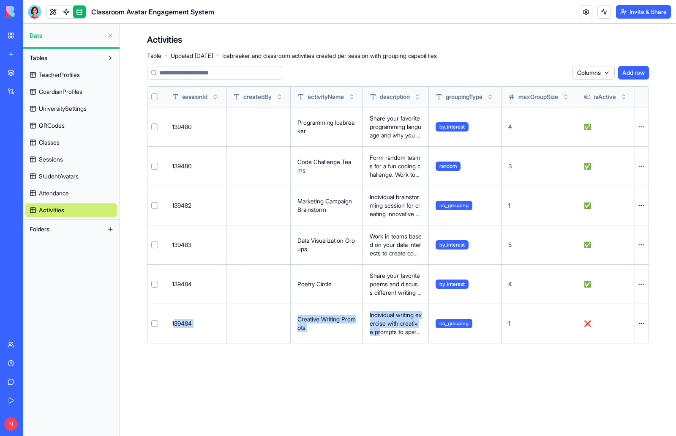
drag, startPoint x: 388, startPoint y: 331, endPoint x: 164, endPoint y: 327, distance: 224.9
click at [164, 327] on tr "139484 Creative Writing Prompts Individual writing exercise with creative promp…" at bounding box center [397, 323] width 504 height 39
click at [330, 367] on main "Activities Table · Updated [DATE] · Icebreaker and classroom activities created…" at bounding box center [398, 230] width 556 height 412
click at [55, 11] on link at bounding box center [53, 11] width 13 height 13
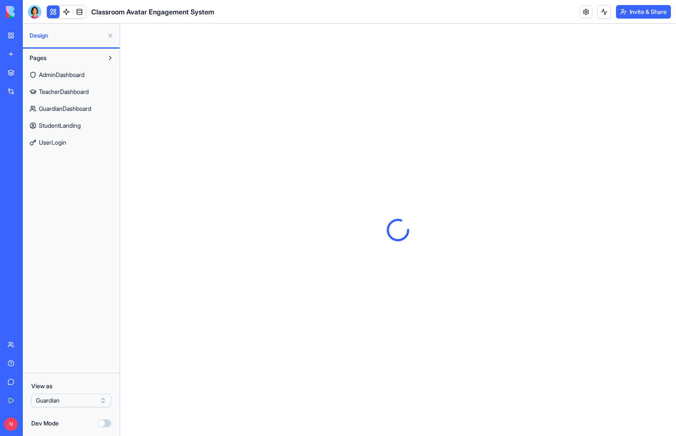
click at [57, 140] on span "UserLogin" at bounding box center [52, 142] width 27 height 8
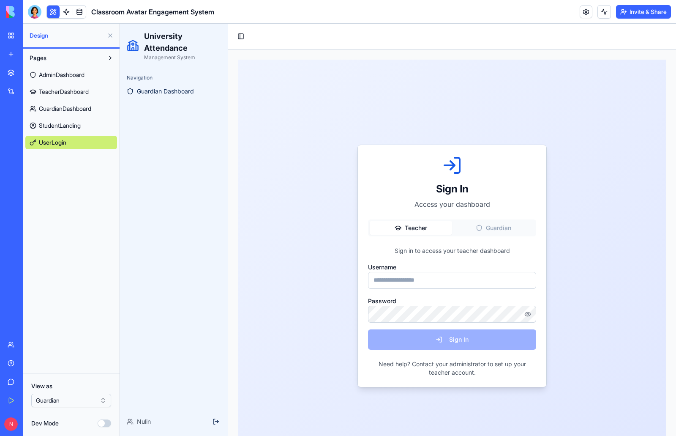
click at [73, 110] on span "GuardianDashboard" at bounding box center [65, 108] width 52 height 8
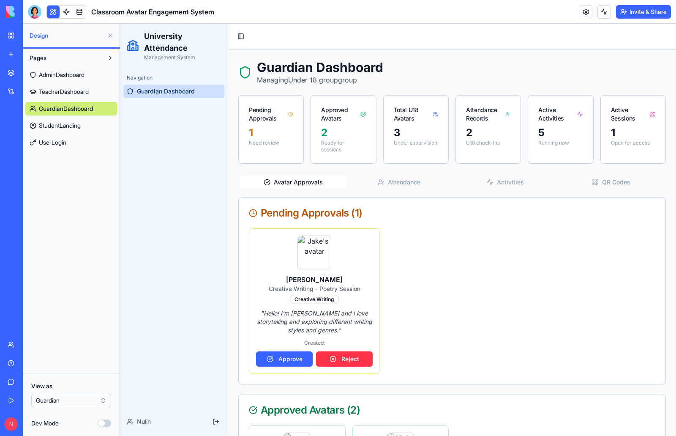
click at [408, 179] on button "Attendance" at bounding box center [399, 182] width 106 height 14
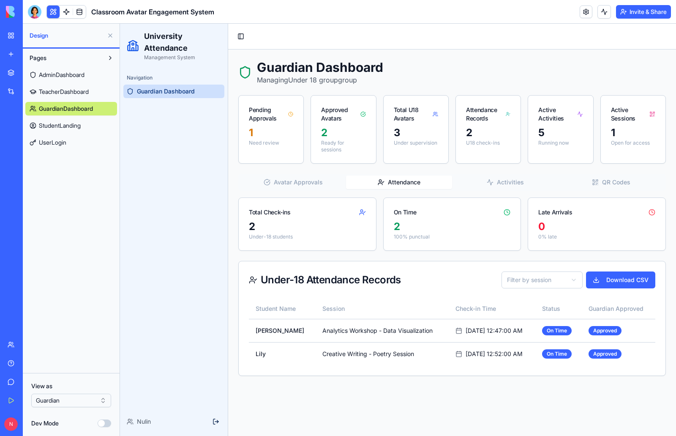
click at [500, 181] on button "Activities" at bounding box center [505, 182] width 106 height 14
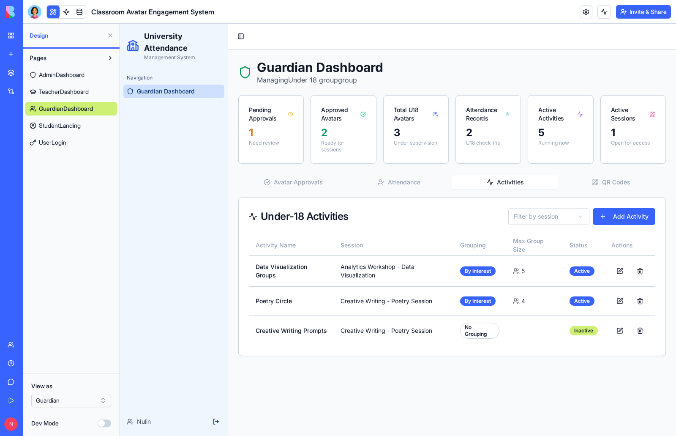
click at [609, 181] on button "QR Codes" at bounding box center [611, 182] width 106 height 14
click at [495, 184] on button "Activities" at bounding box center [505, 182] width 106 height 14
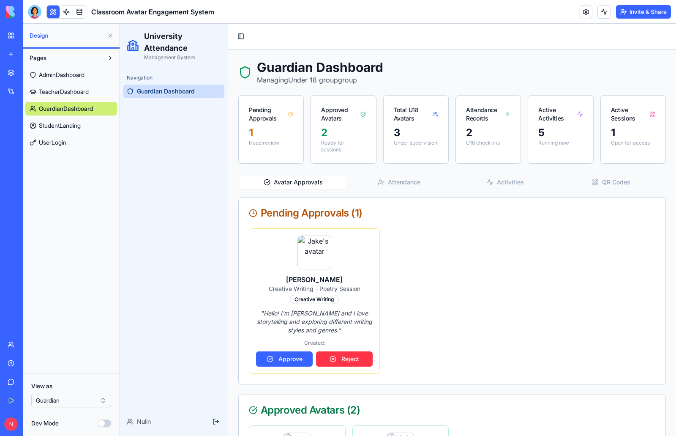
click at [286, 177] on button "Avatar Approvals" at bounding box center [293, 182] width 106 height 14
click at [390, 178] on button "Attendance" at bounding box center [399, 182] width 106 height 14
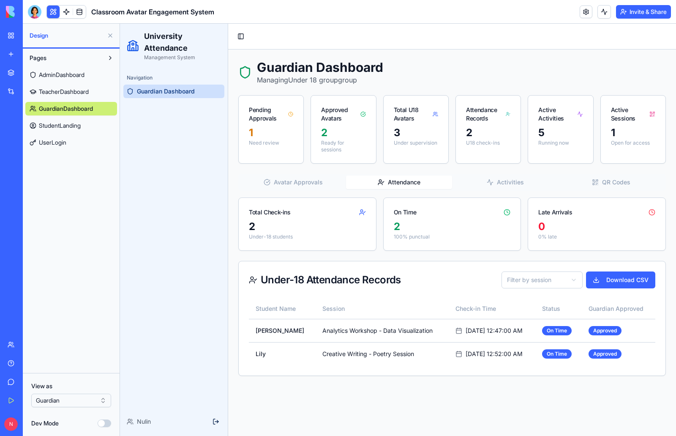
click at [303, 179] on button "Avatar Approvals" at bounding box center [293, 182] width 106 height 14
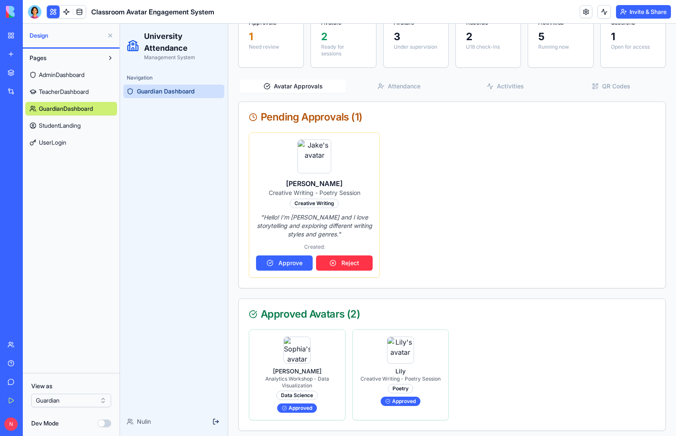
scroll to position [101, 0]
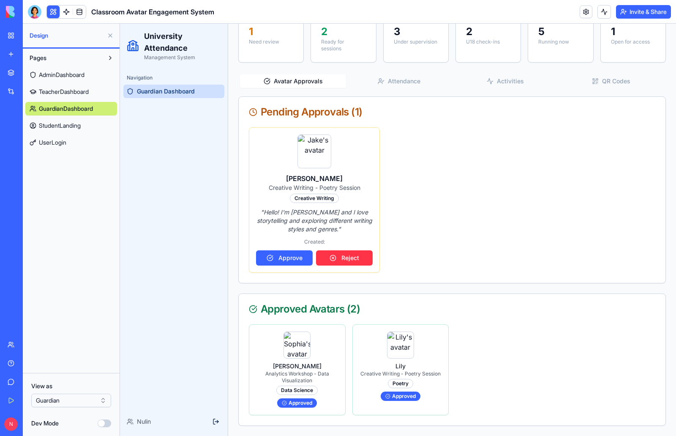
click at [495, 160] on div "Jake Creative Writing - Poetry Session Creative Writing " Hello! I'm Jake and I…" at bounding box center [452, 199] width 407 height 145
click at [37, 14] on div at bounding box center [35, 12] width 14 height 14
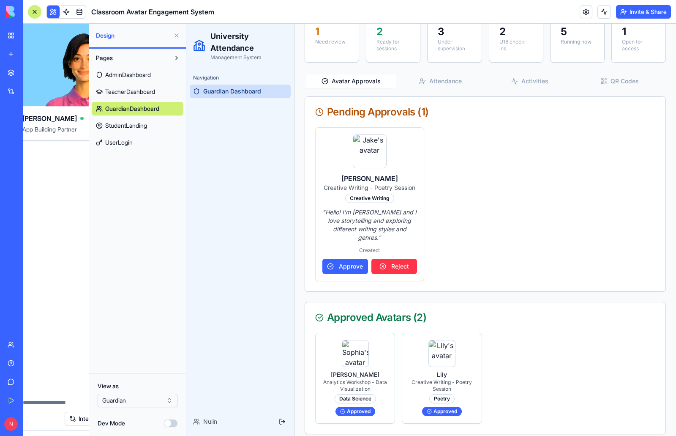
scroll to position [0, 0]
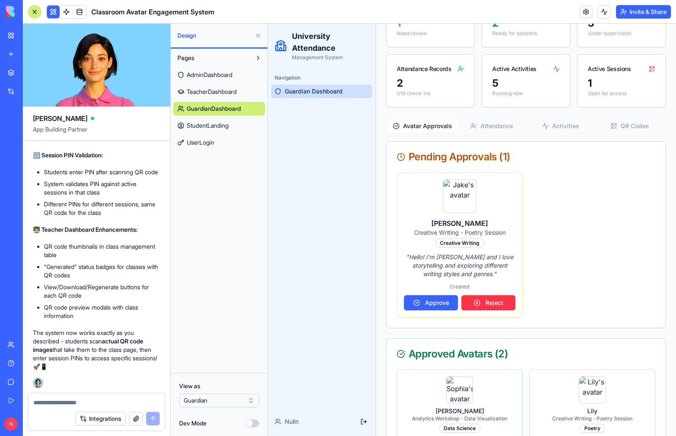
click at [49, 401] on textarea at bounding box center [96, 402] width 126 height 8
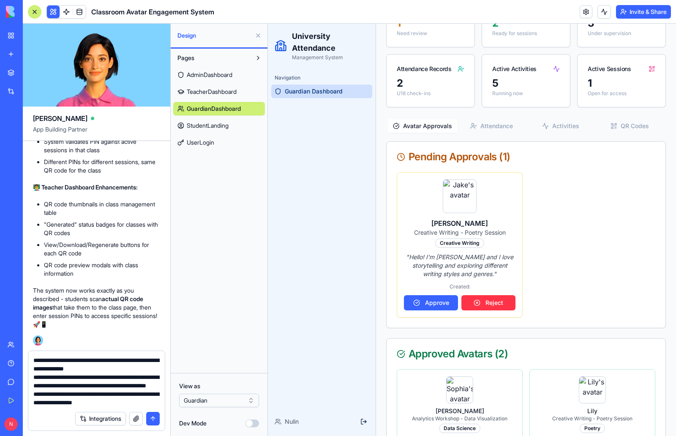
type textarea "**********"
click at [150, 417] on button "submit" at bounding box center [153, 419] width 14 height 14
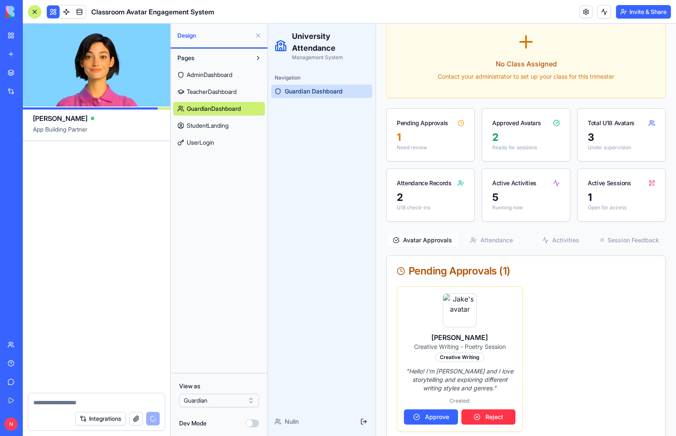
scroll to position [9082, 0]
